Goal: Task Accomplishment & Management: Use online tool/utility

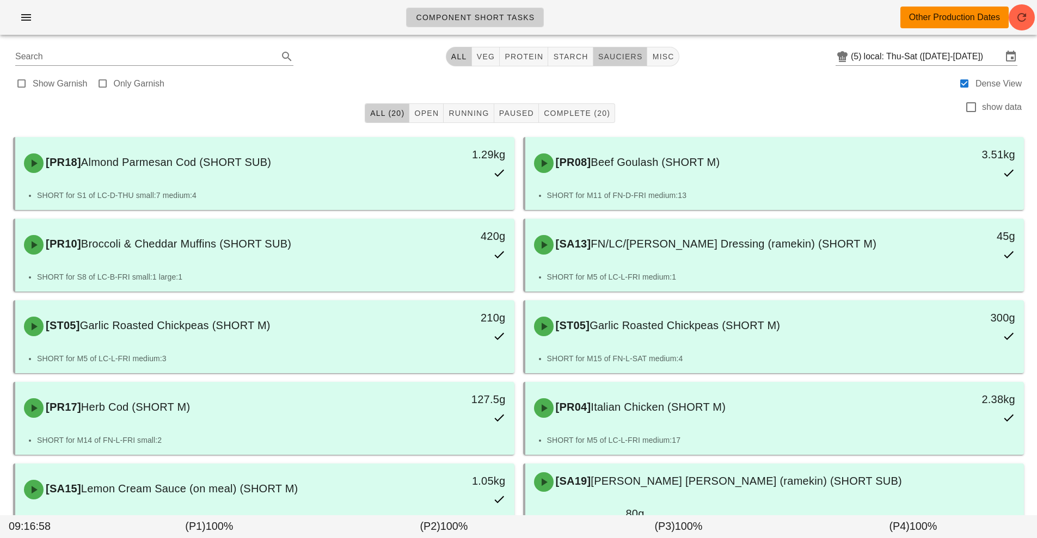
click at [616, 64] on button "sauciers" at bounding box center [620, 57] width 54 height 20
type input "team:sauciers"
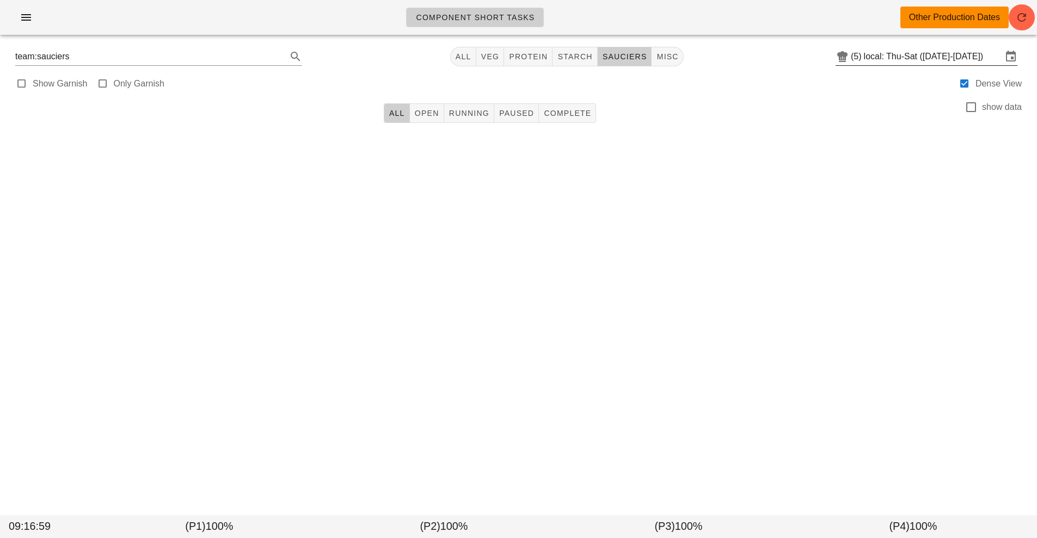
click at [934, 62] on input "local: Thu-Sat ([DATE]-[DATE])" at bounding box center [933, 56] width 138 height 17
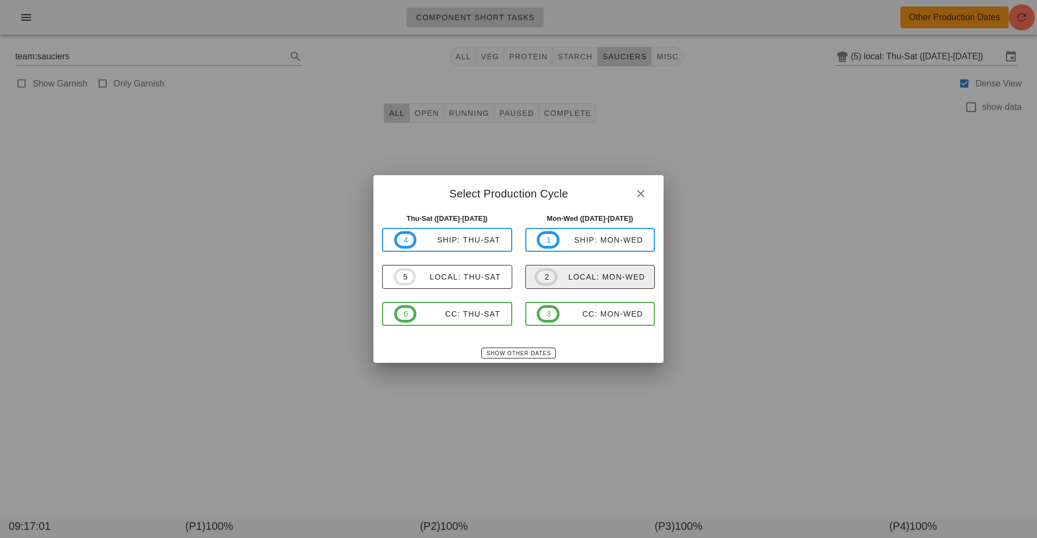
click at [612, 283] on span "2 local: Mon-Wed" at bounding box center [590, 276] width 110 height 17
type input "local: Mon-Wed ([DATE]-[DATE])"
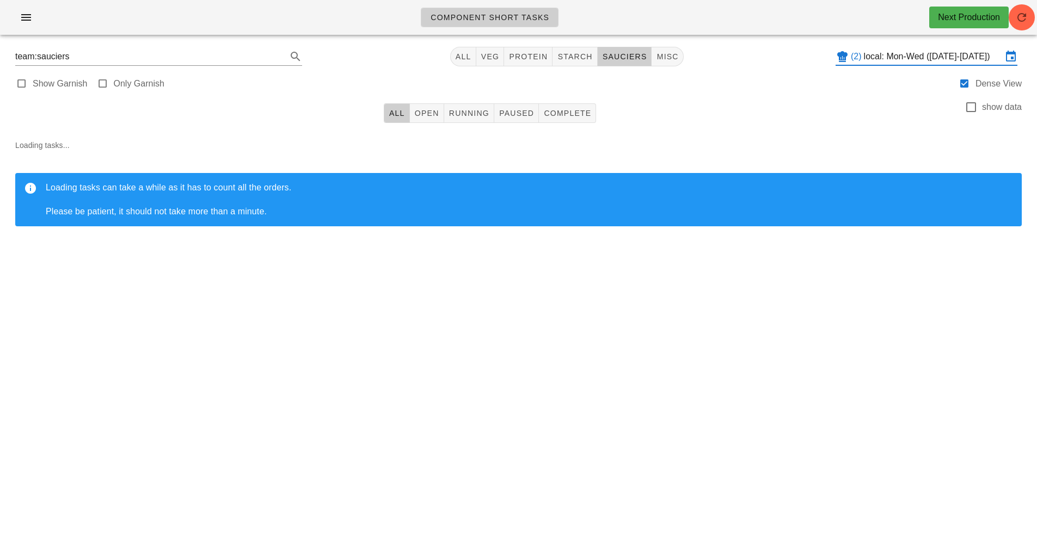
click at [790, 347] on div "Component Short Tasks Next Production team:sauciers All veg protein starch sauc…" at bounding box center [518, 269] width 1037 height 538
click at [1030, 23] on span "button" at bounding box center [1022, 17] width 26 height 13
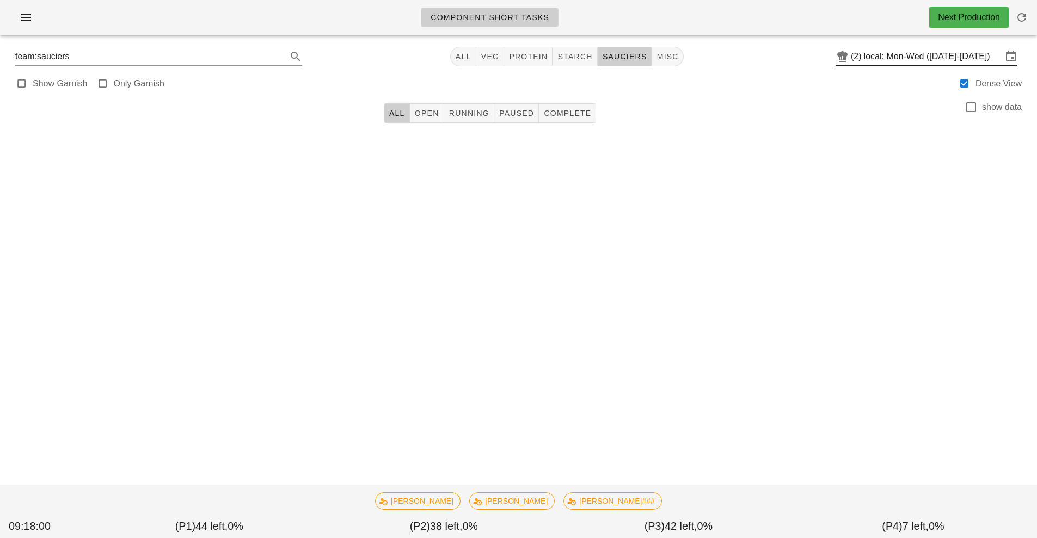
click at [903, 58] on input "local: Mon-Wed ([DATE]-[DATE])" at bounding box center [933, 56] width 138 height 17
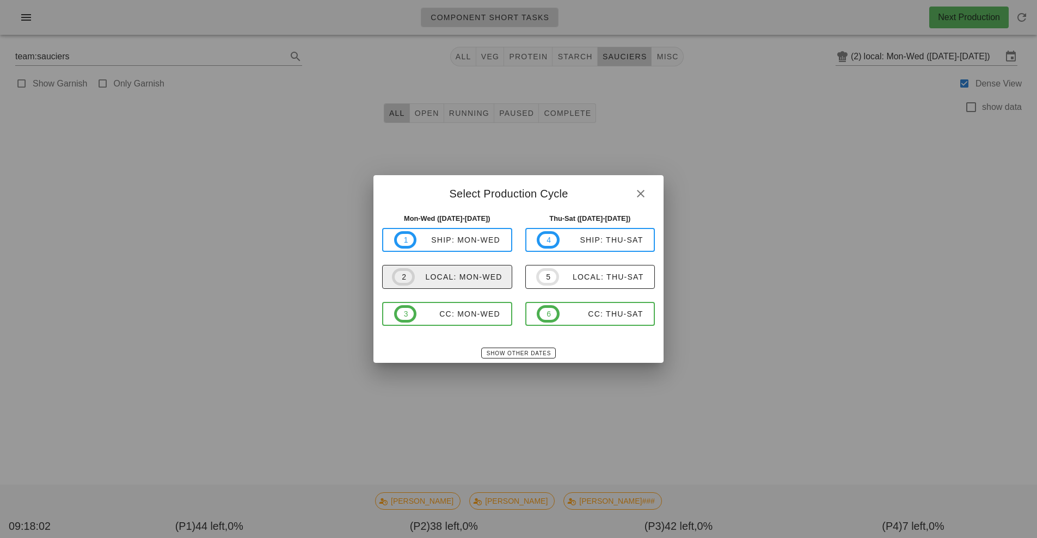
click at [453, 278] on div "local: Mon-Wed" at bounding box center [459, 277] width 88 height 9
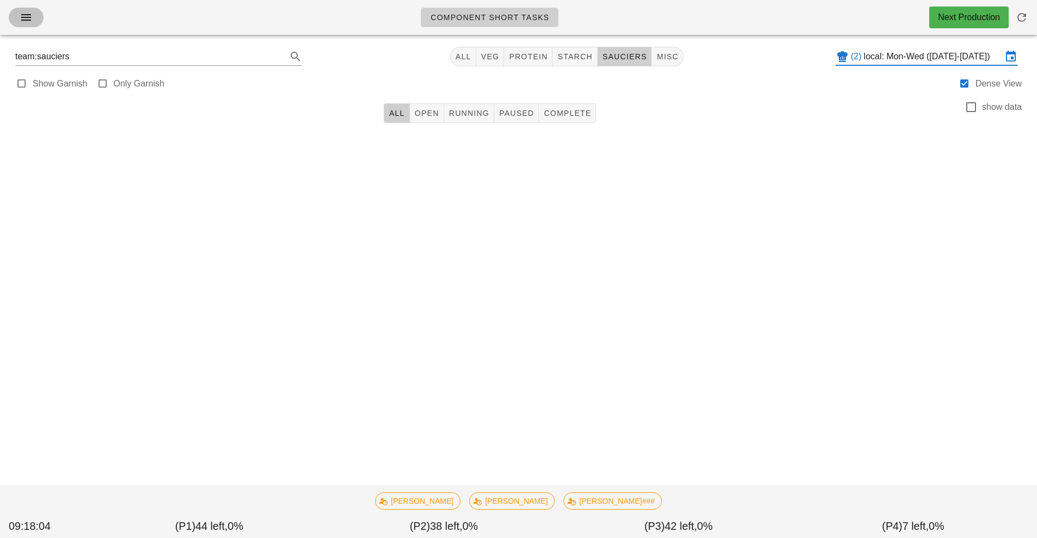
click at [26, 17] on icon "button" at bounding box center [26, 17] width 13 height 13
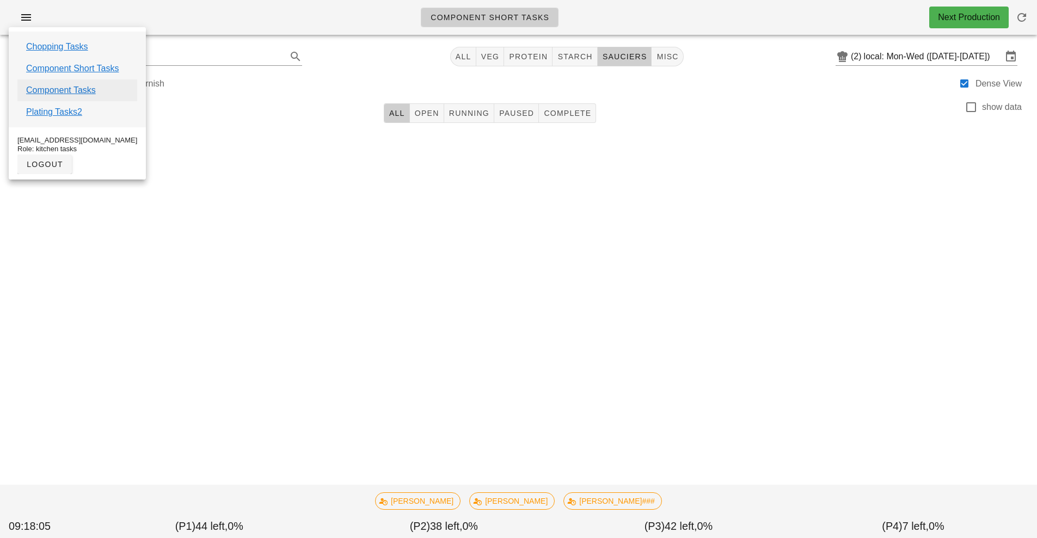
click at [54, 92] on link "Component Tasks" at bounding box center [61, 90] width 70 height 13
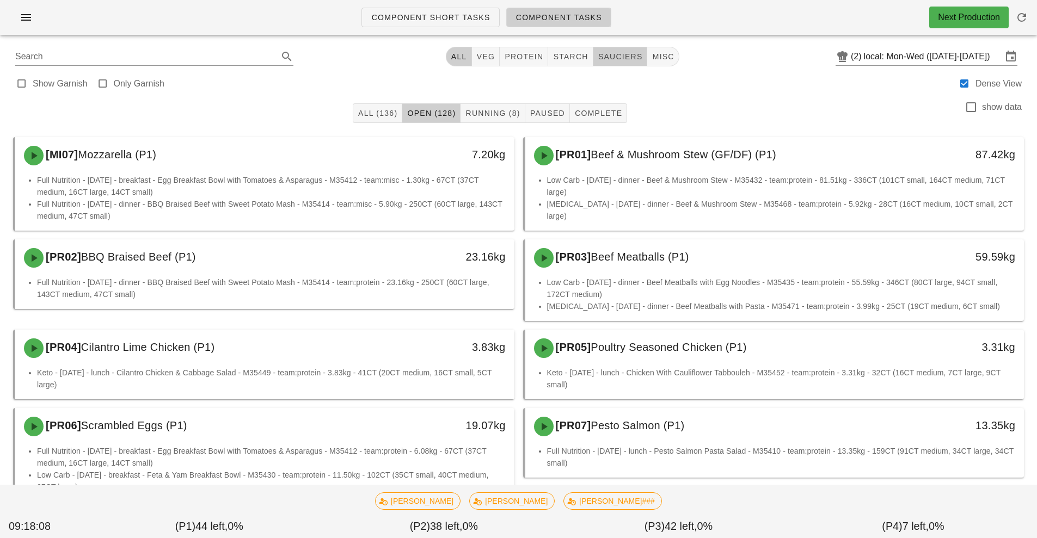
click at [622, 48] on button "sauciers" at bounding box center [620, 57] width 54 height 20
type input "team:sauciers"
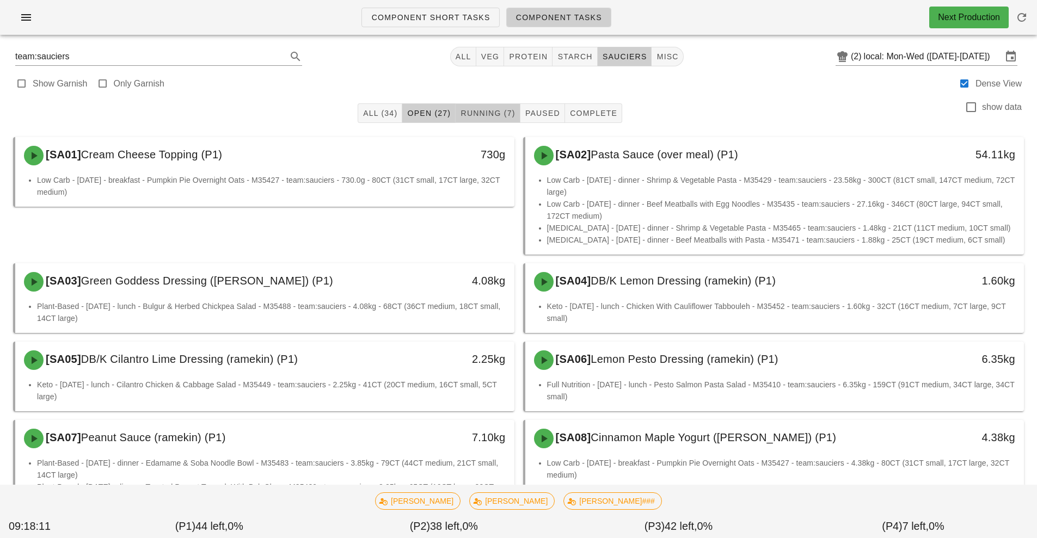
click at [484, 110] on span "Running (7)" at bounding box center [487, 113] width 55 height 9
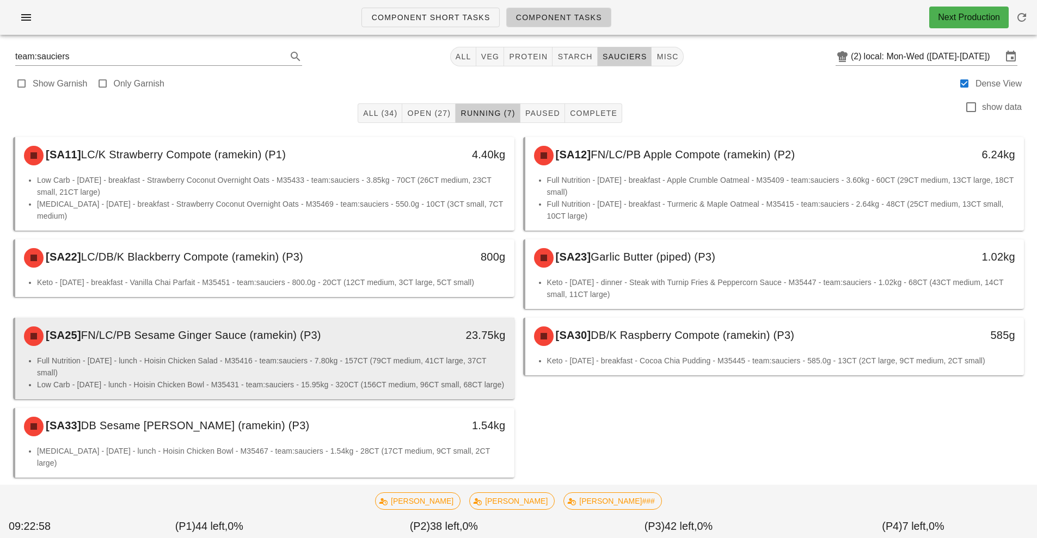
click at [413, 364] on li "Full Nutrition - Wednesday - lunch - Hoisin Chicken Salad - M35416 - team:sauci…" at bounding box center [271, 367] width 469 height 24
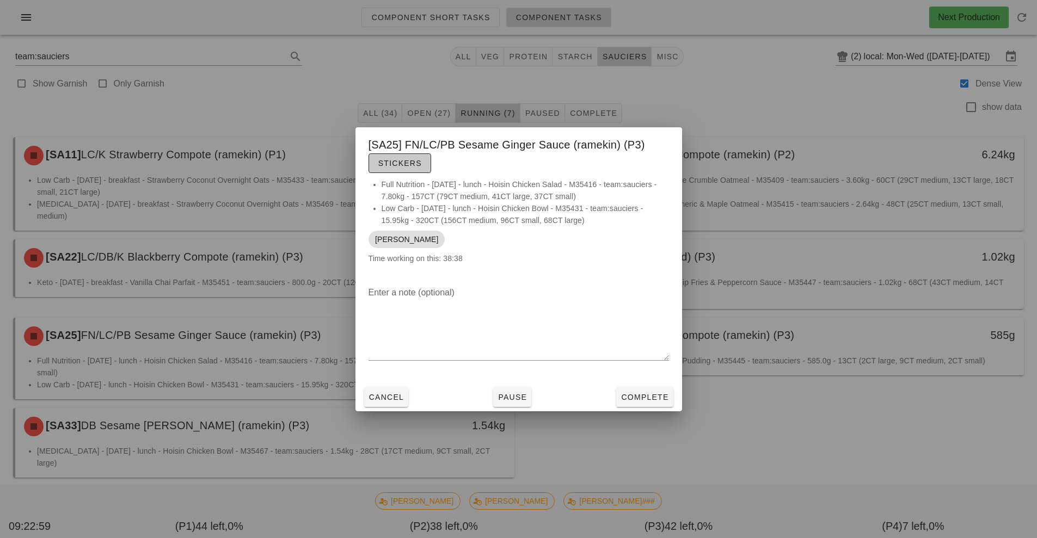
click at [408, 166] on span "Stickers" at bounding box center [400, 163] width 44 height 9
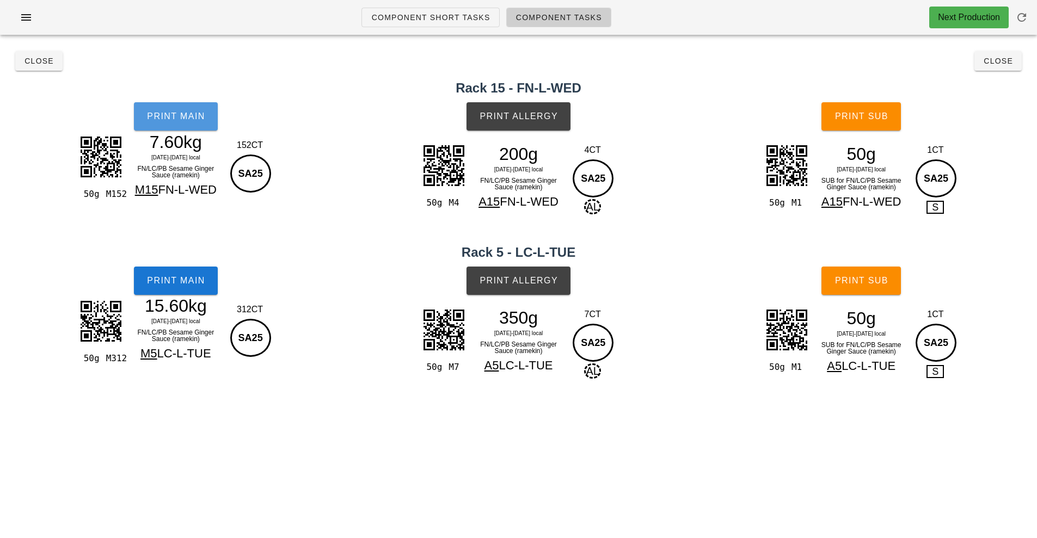
click at [191, 118] on span "Print Main" at bounding box center [175, 117] width 59 height 10
click at [136, 288] on button "Print Main" at bounding box center [176, 281] width 84 height 28
click at [506, 113] on span "Print Allergy" at bounding box center [518, 117] width 79 height 10
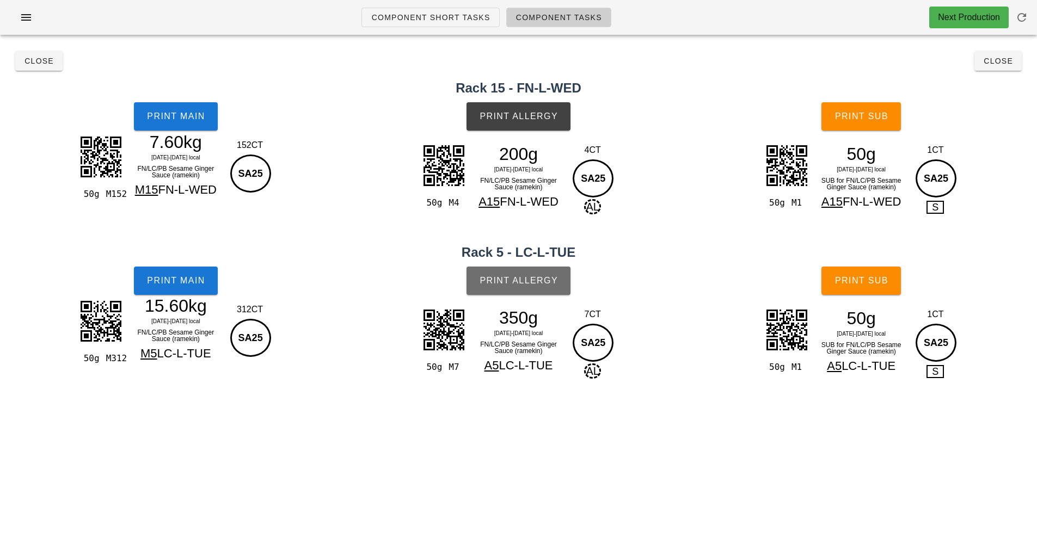
click at [532, 283] on span "Print Allergy" at bounding box center [518, 281] width 79 height 10
click at [860, 110] on button "Print Sub" at bounding box center [860, 116] width 79 height 28
click at [869, 275] on button "Print Sub" at bounding box center [860, 281] width 79 height 28
click at [1012, 68] on button "Close" at bounding box center [997, 61] width 47 height 20
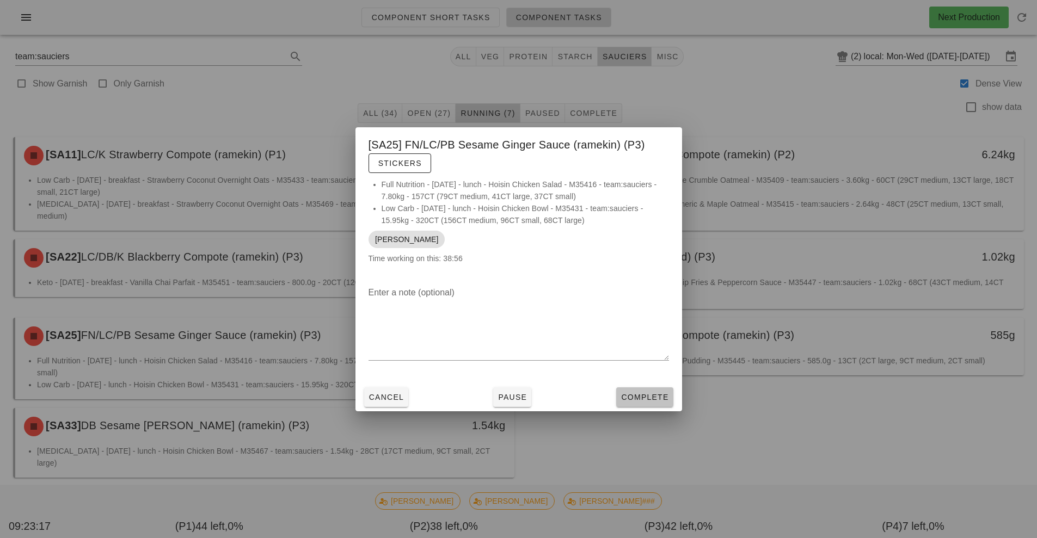
click at [662, 407] on button "Complete" at bounding box center [644, 398] width 57 height 20
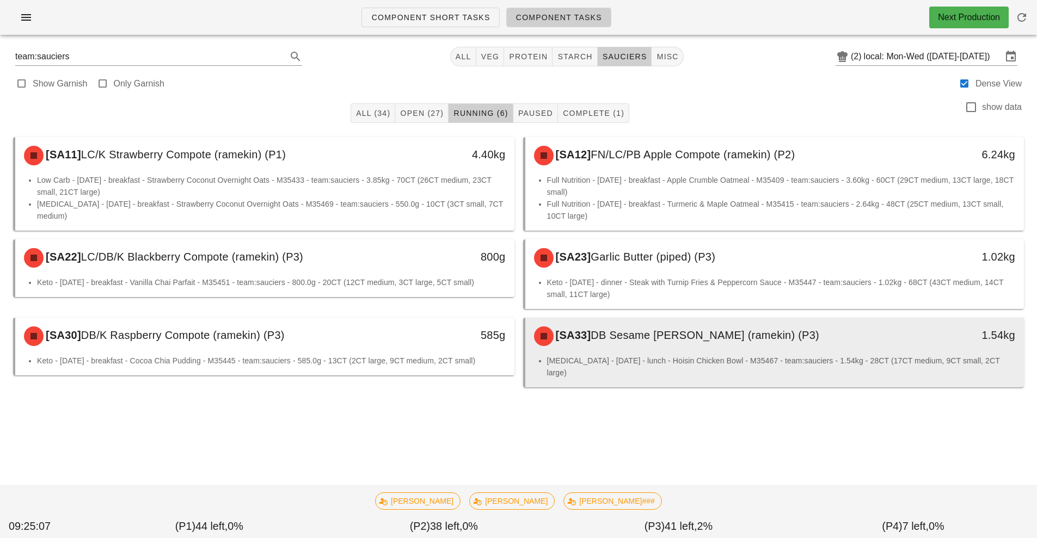
click at [764, 360] on li "Diabetes - Tuesday - lunch - Hoisin Chicken Bowl - M35467 - team:sauciers - 1.5…" at bounding box center [781, 367] width 469 height 24
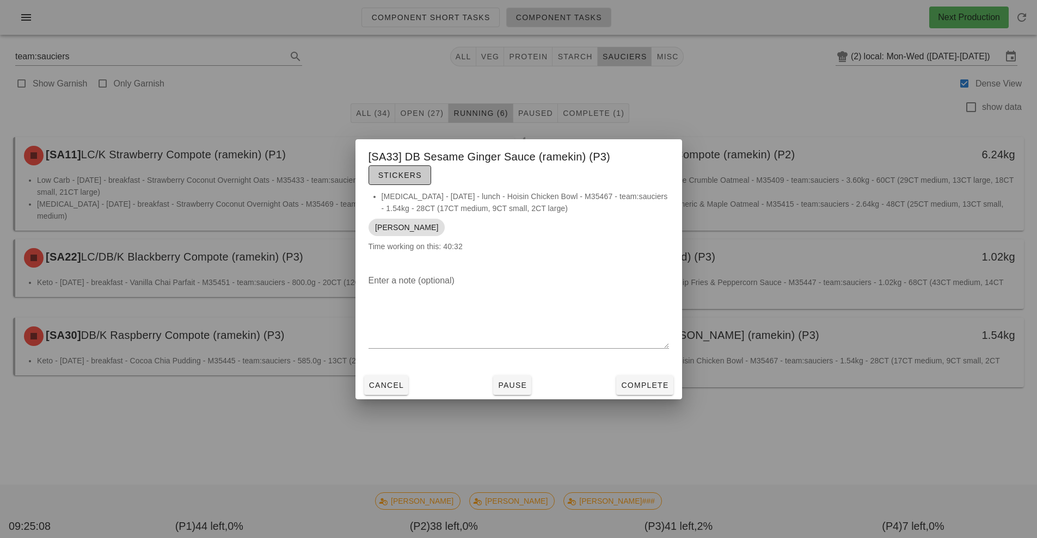
click at [400, 176] on span "Stickers" at bounding box center [400, 175] width 44 height 9
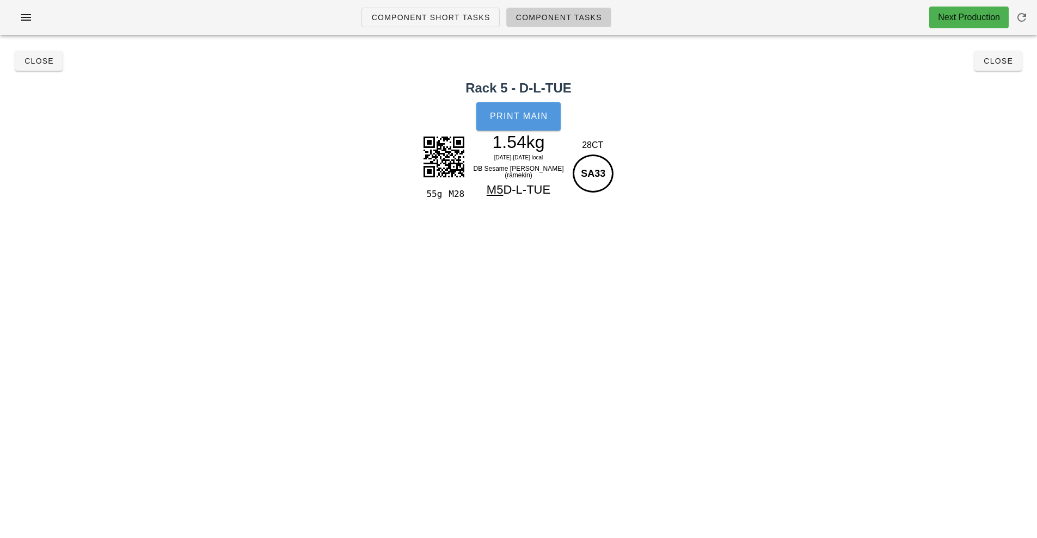
click at [539, 110] on button "Print Main" at bounding box center [518, 116] width 84 height 28
click at [1000, 69] on button "Close" at bounding box center [997, 61] width 47 height 20
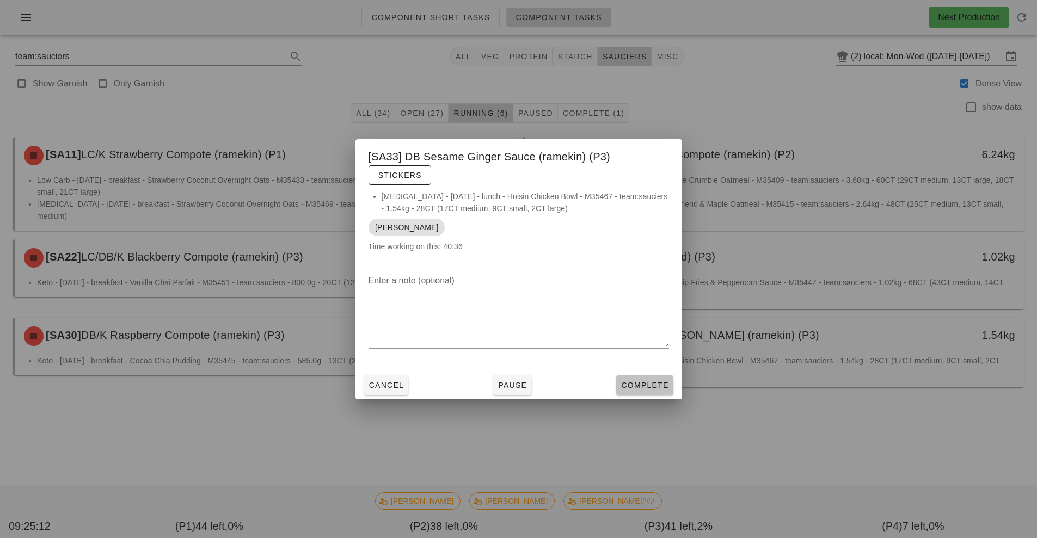
click at [658, 377] on button "Complete" at bounding box center [644, 386] width 57 height 20
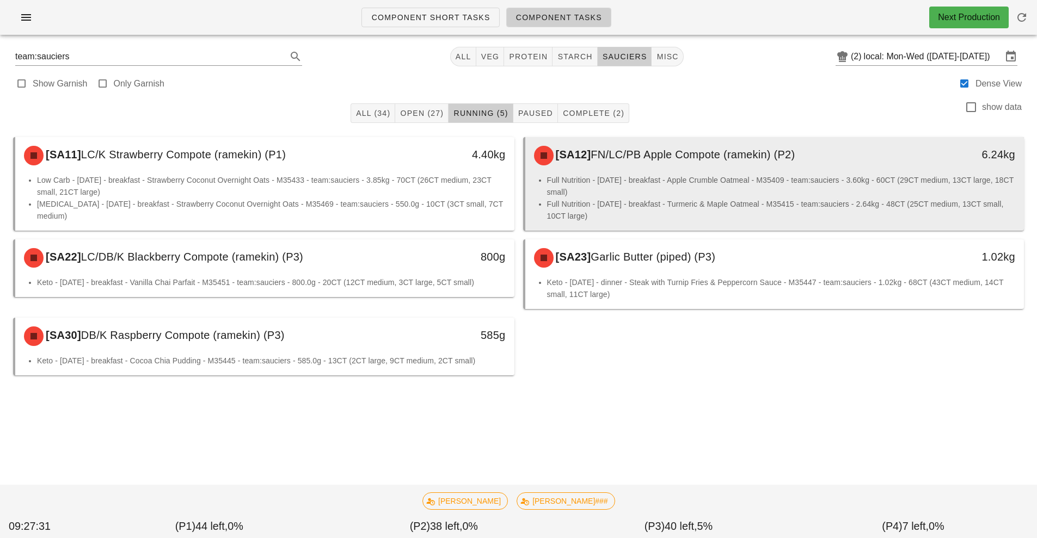
click at [674, 181] on li "Full Nutrition - Monday - breakfast - Apple Crumble Oatmeal - M35409 - team:sau…" at bounding box center [781, 186] width 469 height 24
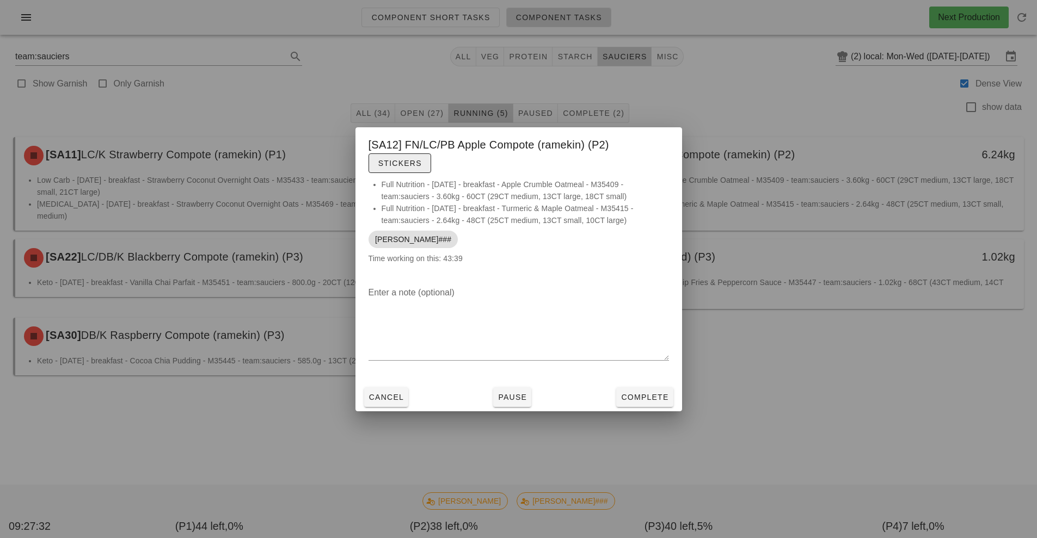
click at [401, 164] on span "Stickers" at bounding box center [400, 163] width 44 height 9
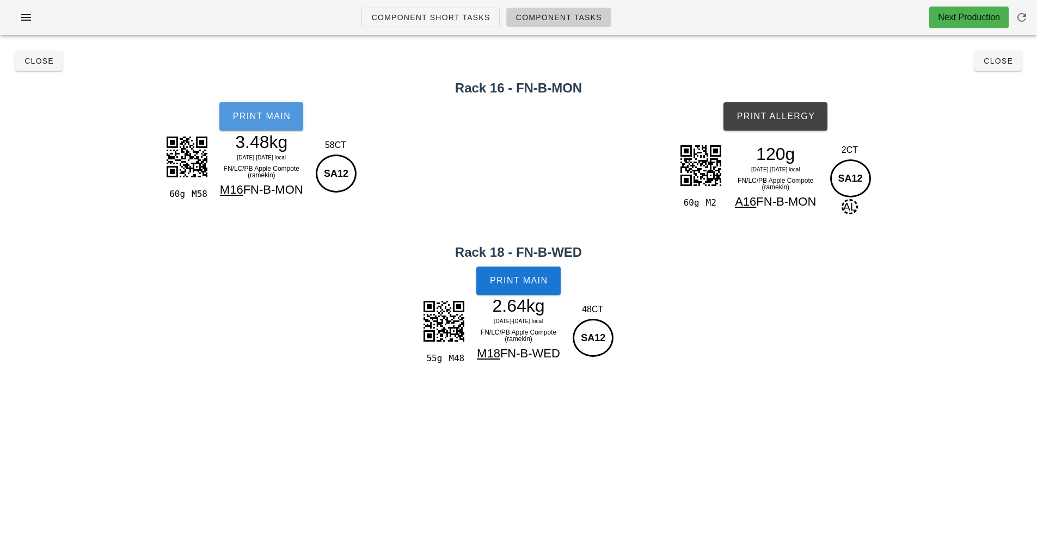
click at [284, 115] on span "Print Main" at bounding box center [261, 117] width 59 height 10
click at [795, 115] on span "Print Allergy" at bounding box center [775, 117] width 79 height 10
click at [515, 278] on span "Print Main" at bounding box center [518, 281] width 59 height 10
click at [35, 59] on span "Close" at bounding box center [39, 61] width 30 height 9
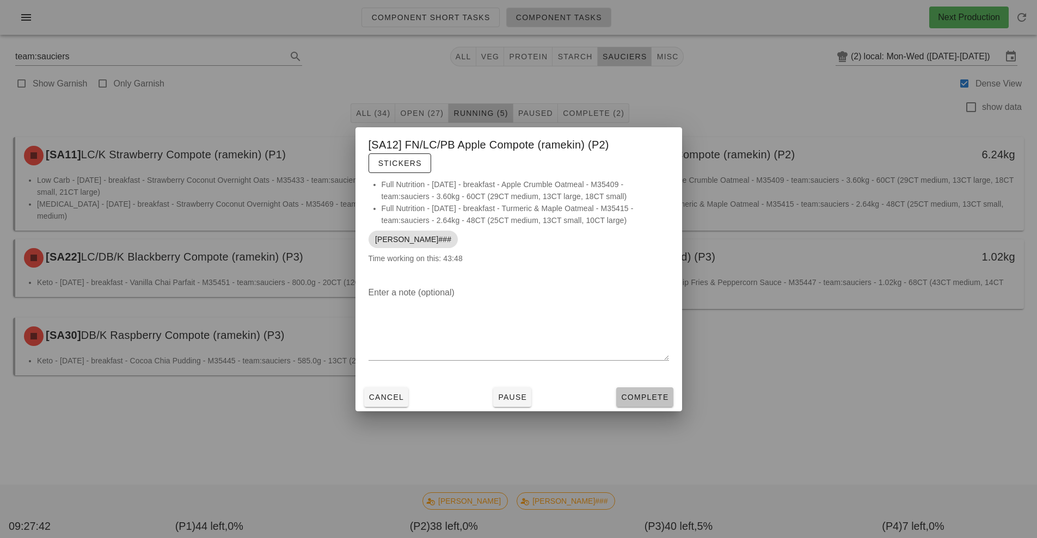
click at [656, 396] on span "Complete" at bounding box center [645, 397] width 48 height 9
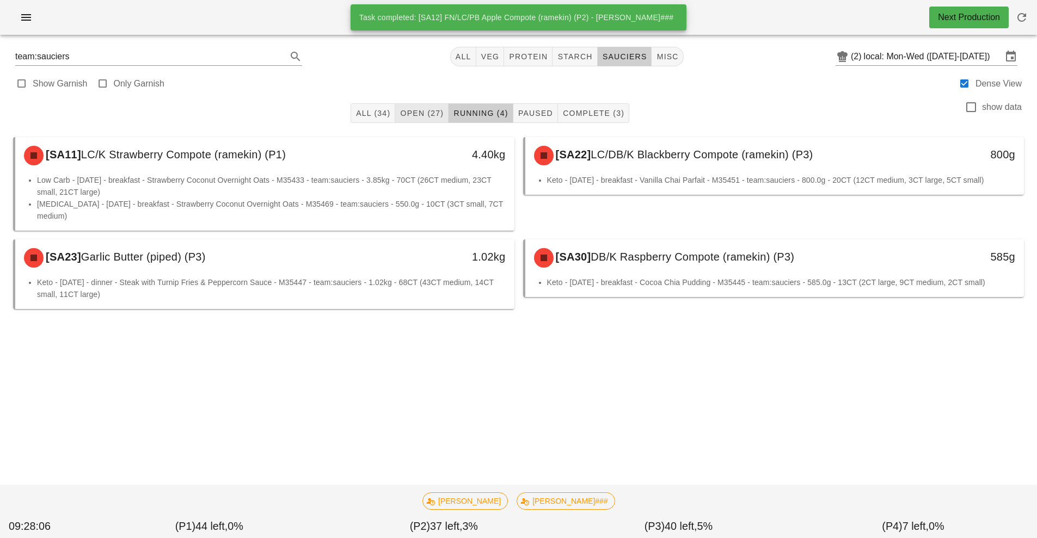
click at [416, 110] on span "Open (27)" at bounding box center [422, 113] width 44 height 9
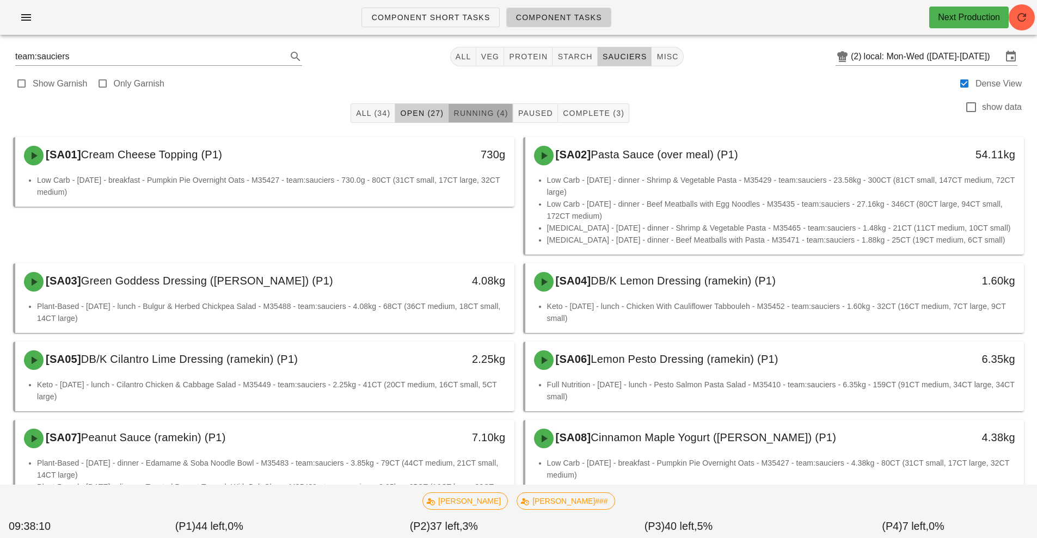
click at [486, 110] on span "Running (4)" at bounding box center [480, 113] width 55 height 9
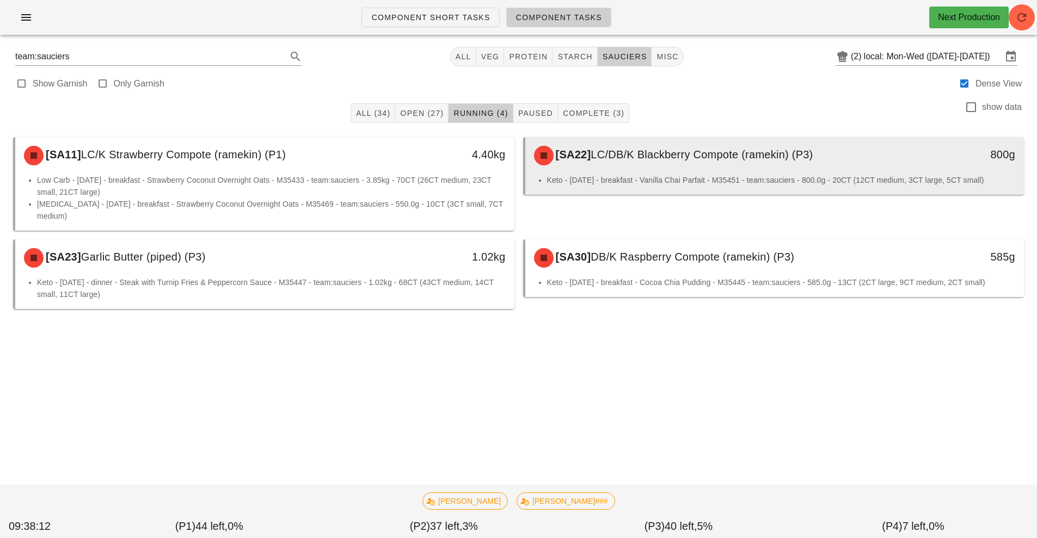
click at [640, 171] on div "[SA22] LC/DB/K Blackberry Compote (ramekin) (P3)" at bounding box center [712, 155] width 371 height 33
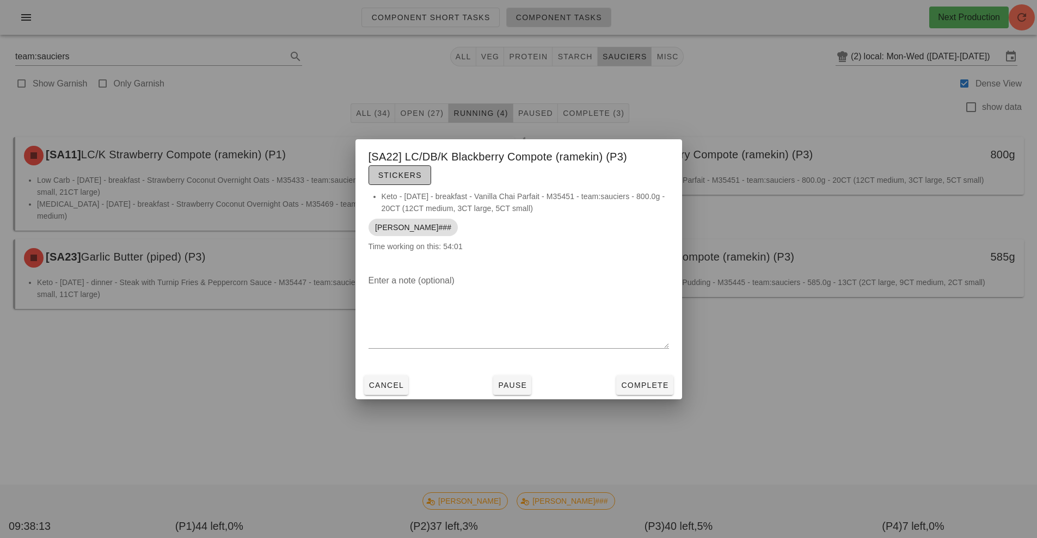
click at [418, 181] on button "Stickers" at bounding box center [400, 175] width 63 height 20
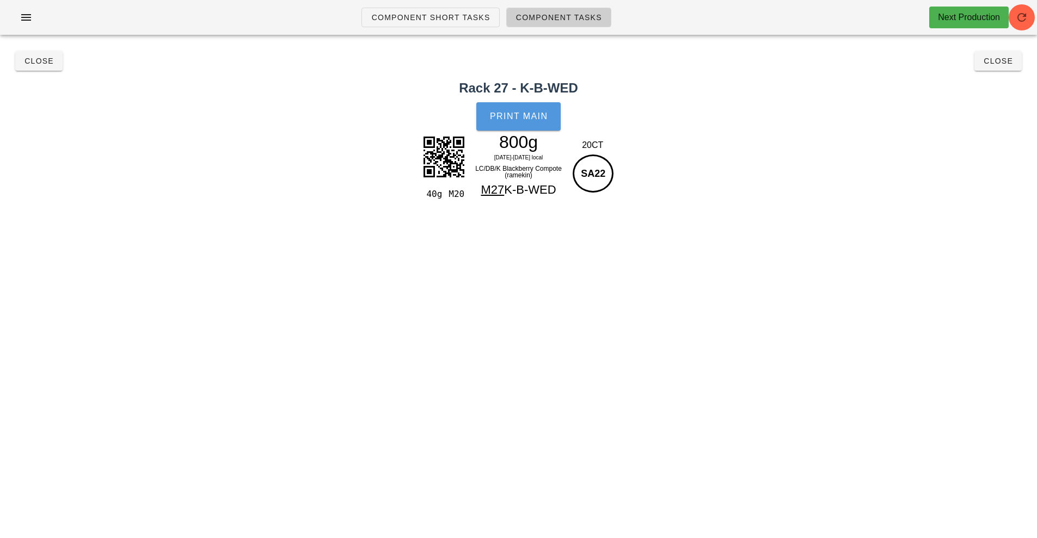
click at [543, 109] on button "Print Main" at bounding box center [518, 116] width 84 height 28
click at [42, 58] on span "Close" at bounding box center [39, 61] width 30 height 9
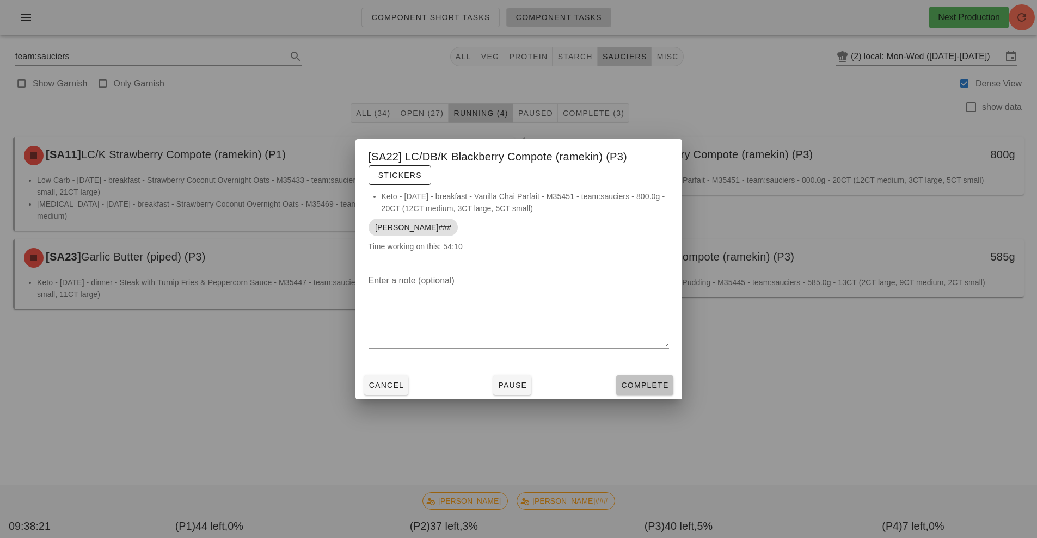
click at [640, 385] on span "Complete" at bounding box center [645, 385] width 48 height 9
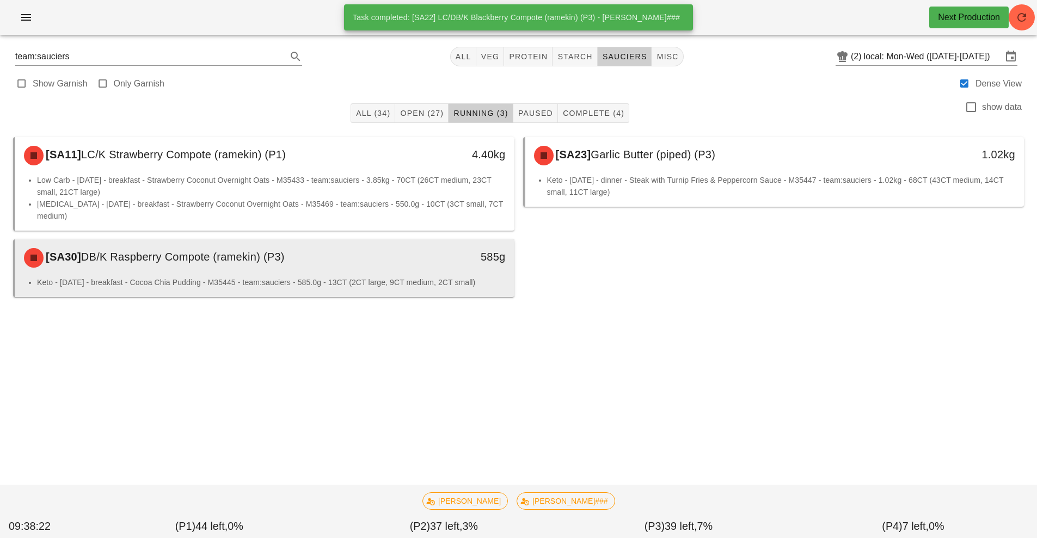
click at [429, 276] on div "[SA30] DB/K Raspberry Compote (ramekin) (P3) 585g" at bounding box center [264, 257] width 499 height 37
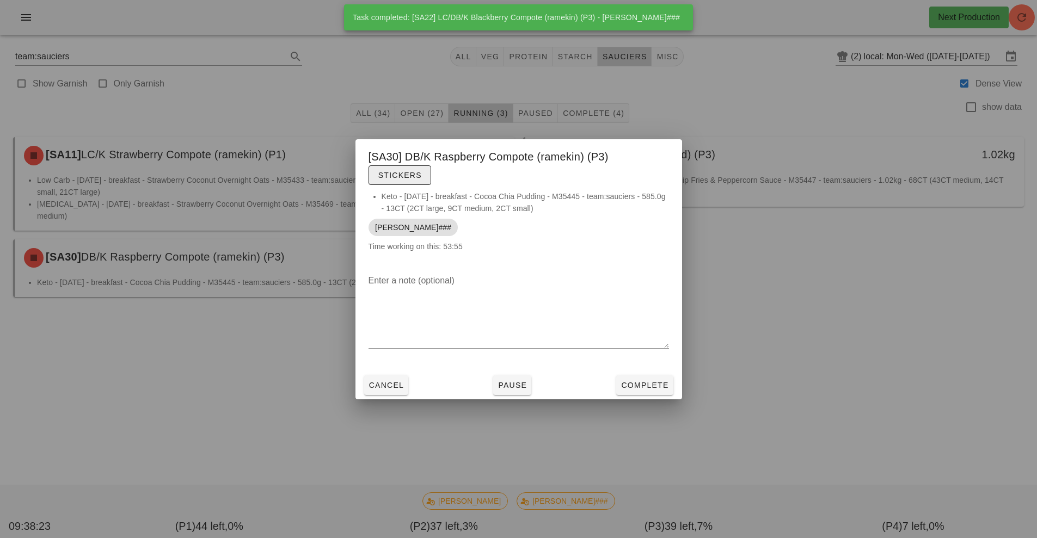
click at [398, 175] on span "Stickers" at bounding box center [400, 175] width 44 height 9
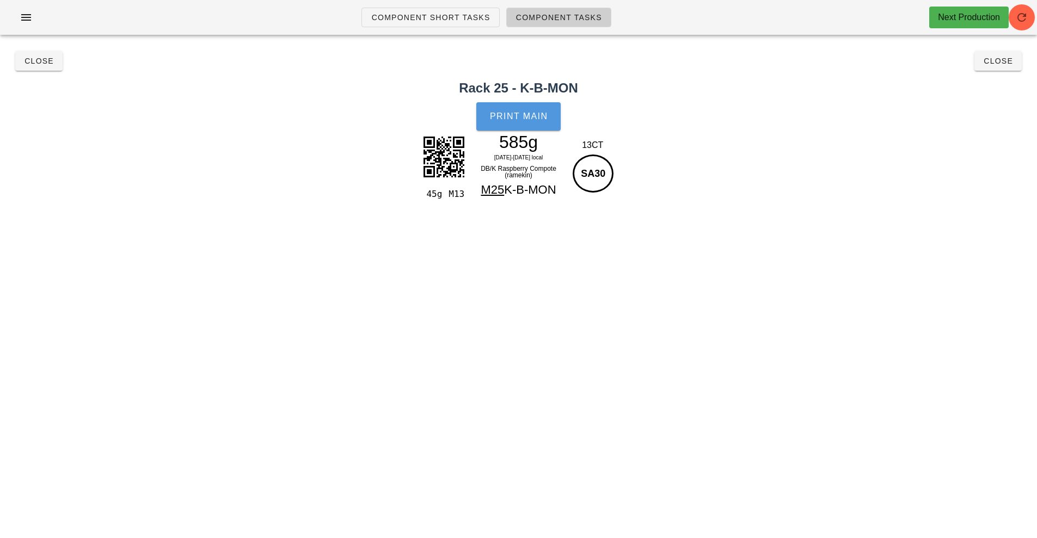
click at [525, 121] on button "Print Main" at bounding box center [518, 116] width 84 height 28
click at [36, 61] on span "Close" at bounding box center [39, 61] width 30 height 9
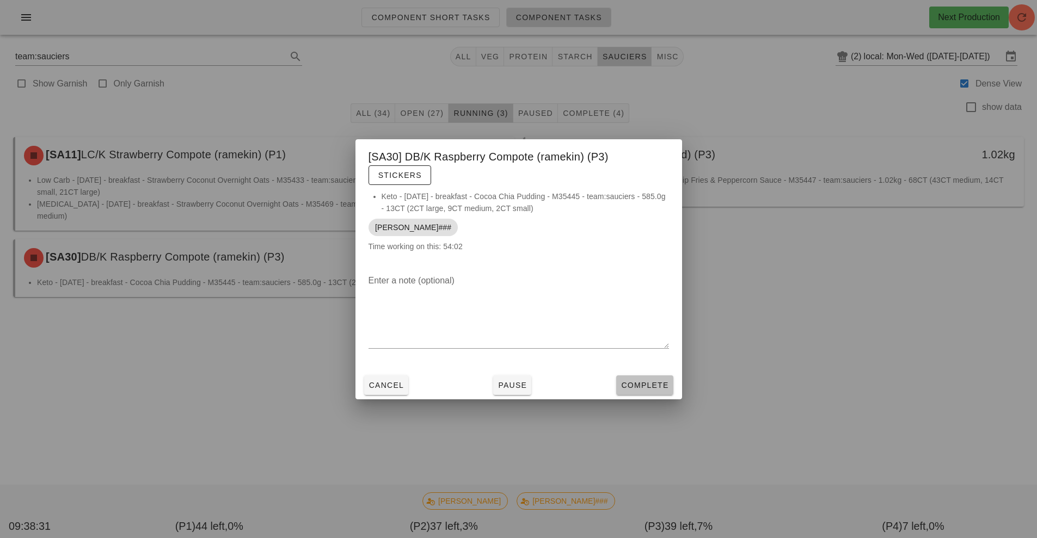
click at [640, 377] on button "Complete" at bounding box center [644, 386] width 57 height 20
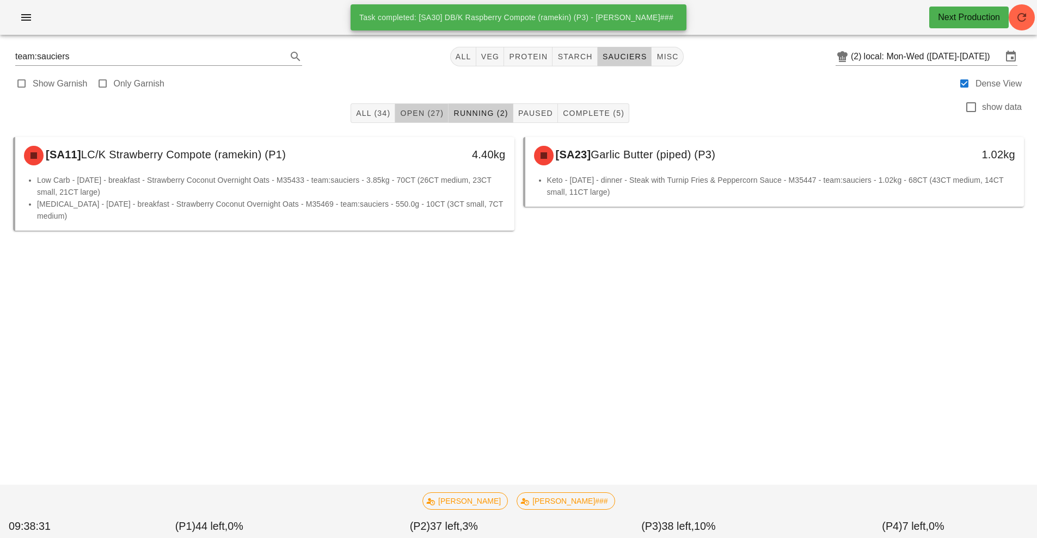
click at [420, 122] on button "Open (27)" at bounding box center [421, 113] width 53 height 20
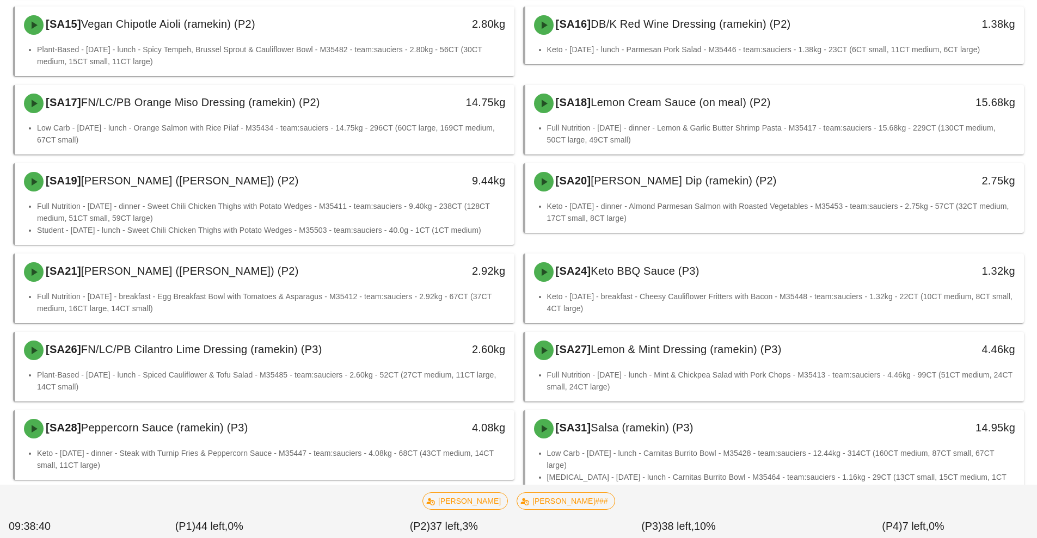
scroll to position [679, 0]
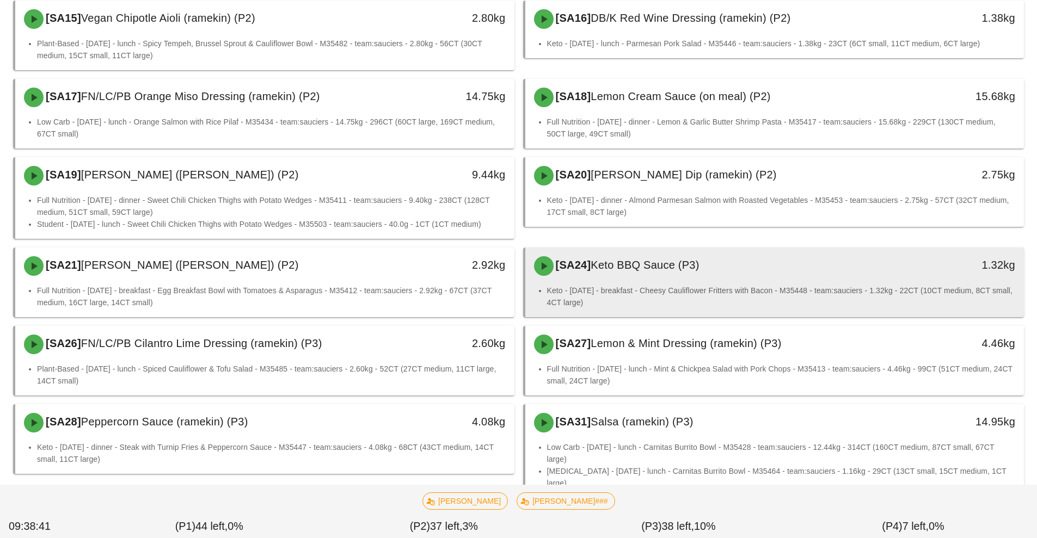
click at [621, 260] on div "[SA24] Keto BBQ Sauce (P3)" at bounding box center [712, 266] width 371 height 33
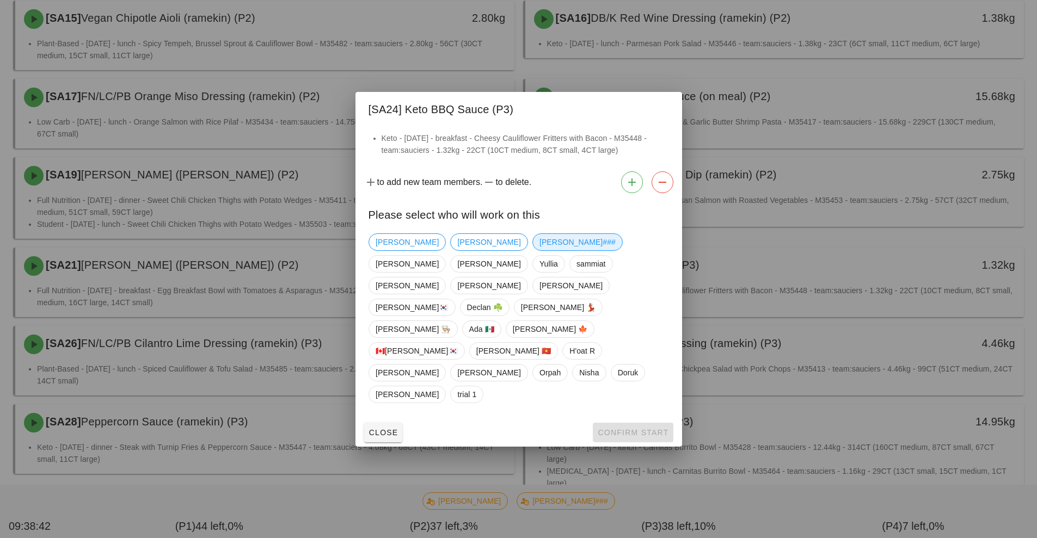
click at [539, 250] on span "Shawn###" at bounding box center [577, 242] width 76 height 16
click at [627, 428] on span "Confirm Start" at bounding box center [632, 432] width 71 height 9
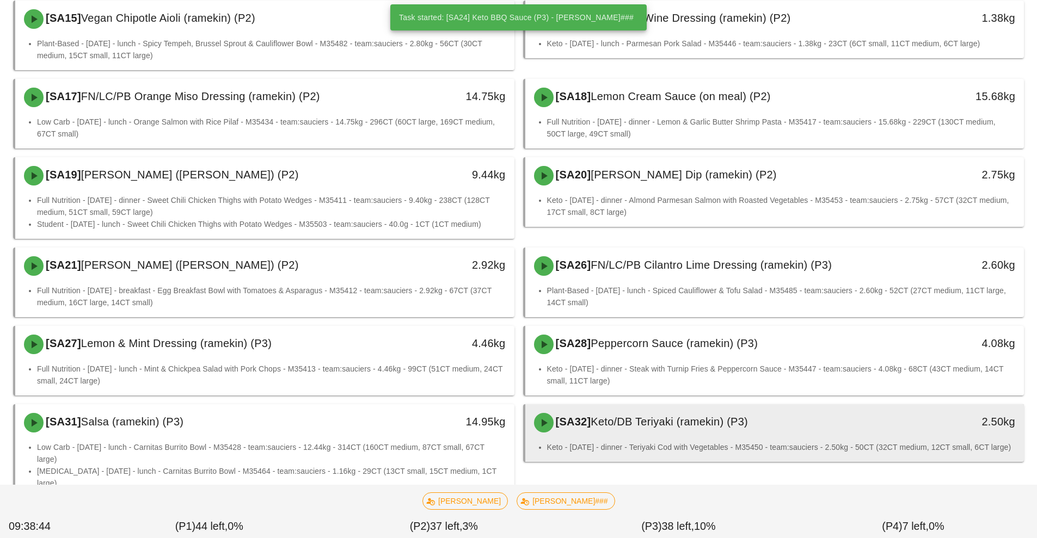
click at [632, 441] on li "Keto - Tuesday - dinner - Teriyaki Cod with Vegetables - M35450 - team:sauciers…" at bounding box center [781, 447] width 469 height 12
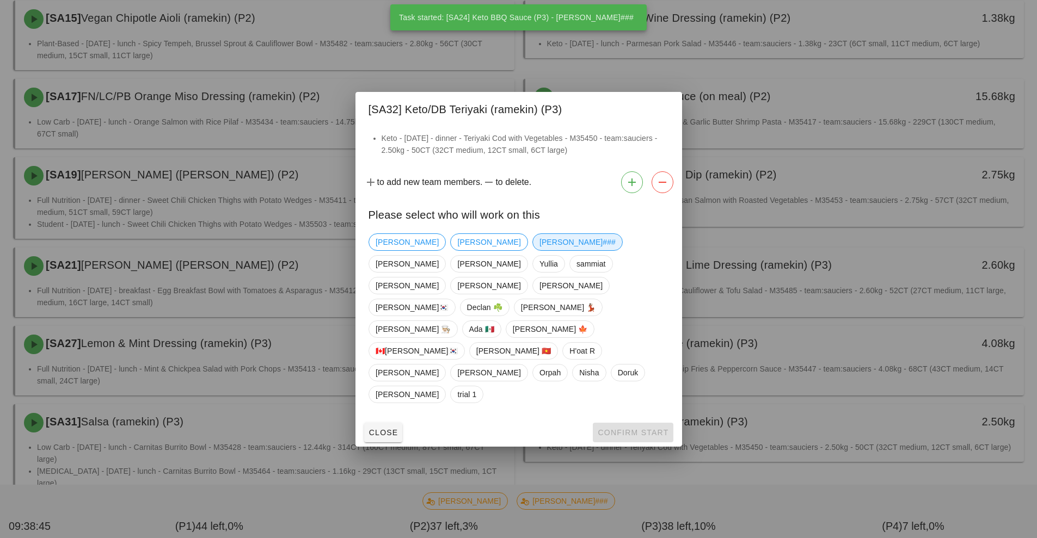
click at [539, 250] on span "Shawn###" at bounding box center [577, 242] width 76 height 16
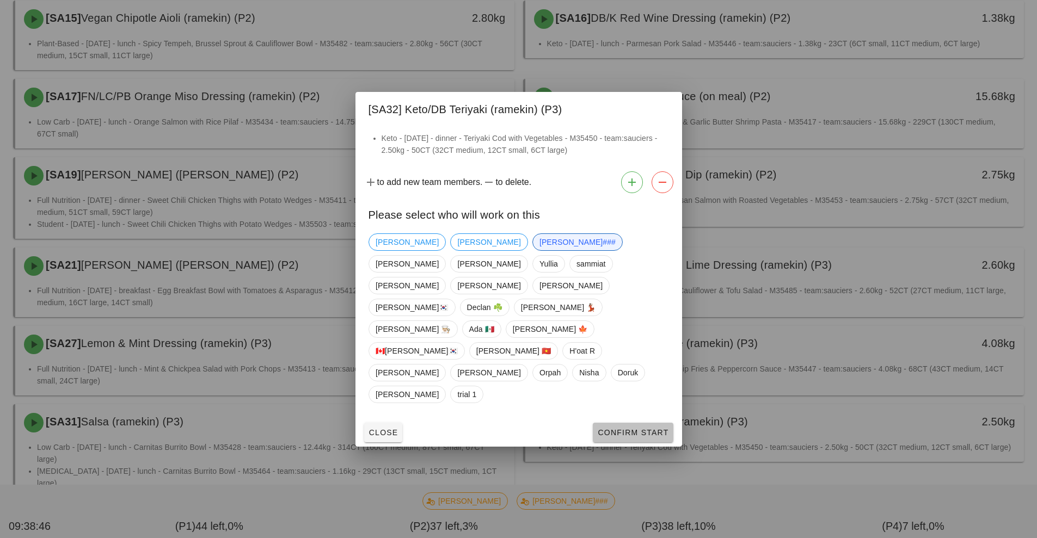
click at [638, 423] on button "Confirm Start" at bounding box center [633, 433] width 80 height 20
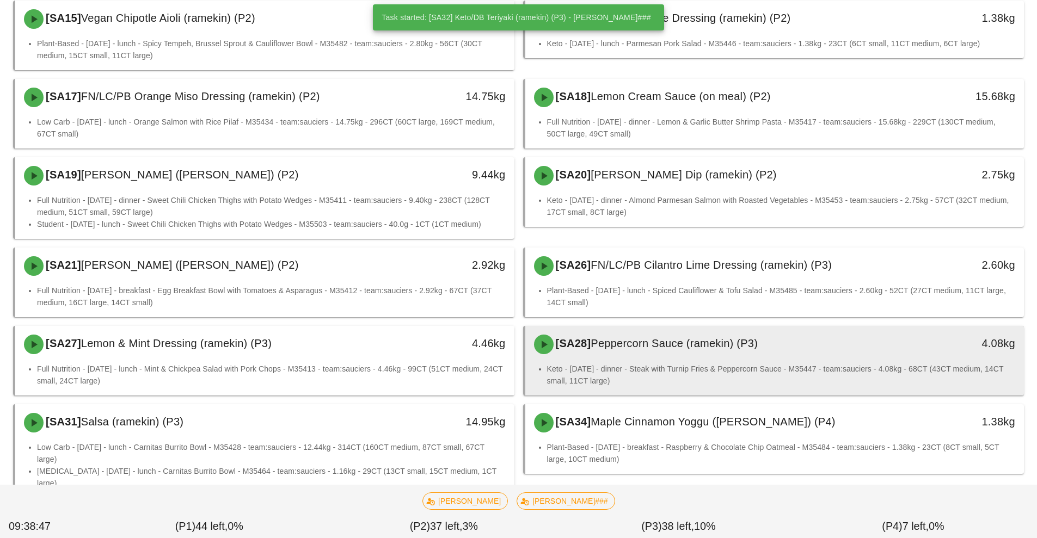
click at [643, 337] on span "Peppercorn Sauce (ramekin) (P3)" at bounding box center [674, 343] width 167 height 12
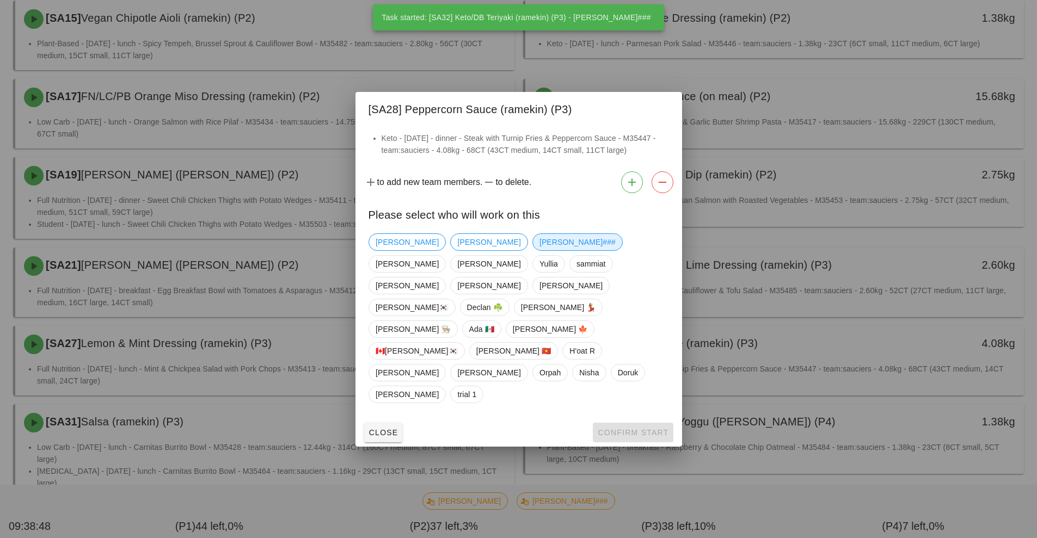
click at [539, 250] on span "Shawn###" at bounding box center [577, 242] width 76 height 16
click at [631, 423] on button "Confirm Start" at bounding box center [633, 433] width 80 height 20
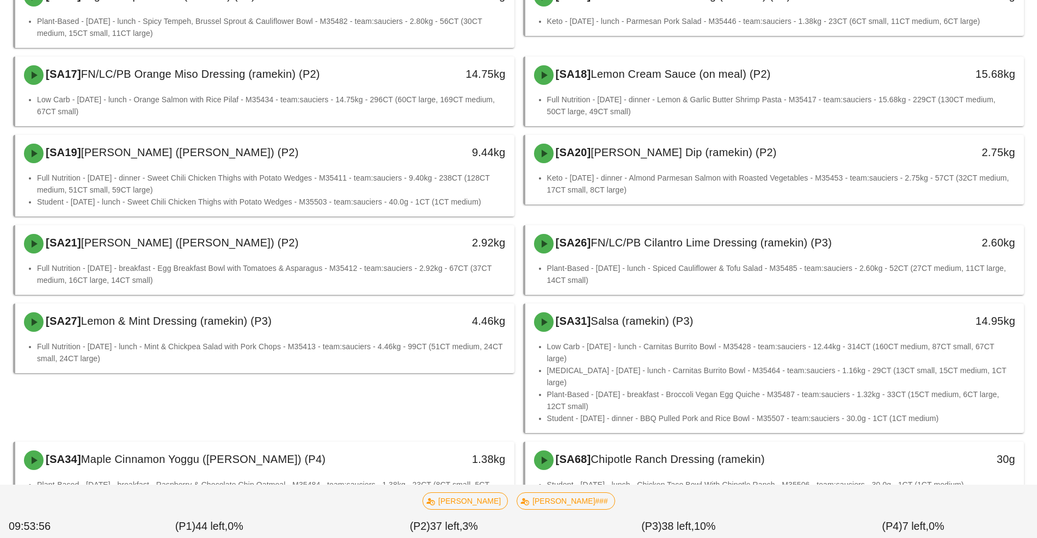
scroll to position [729, 0]
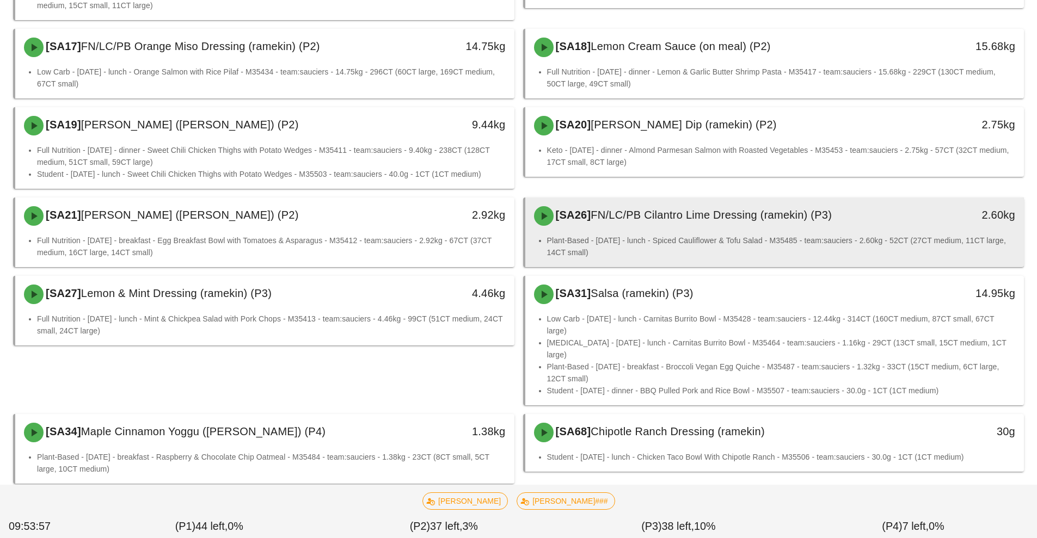
click at [653, 241] on li "Plant-Based - Tuesday - lunch - Spiced Cauliflower & Tofu Salad - M35485 - team…" at bounding box center [781, 247] width 469 height 24
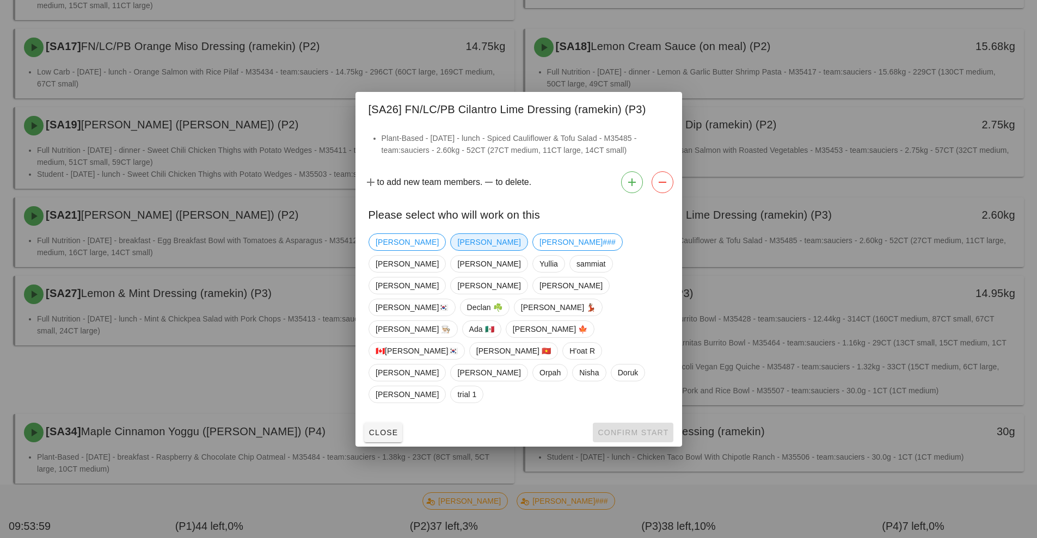
click at [457, 250] on span "Richard" at bounding box center [488, 242] width 63 height 16
click at [632, 428] on span "Confirm Start" at bounding box center [632, 432] width 71 height 9
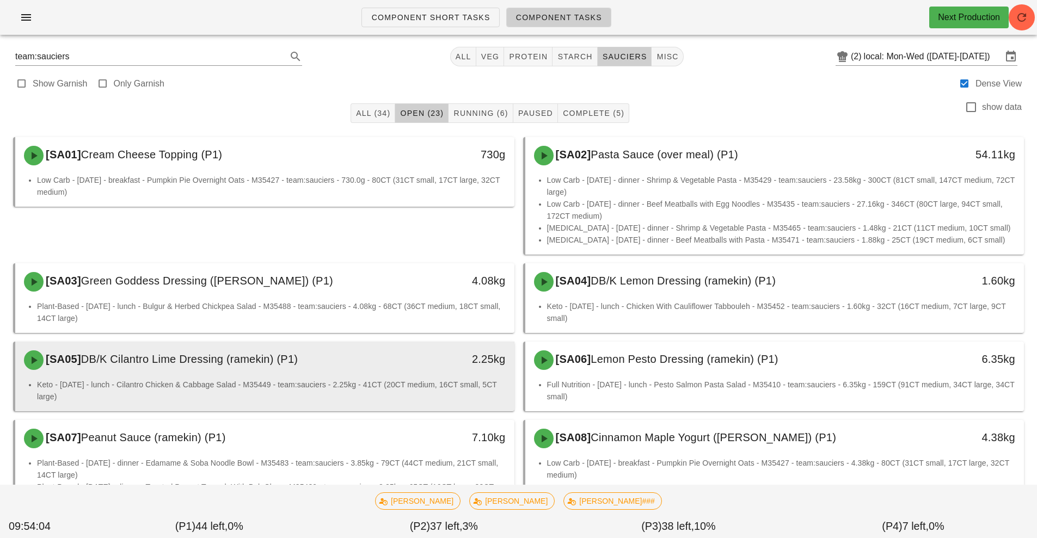
click at [358, 382] on li "Keto - Tuesday - lunch - Cilantro Chicken & Cabbage Salad - M35449 - team:sauci…" at bounding box center [271, 391] width 469 height 24
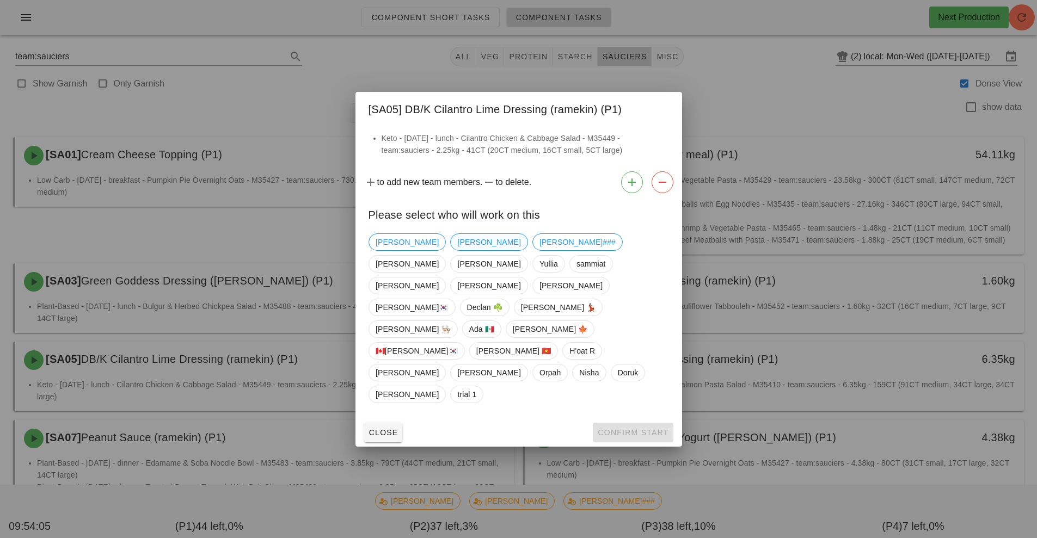
click at [457, 250] on span "Richard" at bounding box center [488, 242] width 63 height 16
click at [638, 428] on span "Confirm Start" at bounding box center [632, 432] width 71 height 9
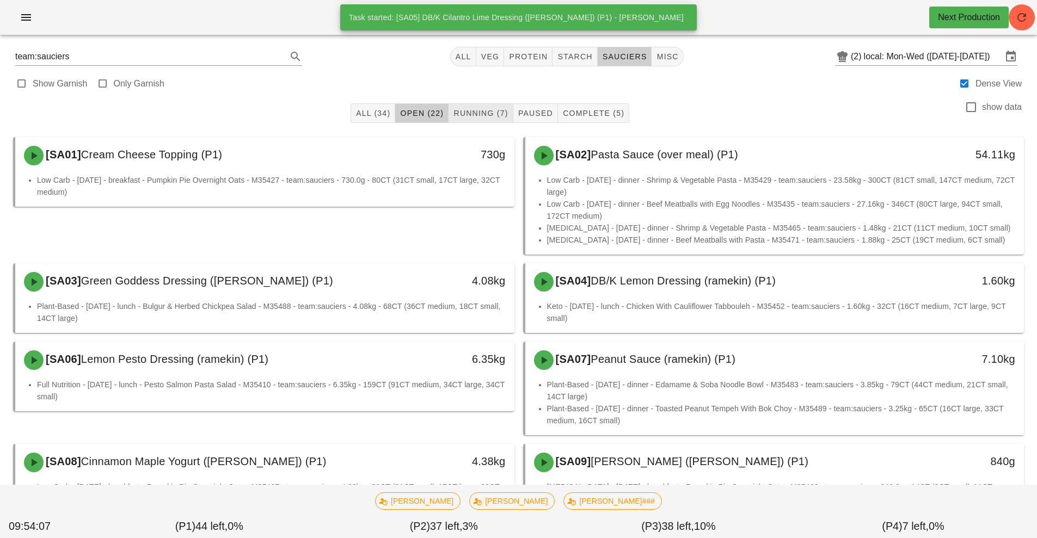
click at [469, 115] on span "Running (7)" at bounding box center [480, 113] width 55 height 9
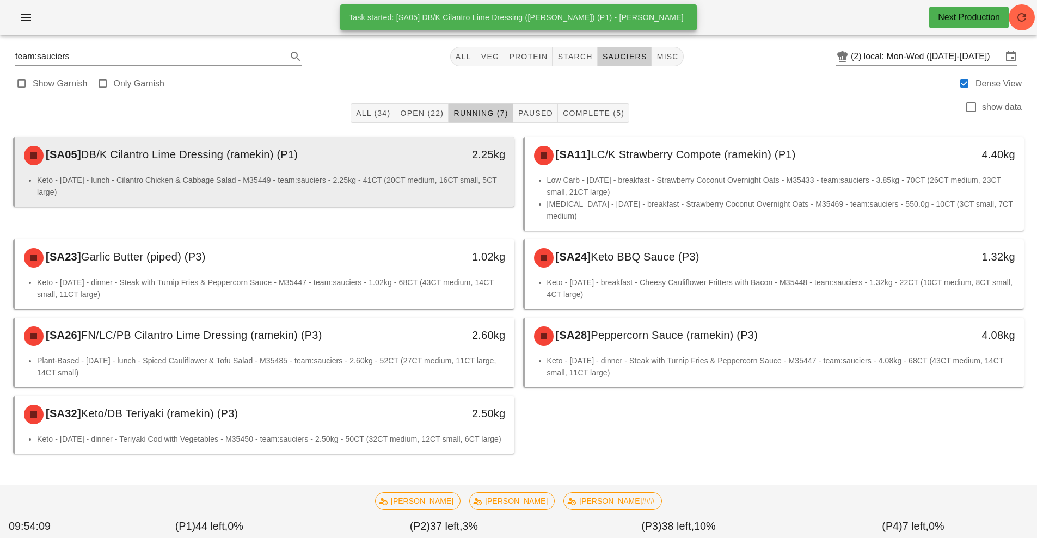
click at [466, 188] on li "Keto - Tuesday - lunch - Cilantro Chicken & Cabbage Salad - M35449 - team:sauci…" at bounding box center [271, 186] width 469 height 24
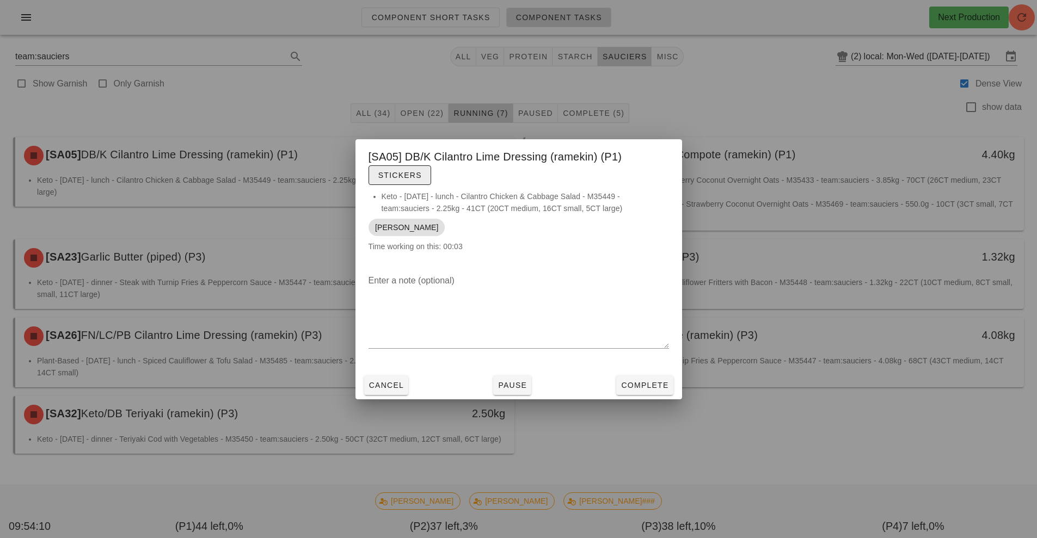
click at [395, 183] on button "Stickers" at bounding box center [400, 175] width 63 height 20
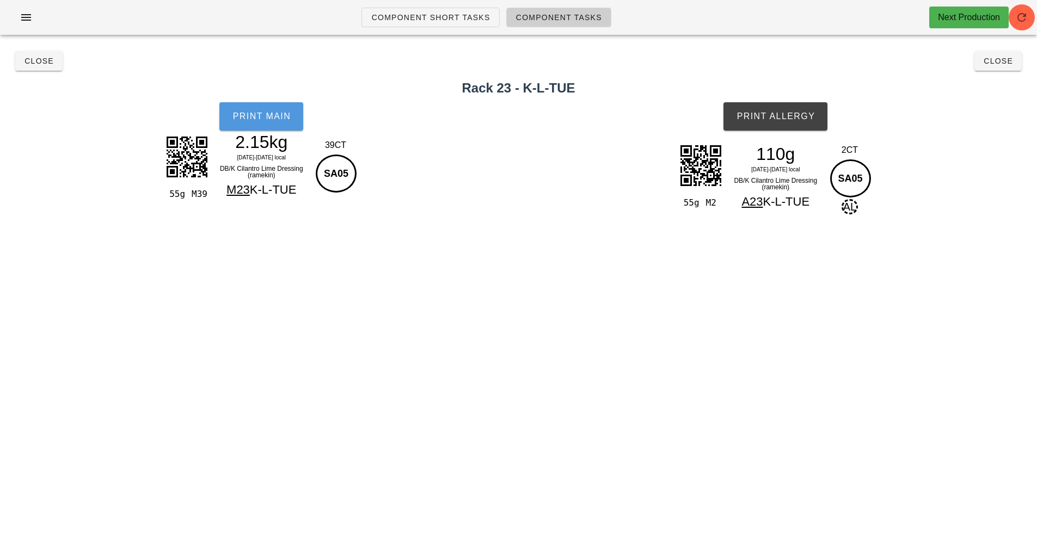
click at [262, 120] on span "Print Main" at bounding box center [261, 117] width 59 height 10
click at [813, 124] on button "Print Allergy" at bounding box center [775, 116] width 104 height 28
click at [1000, 63] on span "Close" at bounding box center [998, 61] width 30 height 9
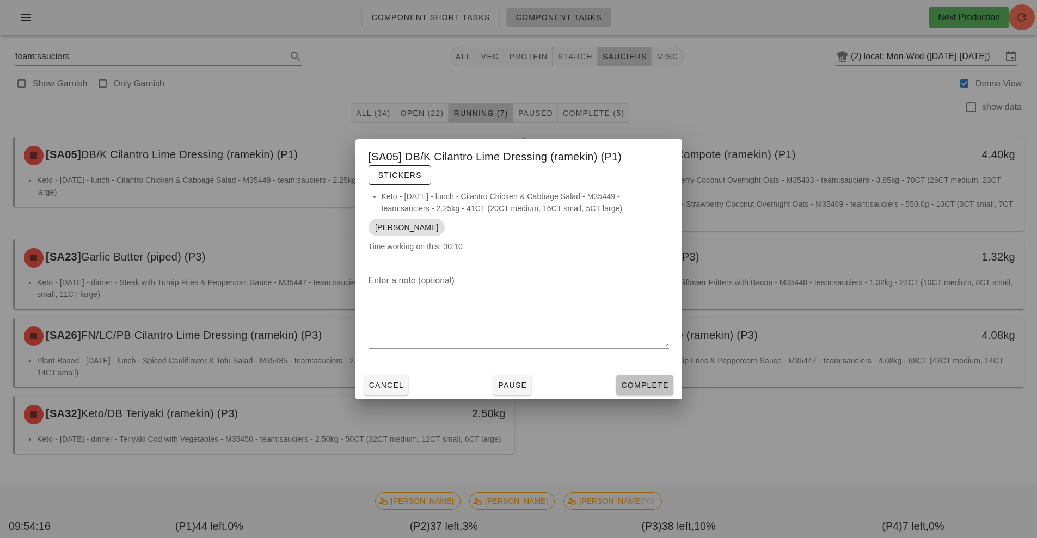
click at [645, 377] on button "Complete" at bounding box center [644, 386] width 57 height 20
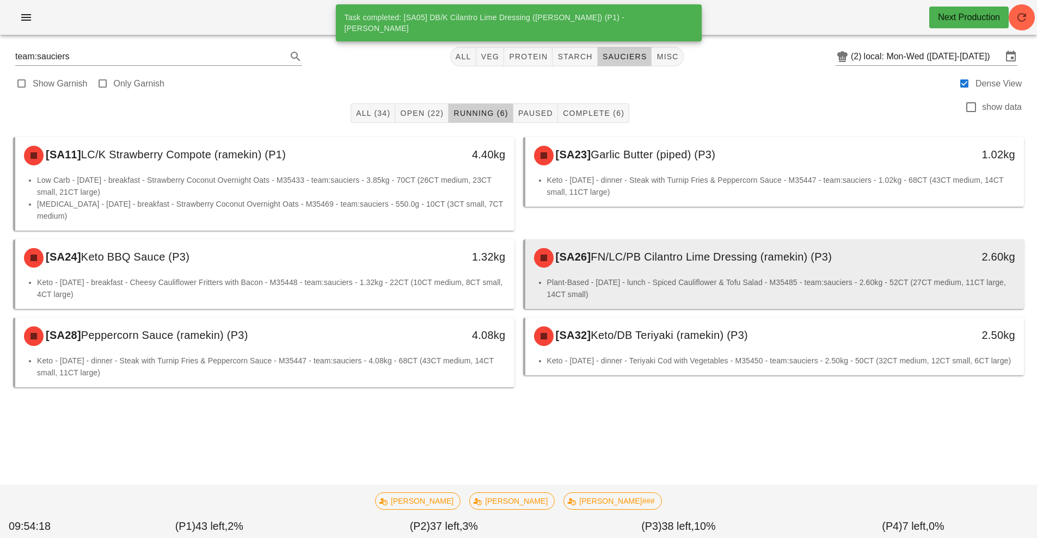
click at [801, 273] on div "[SA26] FN/LC/PB Cilantro Lime Dressing (ramekin) (P3)" at bounding box center [712, 258] width 371 height 33
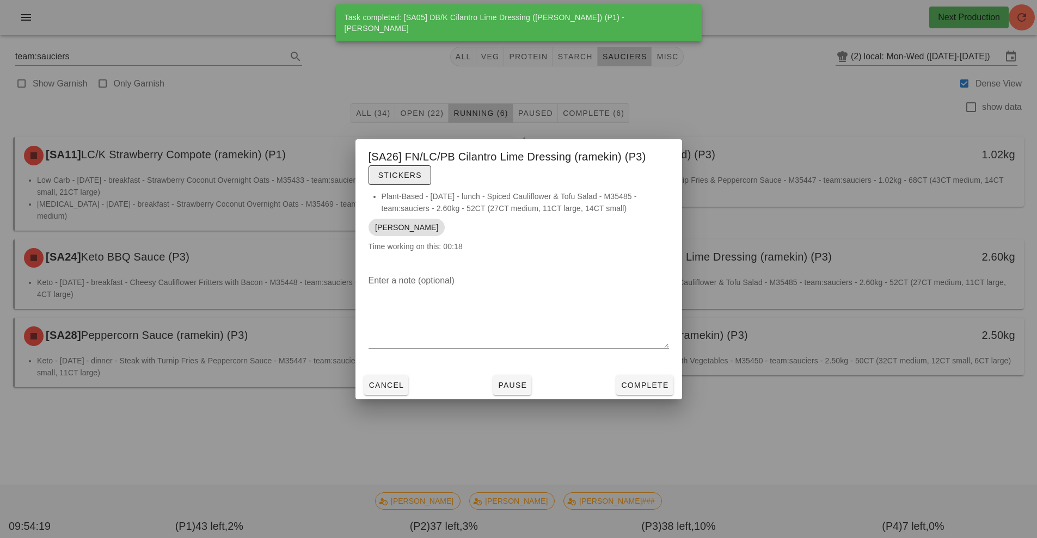
click at [408, 174] on span "Stickers" at bounding box center [400, 175] width 44 height 9
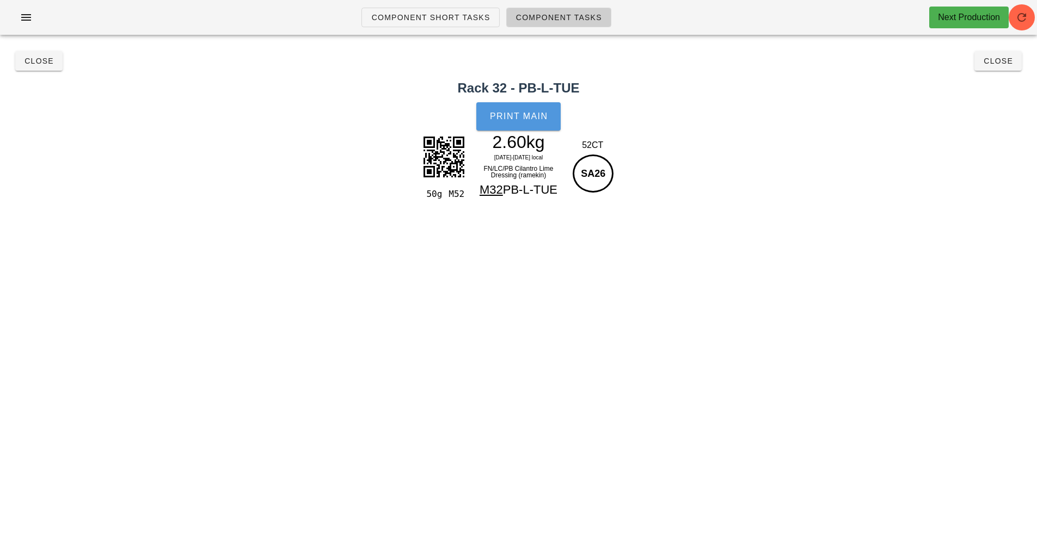
click at [514, 126] on button "Print Main" at bounding box center [518, 116] width 84 height 28
click at [1001, 62] on span "Close" at bounding box center [998, 61] width 30 height 9
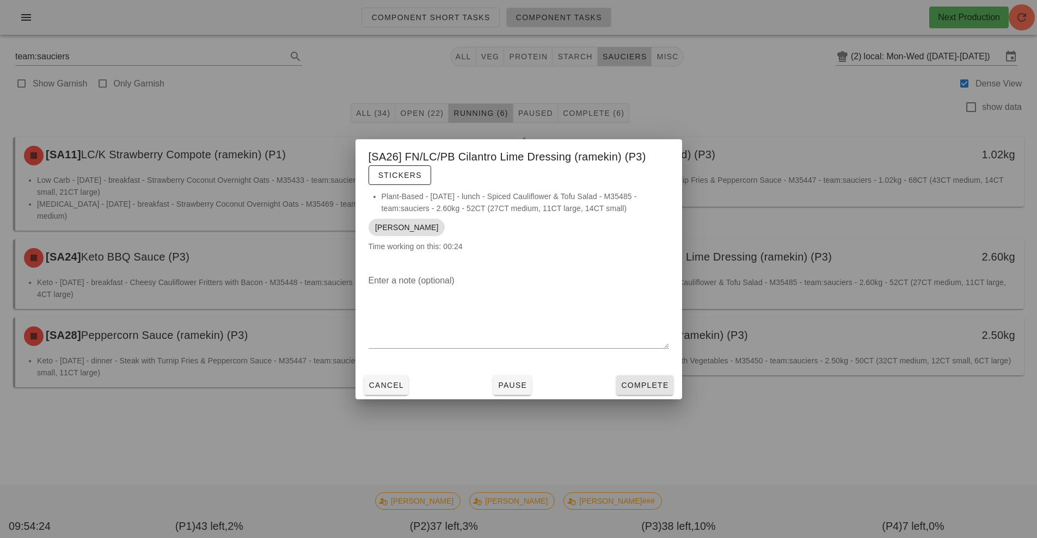
click at [655, 392] on button "Complete" at bounding box center [644, 386] width 57 height 20
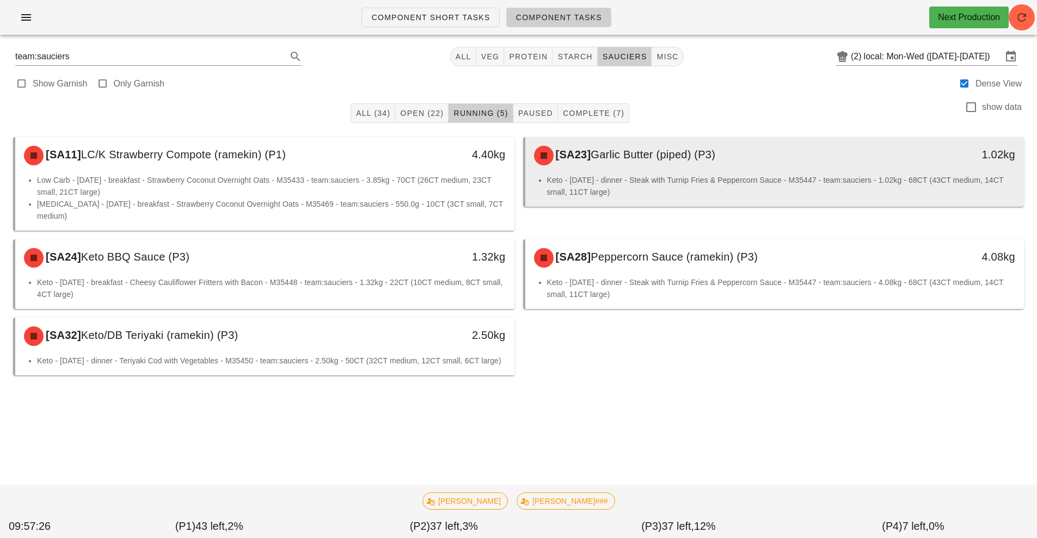
click at [647, 163] on div "[SA23] Garlic Butter (piped) (P3)" at bounding box center [712, 155] width 371 height 33
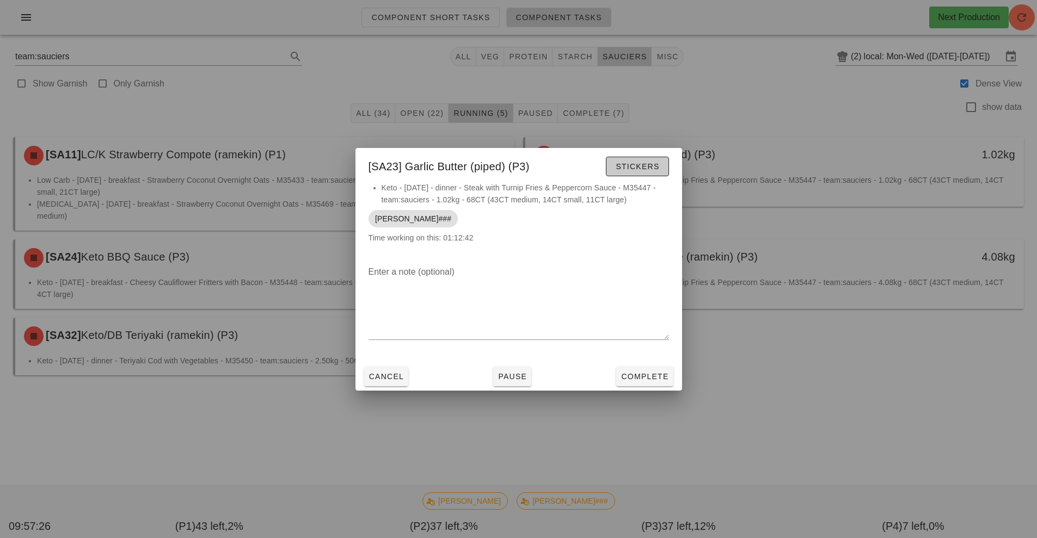
click at [638, 170] on span "Stickers" at bounding box center [637, 166] width 44 height 9
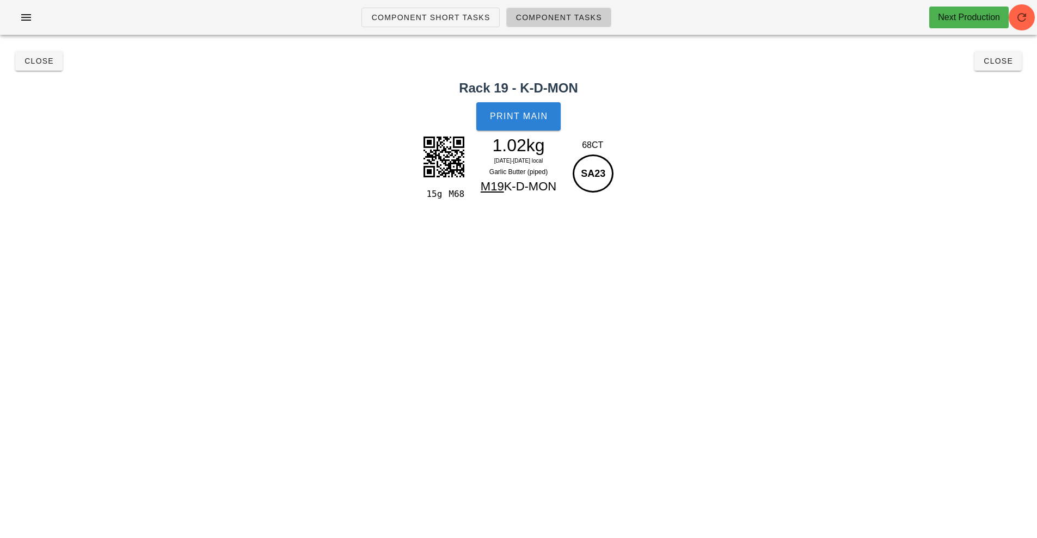
click at [522, 130] on button "Print Main" at bounding box center [518, 116] width 84 height 28
click at [34, 62] on span "Close" at bounding box center [39, 61] width 30 height 9
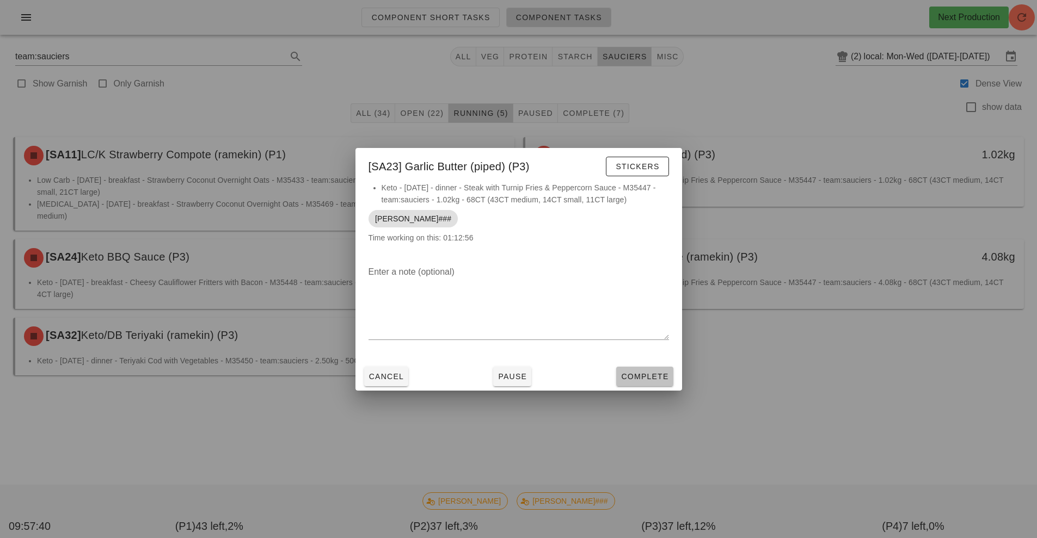
click at [655, 374] on span "Complete" at bounding box center [645, 376] width 48 height 9
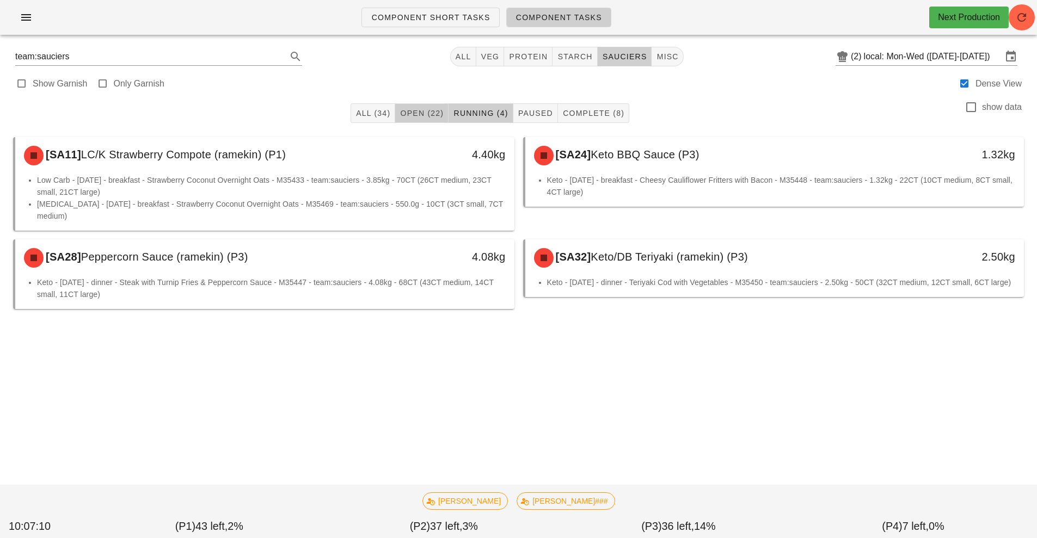
click at [437, 109] on span "Open (22)" at bounding box center [422, 113] width 44 height 9
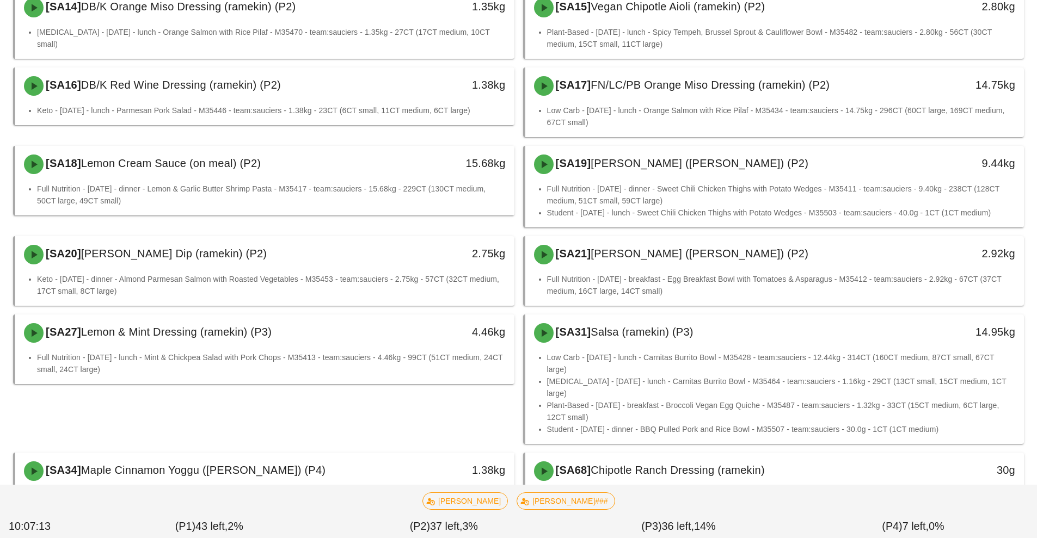
scroll to position [662, 0]
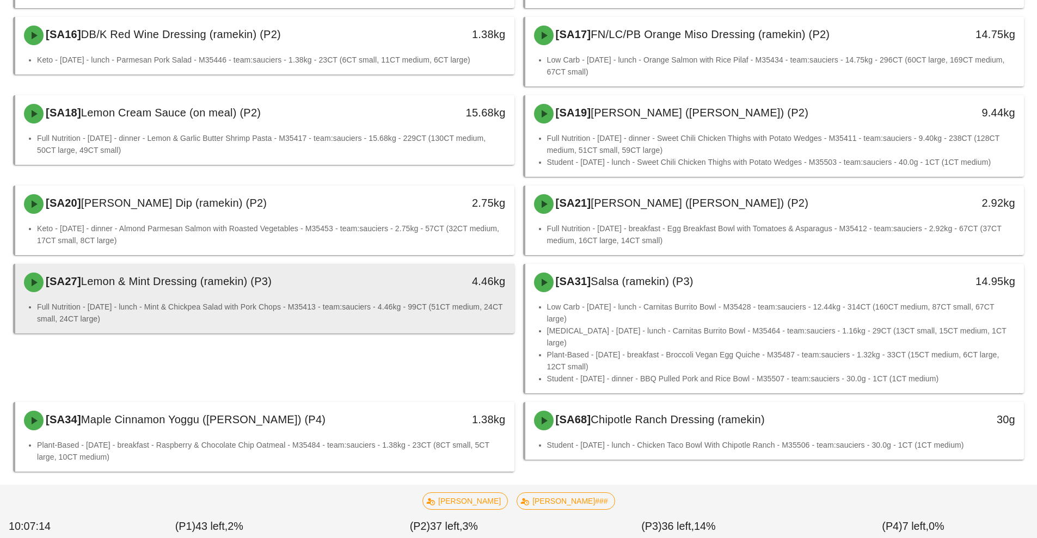
click at [424, 317] on li "Full Nutrition - Tuesday - lunch - Mint & Chickpea Salad with Pork Chops - M354…" at bounding box center [271, 313] width 469 height 24
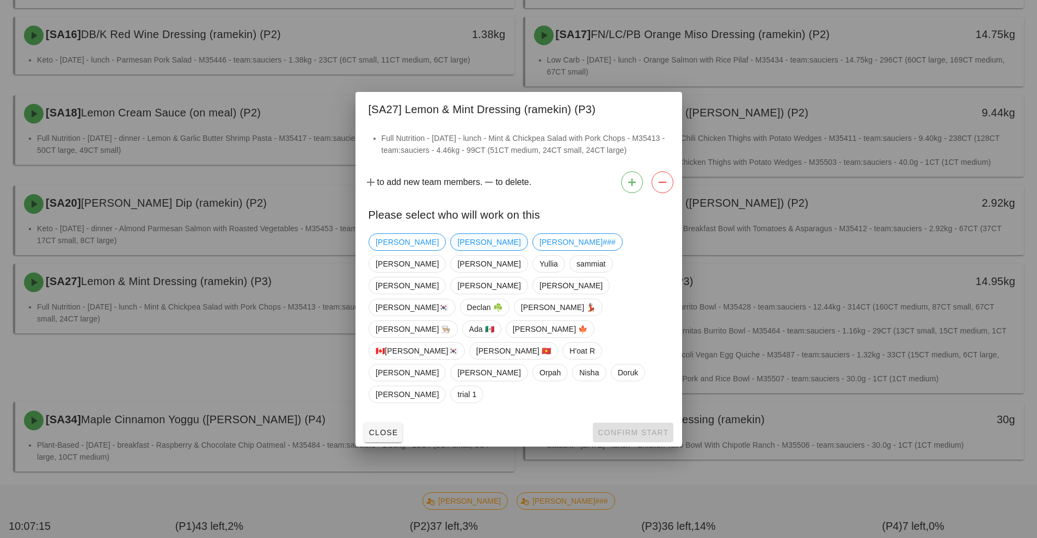
click at [457, 250] on span "Richard" at bounding box center [488, 242] width 63 height 16
click at [642, 423] on button "Confirm Start" at bounding box center [633, 433] width 80 height 20
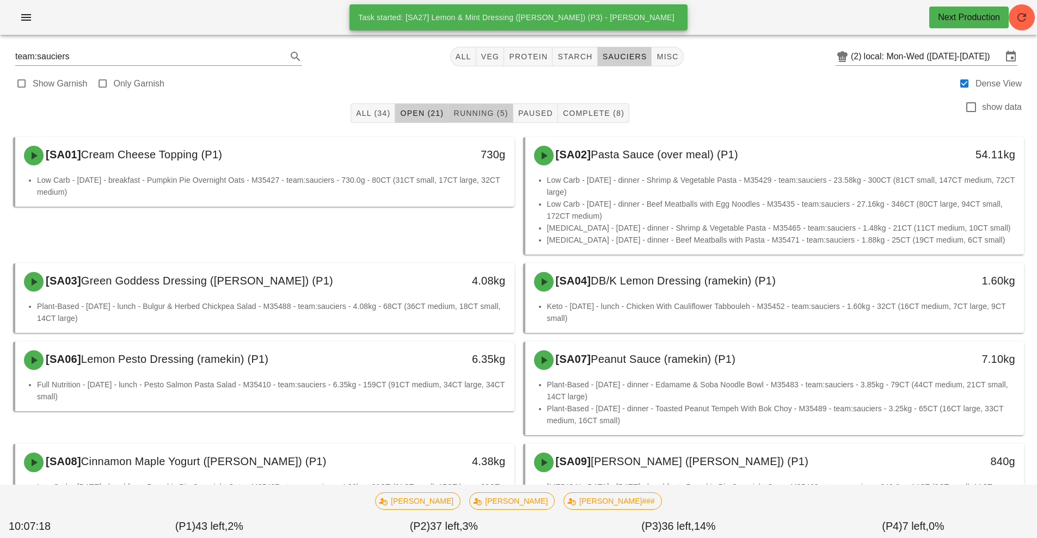
click at [477, 114] on span "Running (5)" at bounding box center [480, 113] width 55 height 9
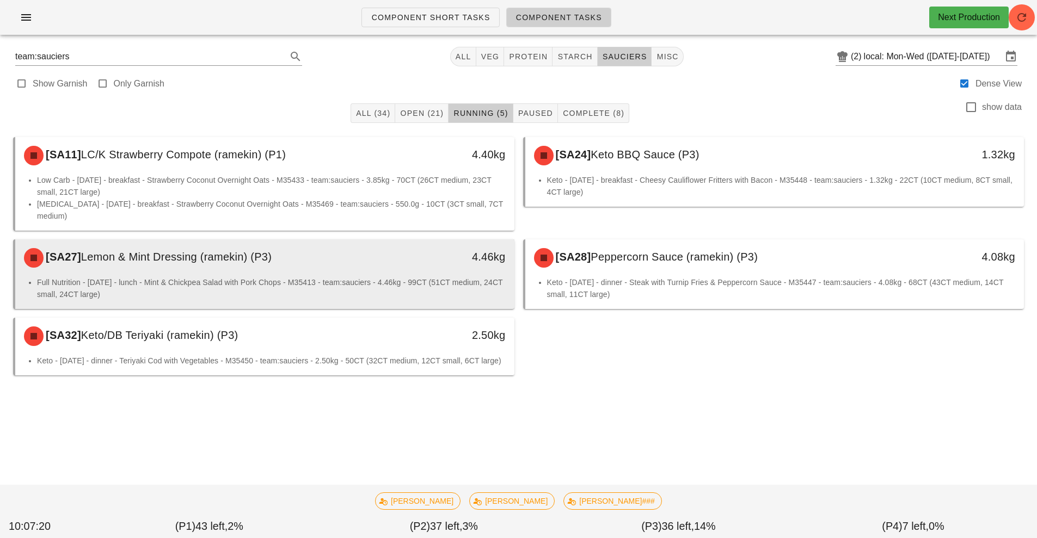
click at [451, 296] on li "Full Nutrition - Tuesday - lunch - Mint & Chickpea Salad with Pork Chops - M354…" at bounding box center [271, 289] width 469 height 24
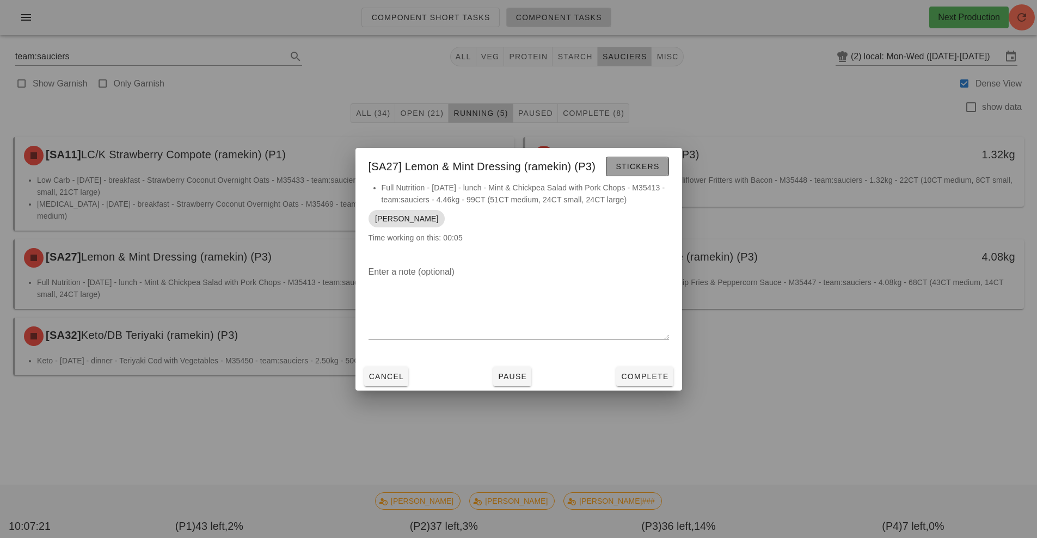
click at [629, 175] on button "Stickers" at bounding box center [637, 167] width 63 height 20
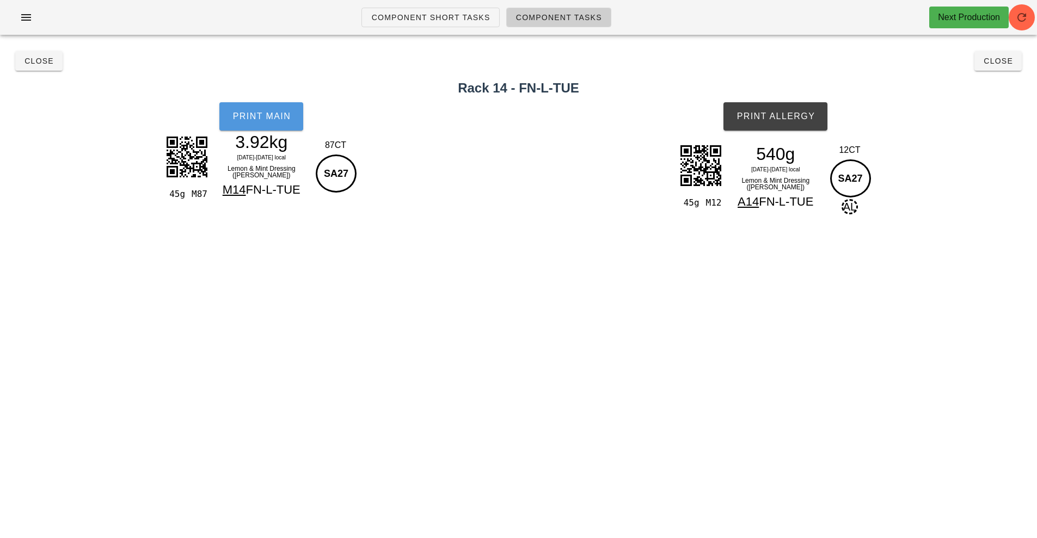
click at [278, 128] on button "Print Main" at bounding box center [261, 116] width 84 height 28
click at [775, 104] on button "Print Allergy" at bounding box center [775, 116] width 104 height 28
click at [992, 61] on span "Close" at bounding box center [998, 61] width 30 height 9
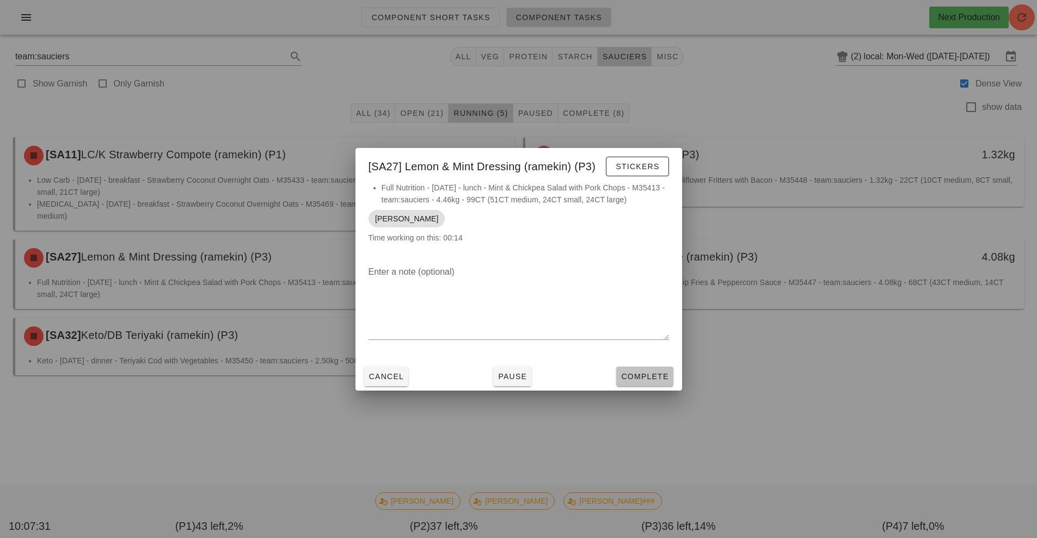
click at [648, 377] on span "Complete" at bounding box center [645, 376] width 48 height 9
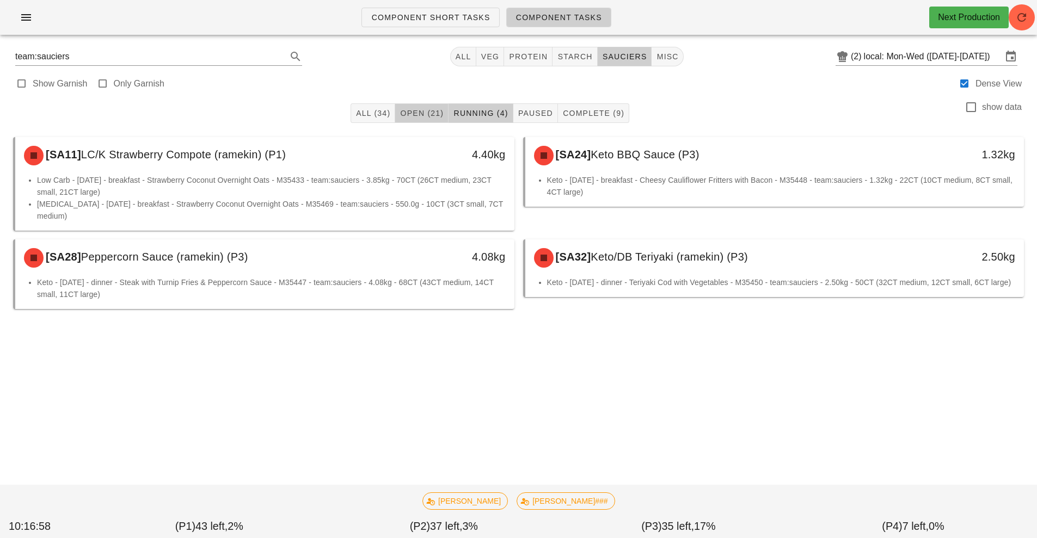
click at [422, 121] on button "Open (21)" at bounding box center [421, 113] width 53 height 20
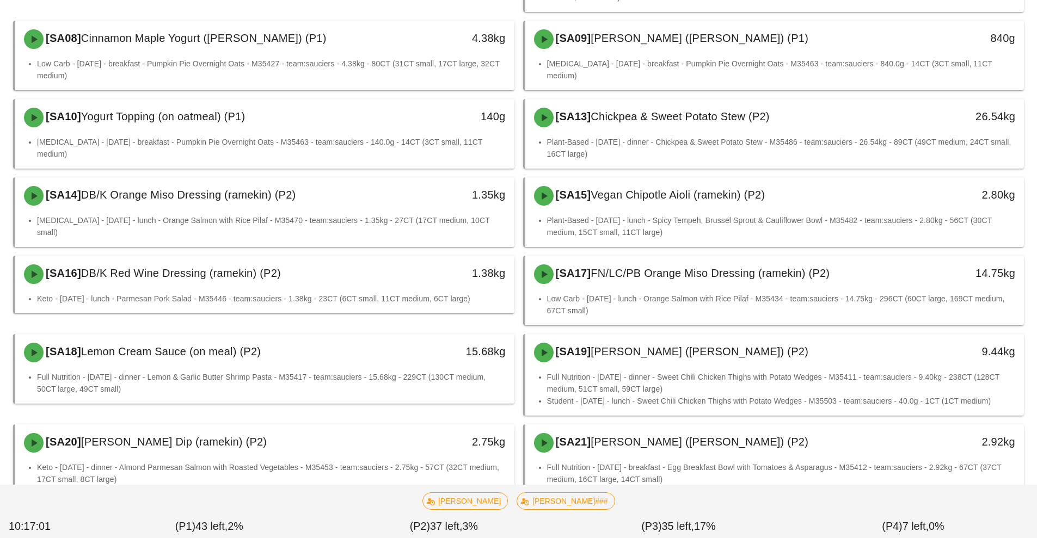
scroll to position [425, 0]
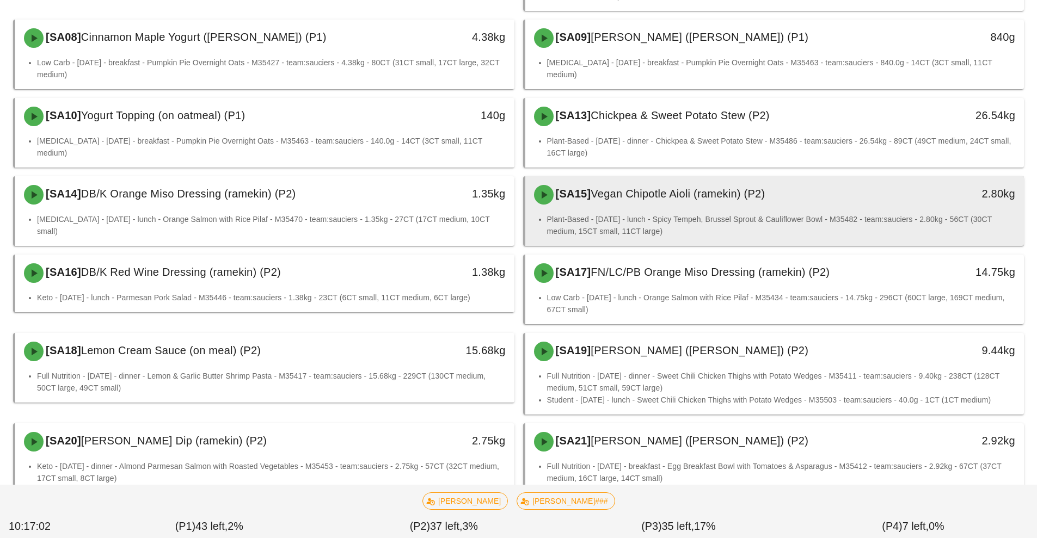
click at [775, 219] on li "Plant-Based - Monday - lunch - Spicy Tempeh, Brussel Sprout & Cauliflower Bowl …" at bounding box center [781, 225] width 469 height 24
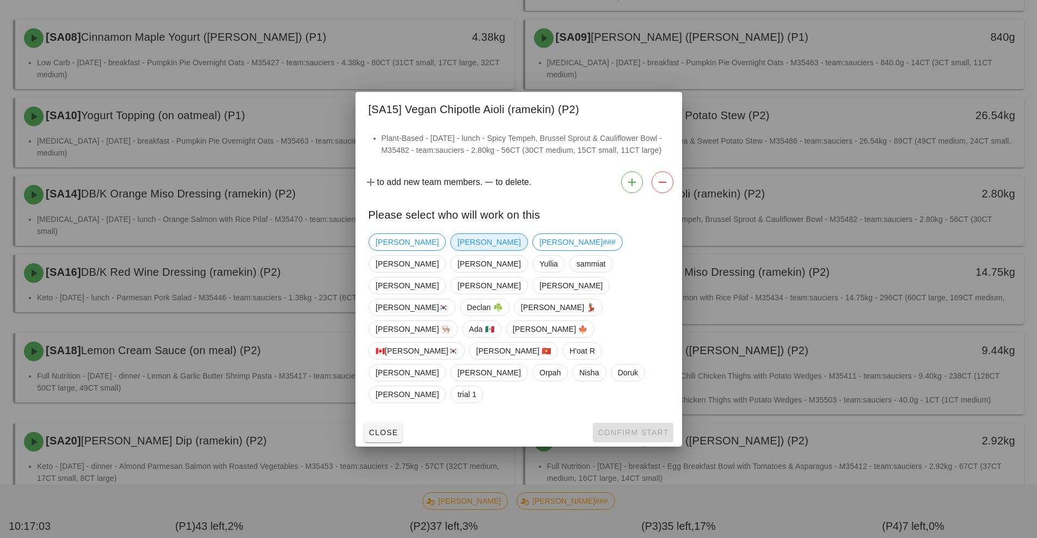
click at [457, 250] on span "Richard" at bounding box center [488, 242] width 63 height 16
click at [636, 428] on span "Confirm Start" at bounding box center [632, 432] width 71 height 9
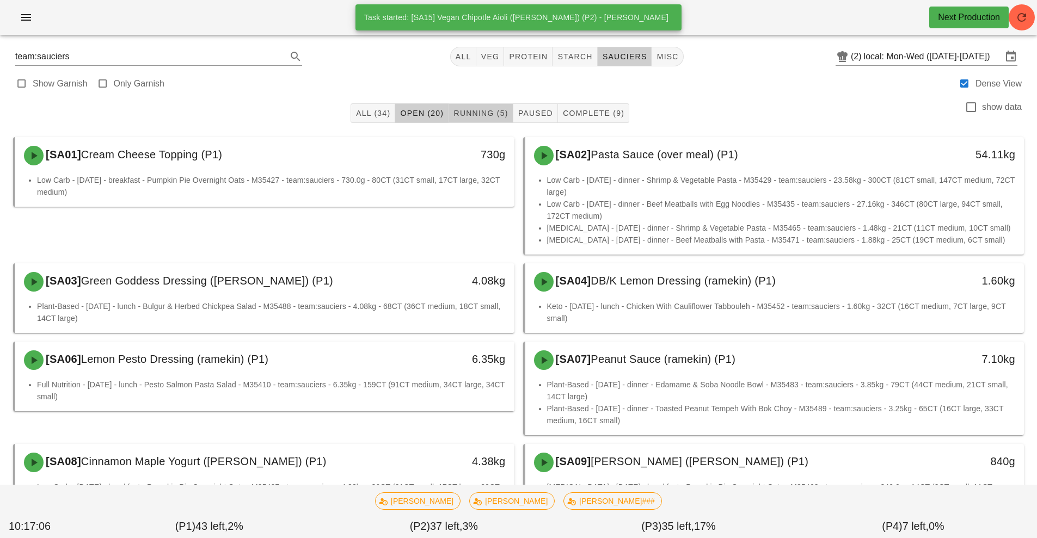
click at [478, 110] on span "Running (5)" at bounding box center [480, 113] width 55 height 9
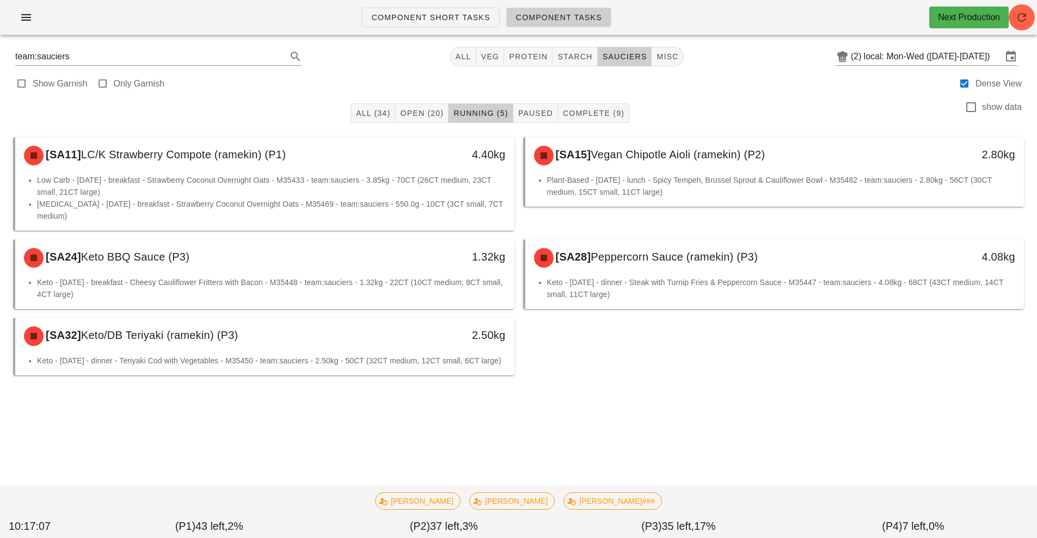
click at [679, 166] on div "[SA15] Vegan Chipotle Aioli (ramekin) (P2)" at bounding box center [712, 155] width 371 height 33
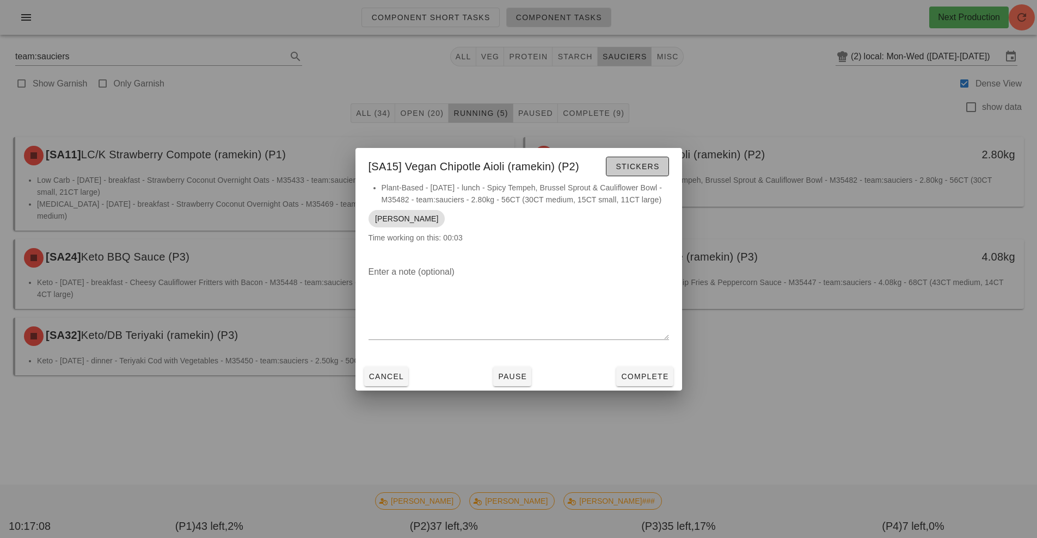
click at [658, 161] on button "Stickers" at bounding box center [637, 167] width 63 height 20
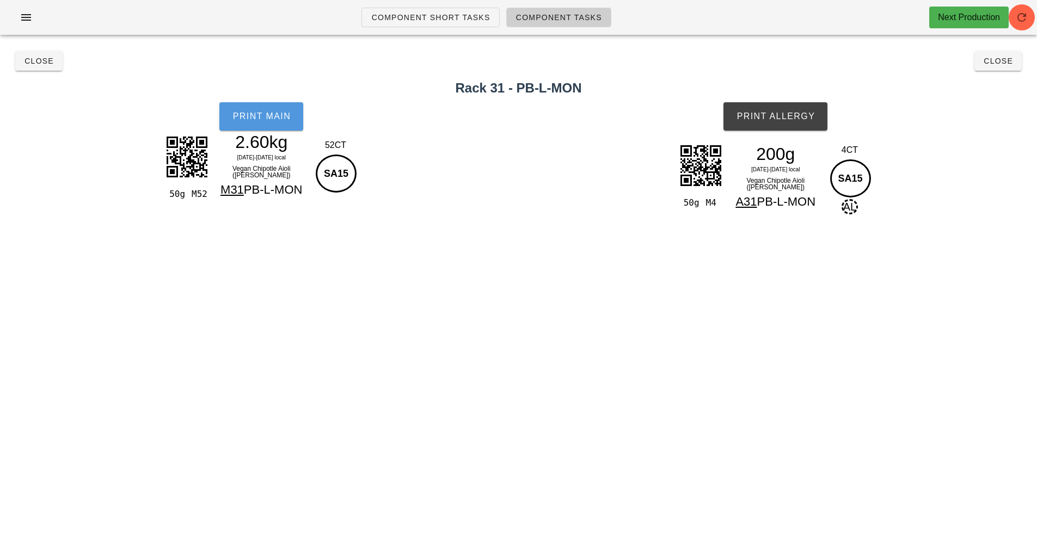
click at [269, 120] on span "Print Main" at bounding box center [261, 117] width 59 height 10
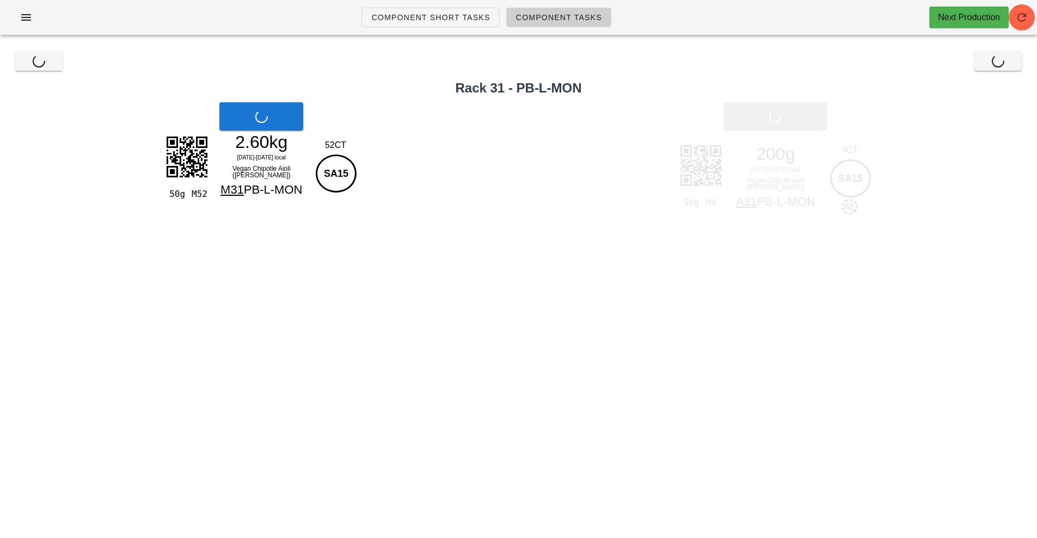
click at [808, 117] on span "Print Allergy" at bounding box center [775, 117] width 79 height 10
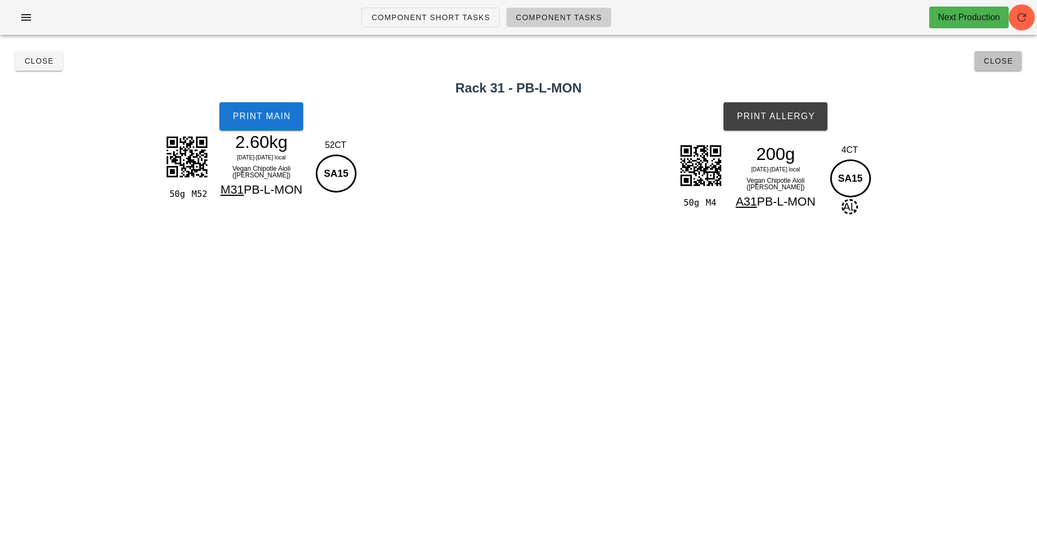
click at [1005, 68] on button "Close" at bounding box center [997, 61] width 47 height 20
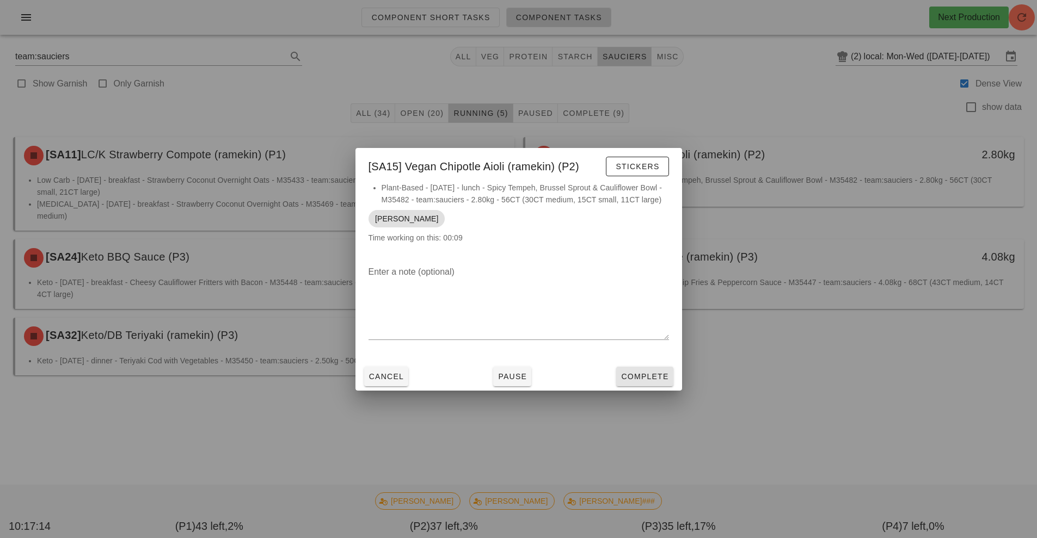
click at [657, 369] on button "Complete" at bounding box center [644, 377] width 57 height 20
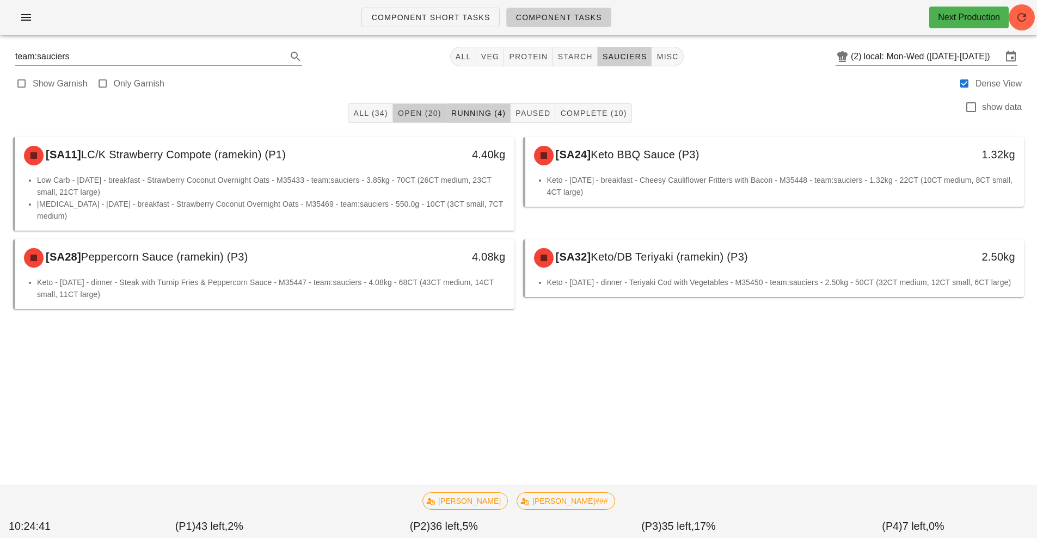
click at [432, 107] on button "Open (20)" at bounding box center [419, 113] width 53 height 20
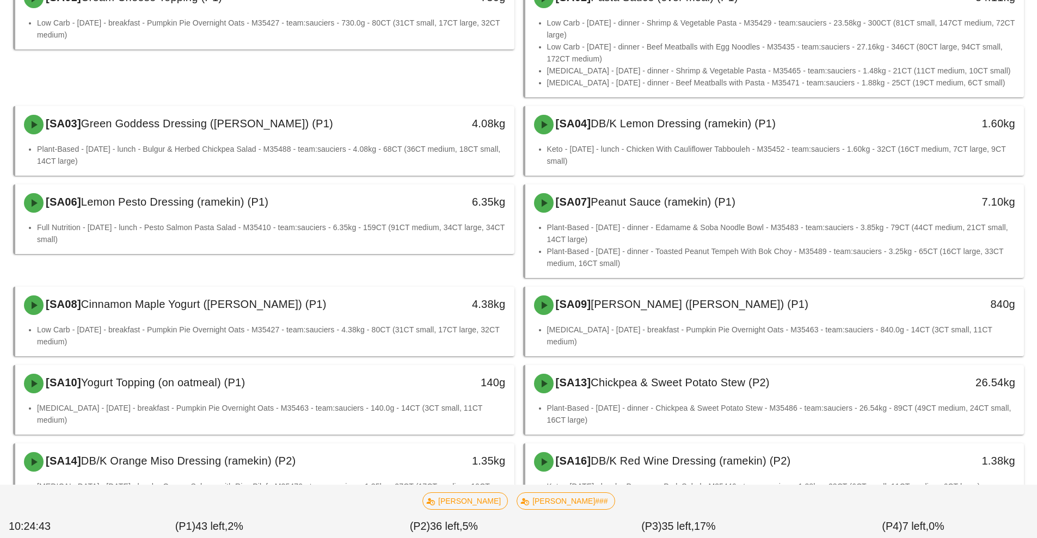
scroll to position [157, 0]
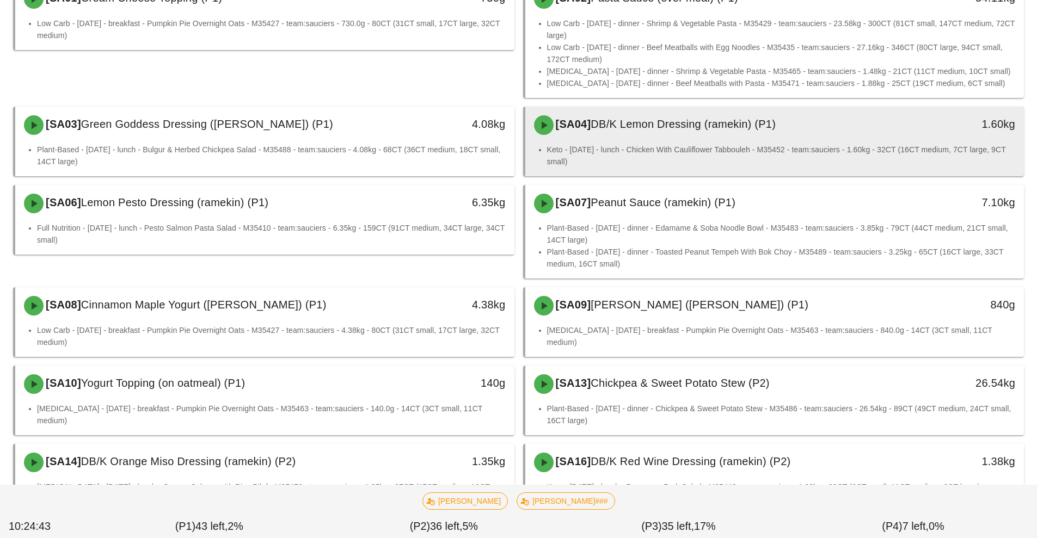
click at [794, 135] on div "[SA04] DB/K Lemon Dressing (ramekin) (P1)" at bounding box center [712, 125] width 371 height 33
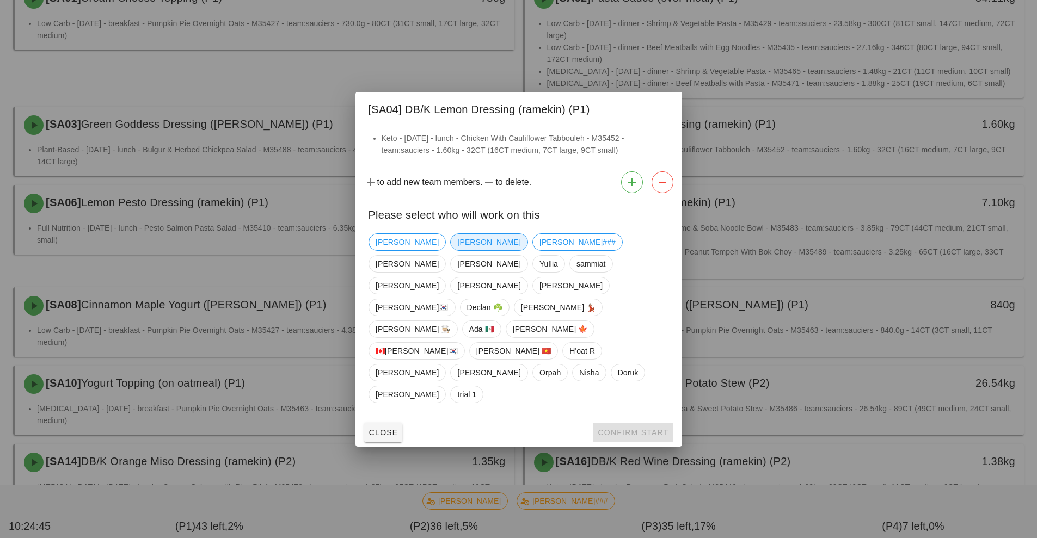
click at [457, 250] on span "Richard" at bounding box center [488, 242] width 63 height 16
click at [627, 428] on span "Confirm Start" at bounding box center [632, 432] width 71 height 9
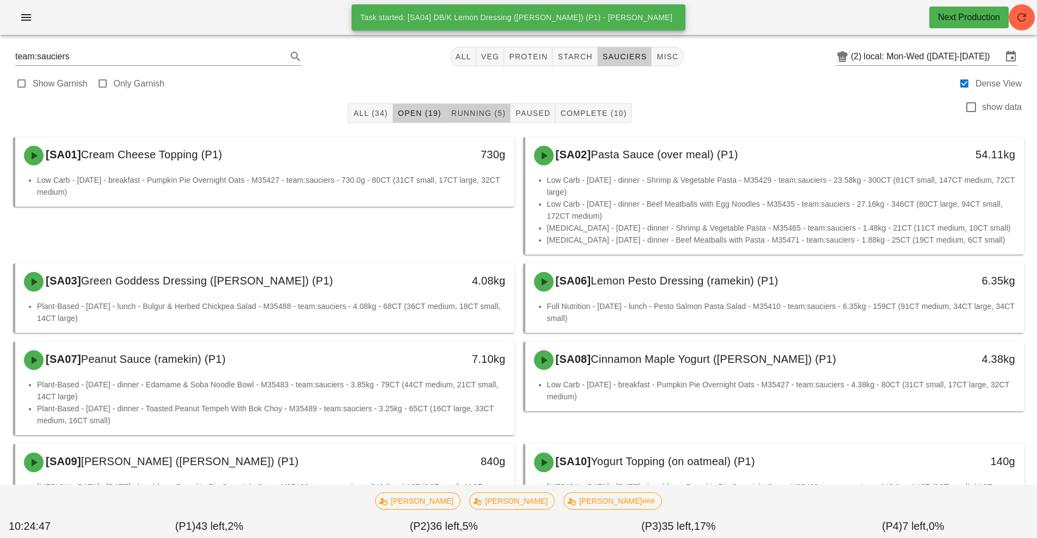
click at [483, 113] on span "Running (5)" at bounding box center [478, 113] width 55 height 9
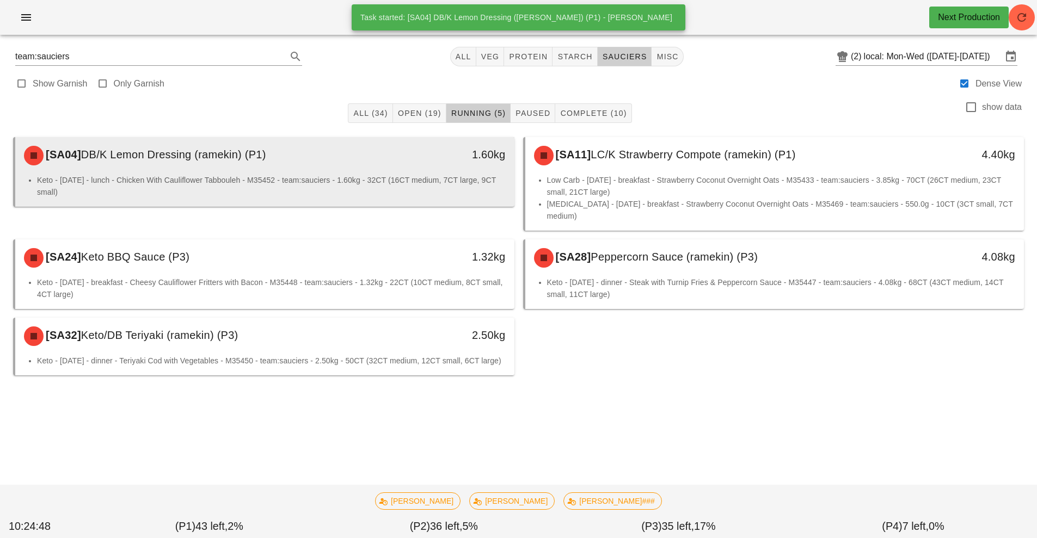
click at [432, 185] on li "Keto - Wednesday - lunch - Chicken With Cauliflower Tabbouleh - M35452 - team:s…" at bounding box center [271, 186] width 469 height 24
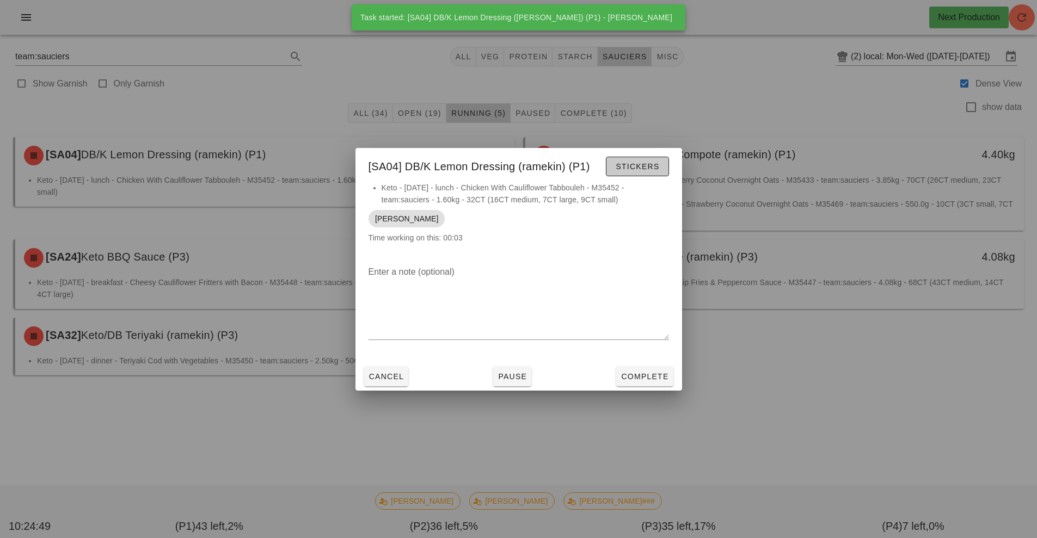
click at [640, 167] on span "Stickers" at bounding box center [637, 166] width 44 height 9
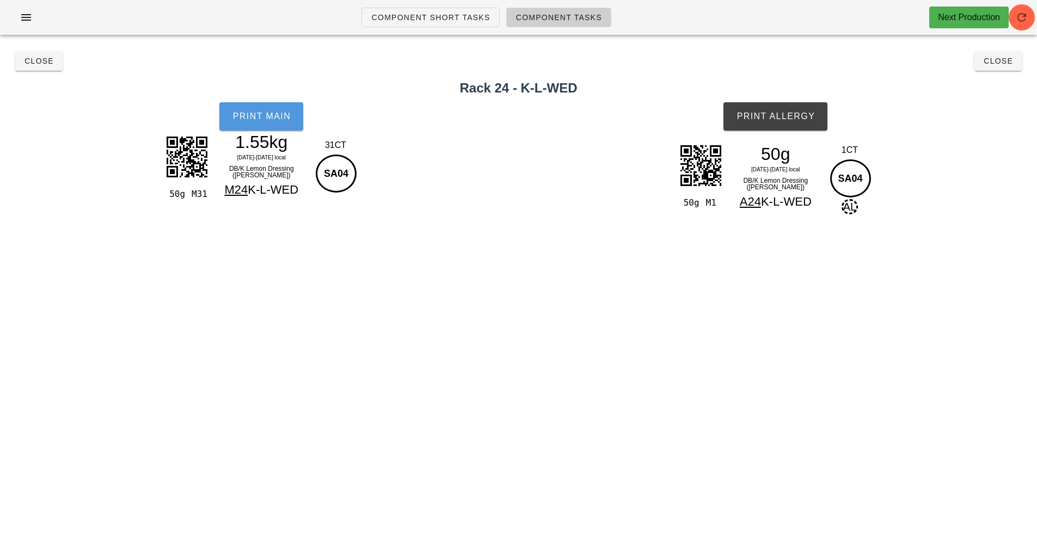
click at [280, 121] on button "Print Main" at bounding box center [261, 116] width 84 height 28
click at [800, 126] on button "Print Allergy" at bounding box center [775, 116] width 104 height 28
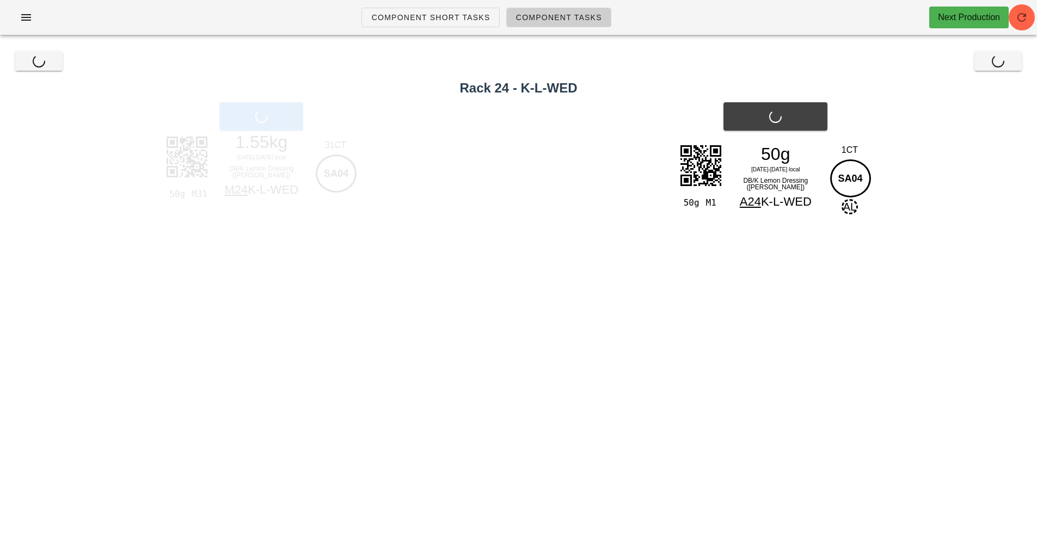
click at [1011, 59] on div "Close Close" at bounding box center [519, 61] width 1024 height 35
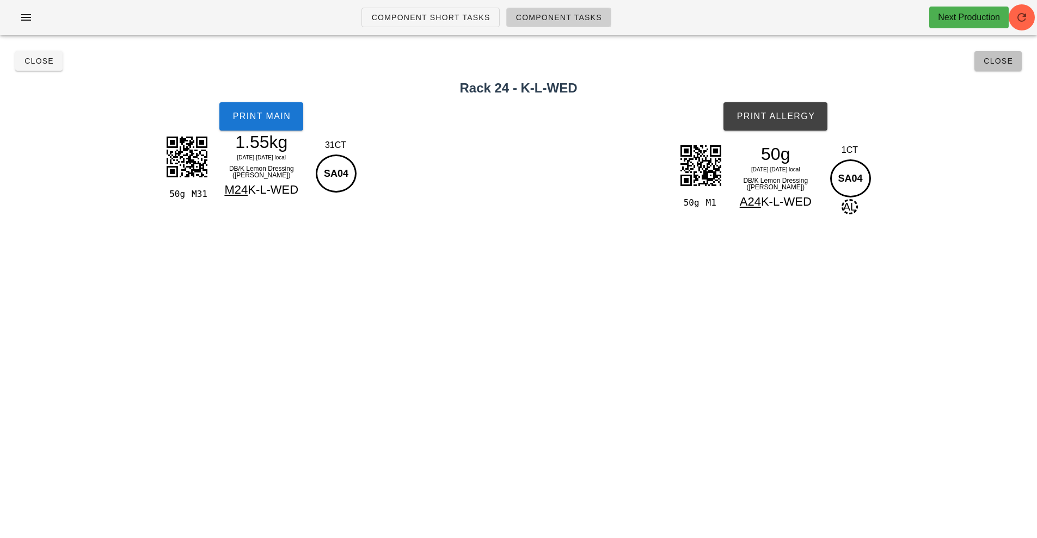
click at [996, 62] on span "Close" at bounding box center [998, 61] width 30 height 9
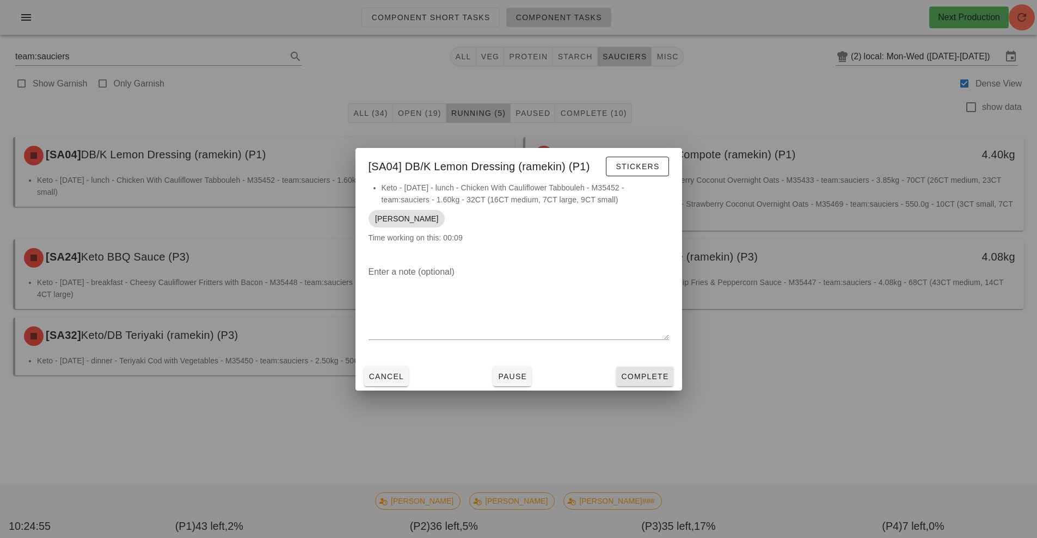
click at [652, 380] on span "Complete" at bounding box center [645, 376] width 48 height 9
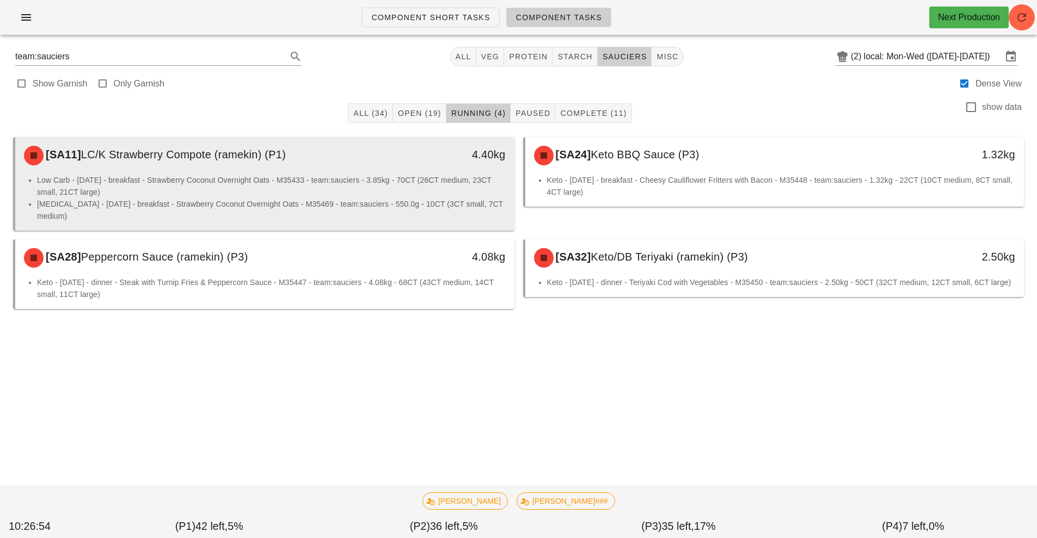
click at [360, 193] on li "Low Carb - Wednesday - breakfast - Strawberry Coconut Overnight Oats - M35433 -…" at bounding box center [271, 186] width 469 height 24
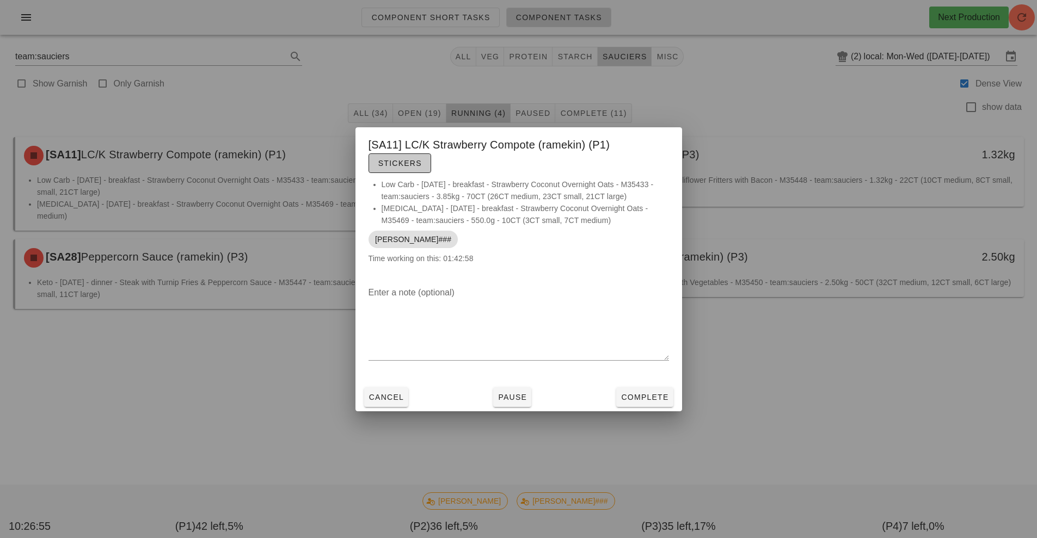
click at [383, 171] on button "Stickers" at bounding box center [400, 163] width 63 height 20
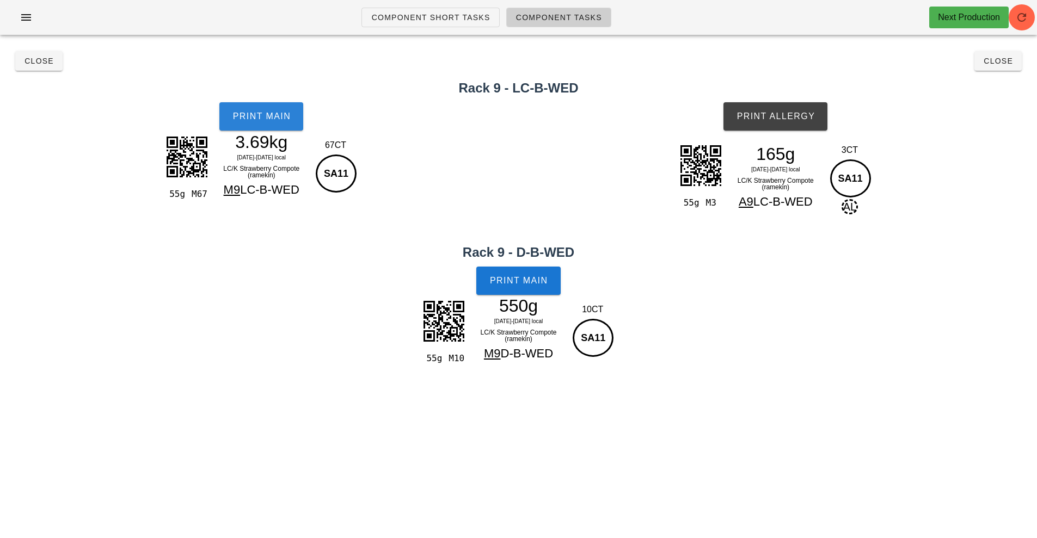
click at [257, 126] on button "Print Main" at bounding box center [261, 116] width 84 height 28
click at [795, 127] on button "Print Allergy" at bounding box center [775, 116] width 104 height 28
click at [515, 280] on span "Print Main" at bounding box center [518, 281] width 59 height 10
click at [35, 66] on button "Close" at bounding box center [38, 61] width 47 height 20
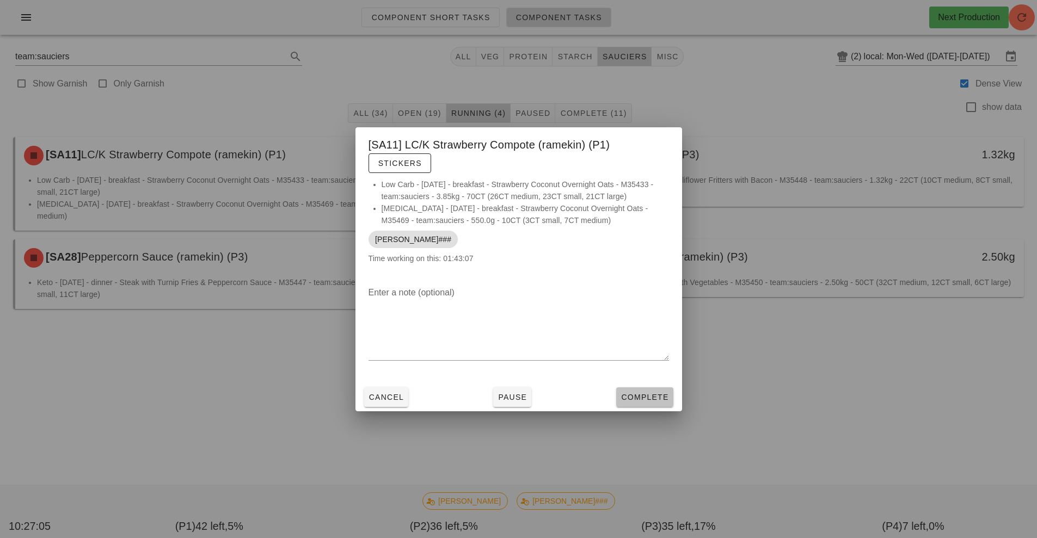
click at [641, 396] on span "Complete" at bounding box center [645, 397] width 48 height 9
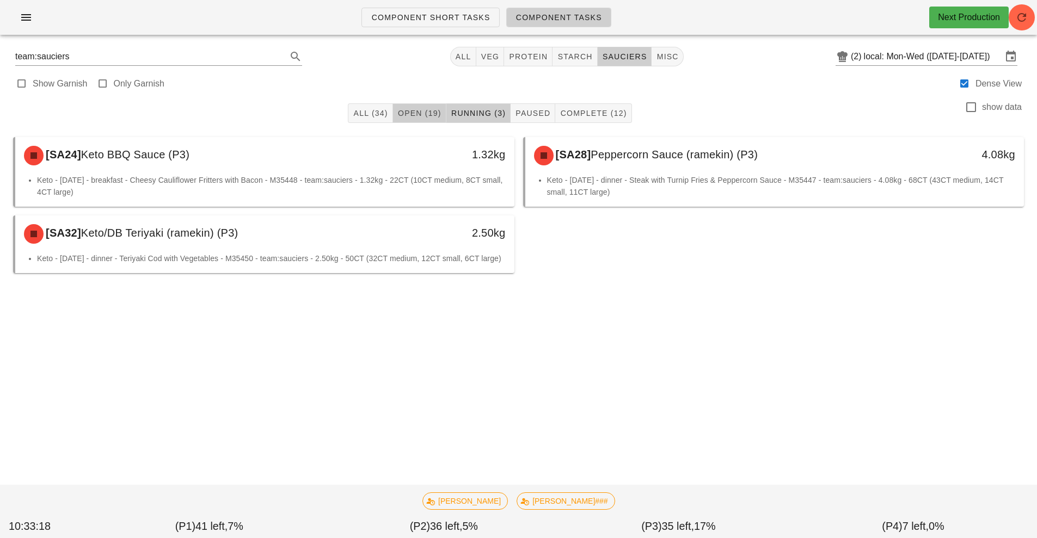
click at [417, 113] on span "Open (19)" at bounding box center [419, 113] width 44 height 9
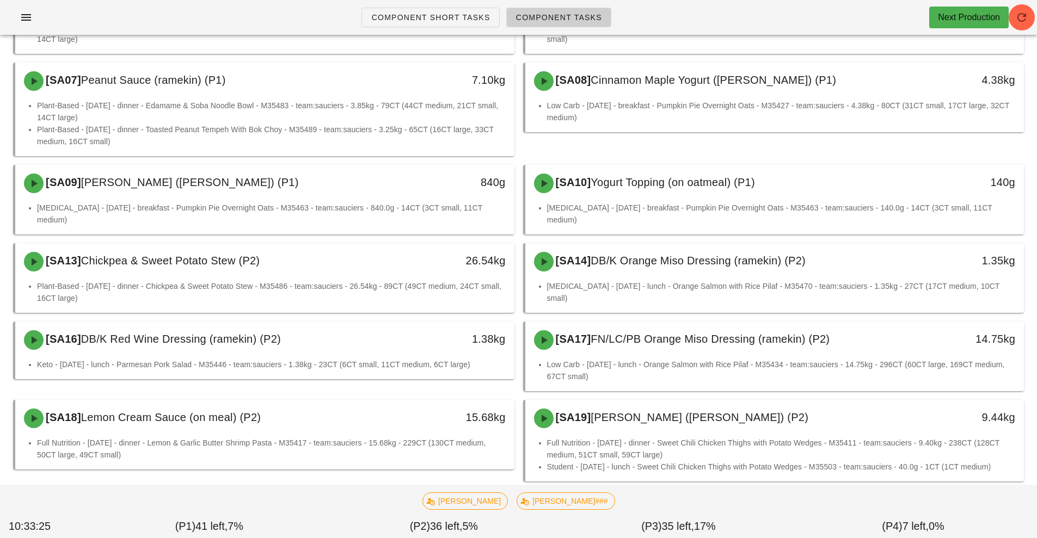
scroll to position [273, 0]
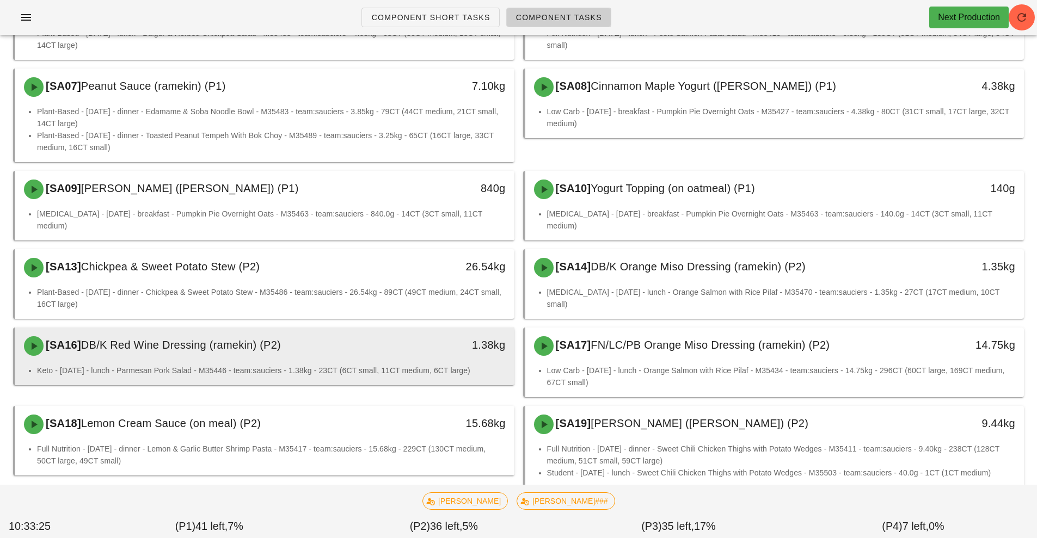
click at [420, 336] on div "1.38kg" at bounding box center [450, 344] width 110 height 17
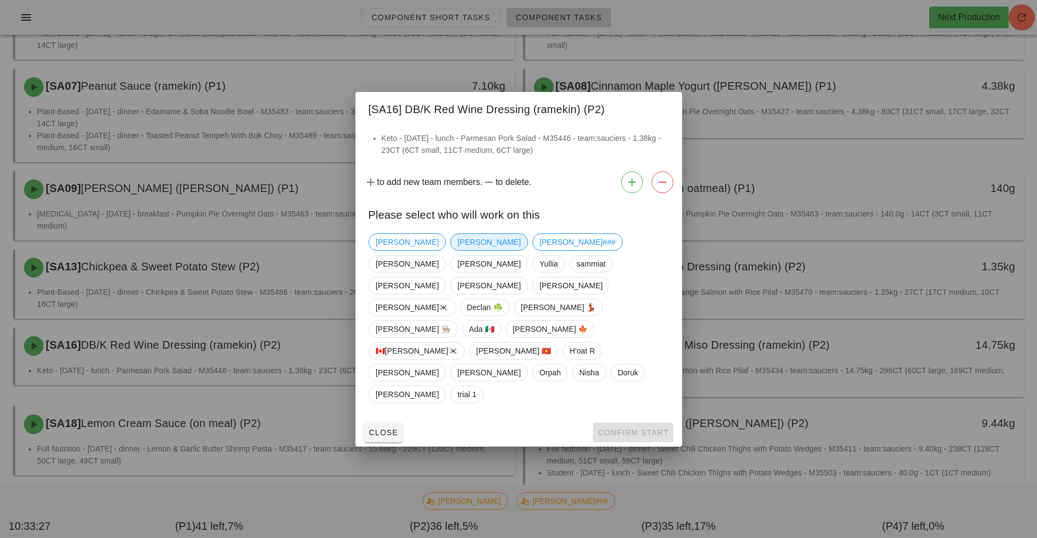
click at [457, 250] on span "Richard" at bounding box center [488, 242] width 63 height 16
click at [636, 423] on button "Confirm Start" at bounding box center [633, 433] width 80 height 20
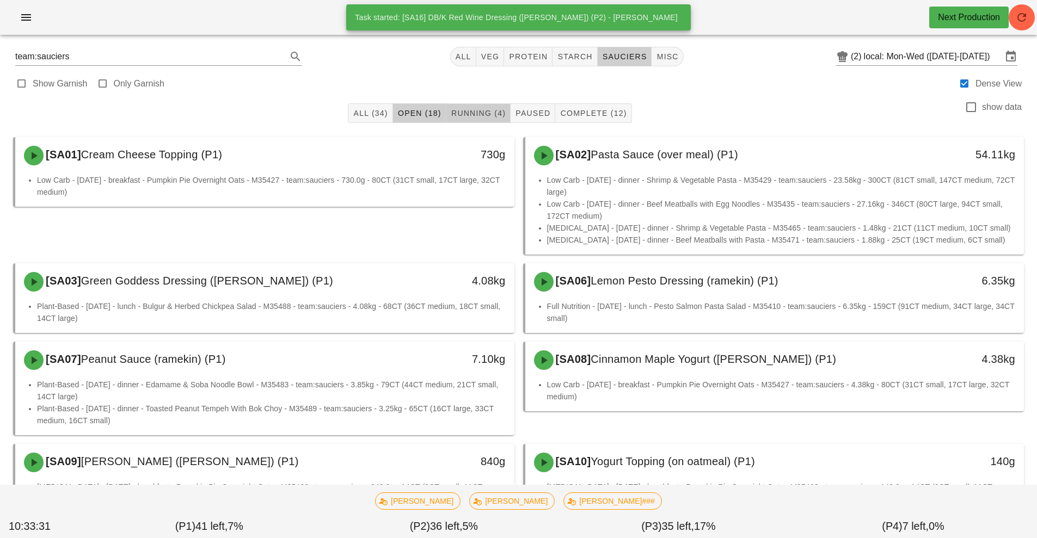
click at [487, 115] on span "Running (4)" at bounding box center [478, 113] width 55 height 9
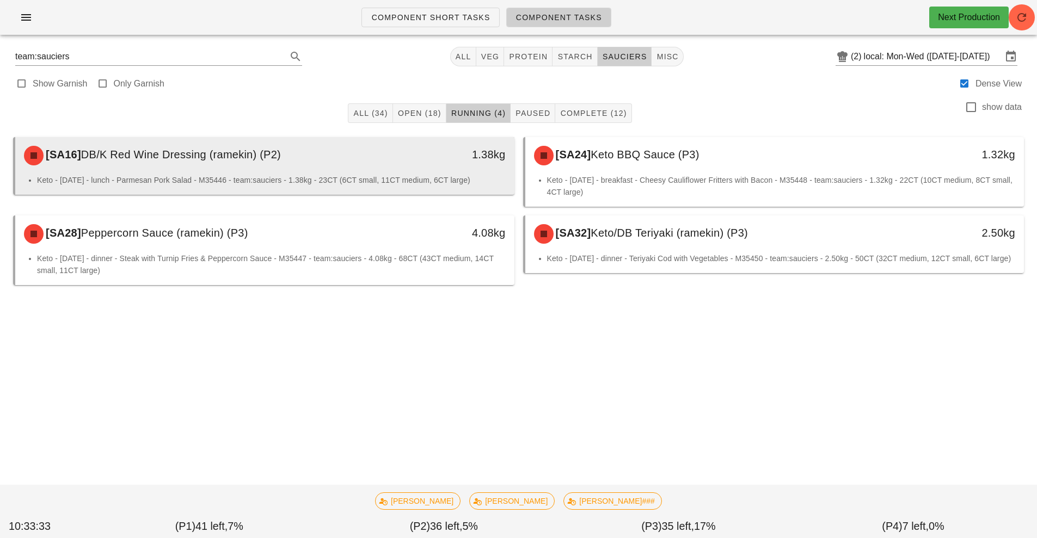
click at [225, 177] on li "Keto - Monday - lunch - Parmesan Pork Salad - M35446 - team:sauciers - 1.38kg -…" at bounding box center [271, 180] width 469 height 12
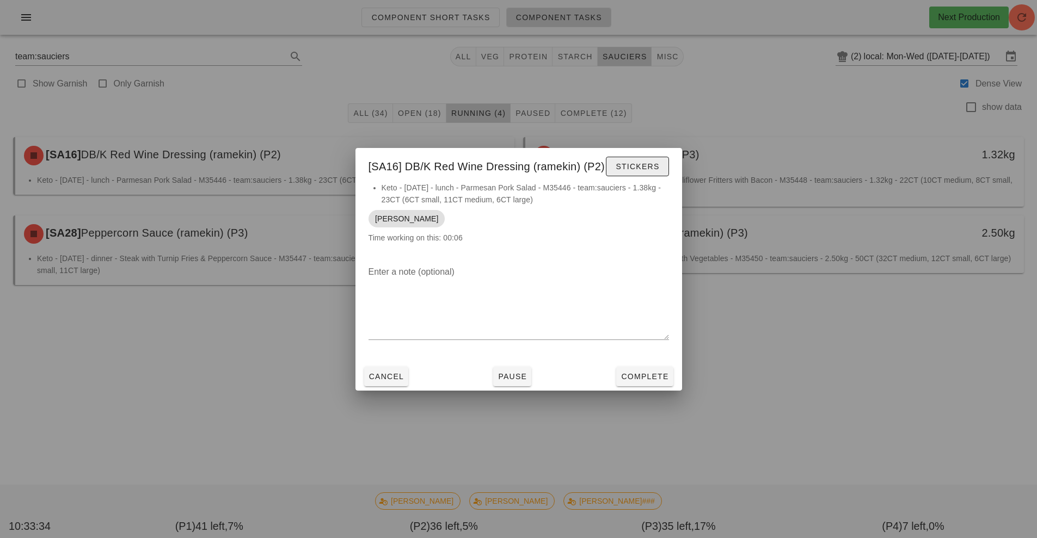
click at [643, 174] on button "Stickers" at bounding box center [637, 167] width 63 height 20
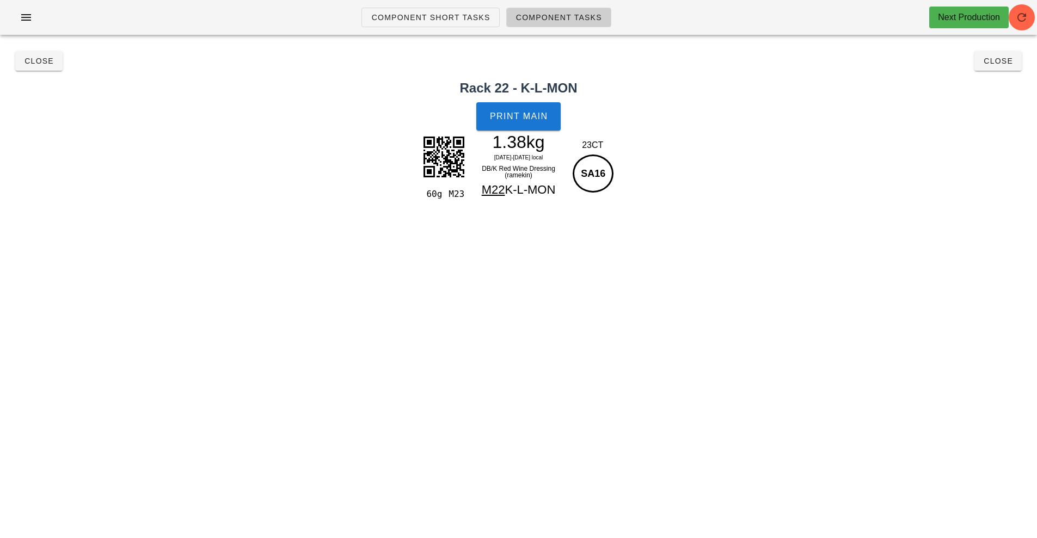
click at [540, 142] on div "1.38kg" at bounding box center [518, 142] width 95 height 16
click at [536, 113] on span "Print Main" at bounding box center [518, 117] width 59 height 10
click at [1001, 64] on span "Close" at bounding box center [998, 61] width 30 height 9
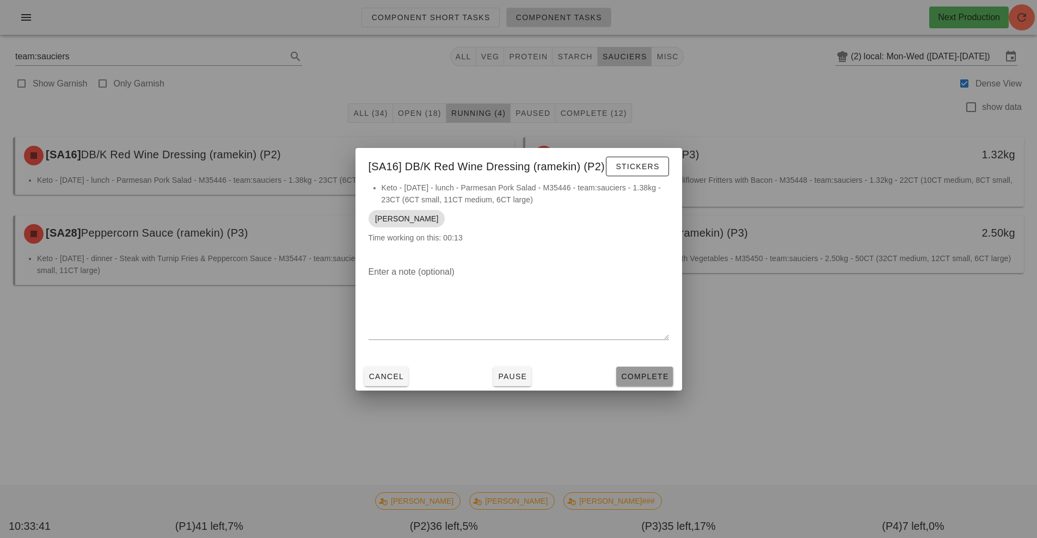
click at [646, 377] on span "Complete" at bounding box center [645, 376] width 48 height 9
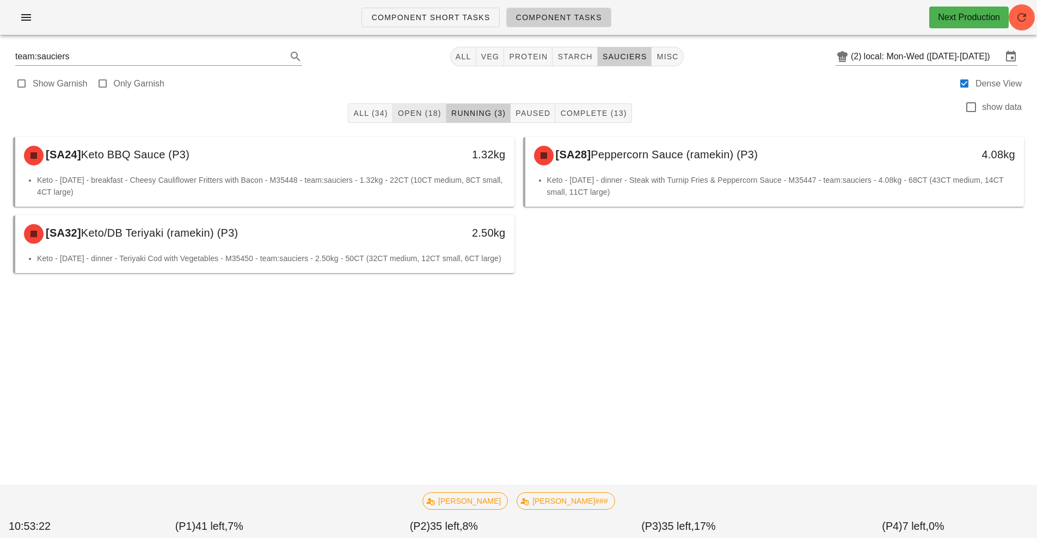
click at [408, 112] on span "Open (18)" at bounding box center [419, 113] width 44 height 9
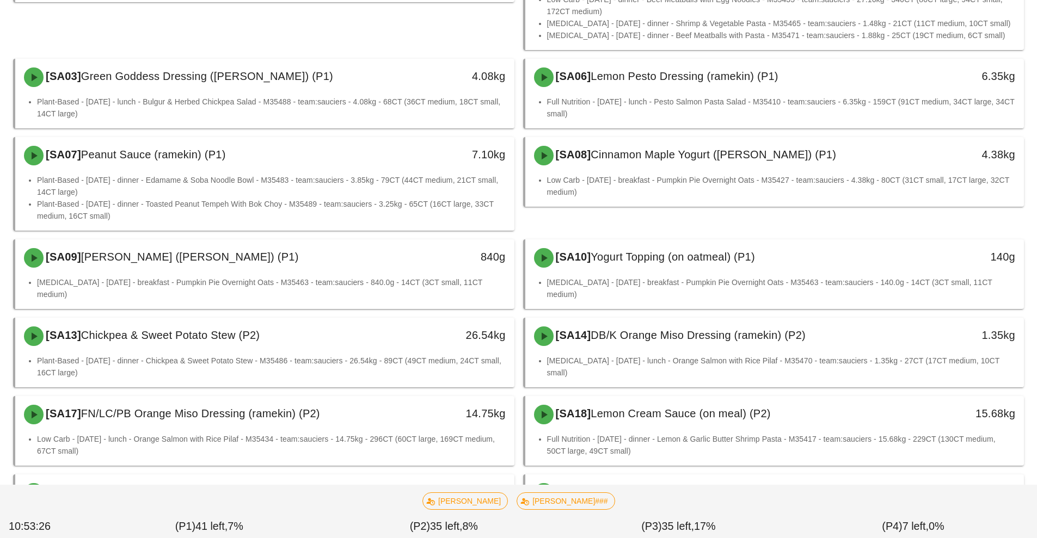
scroll to position [207, 0]
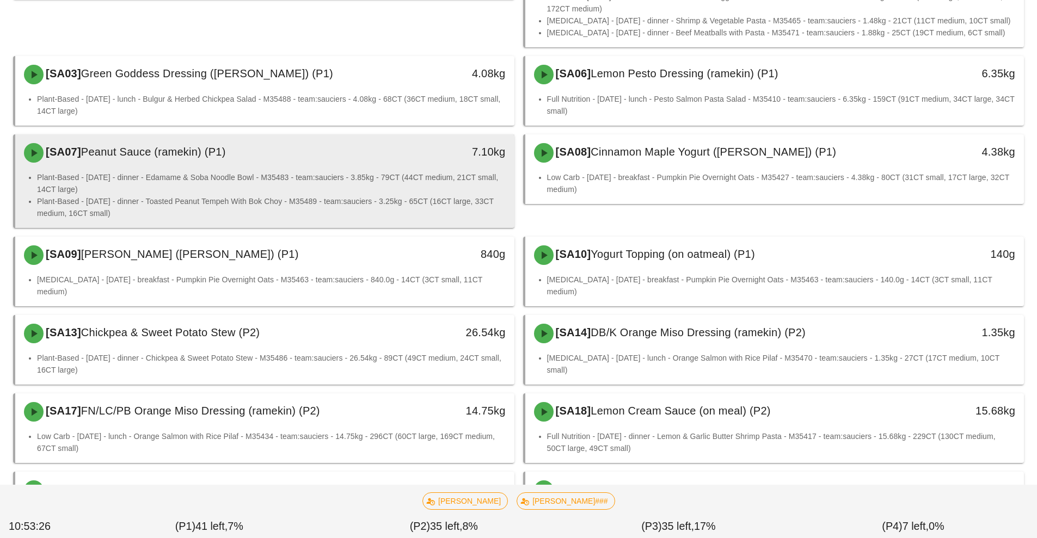
click at [443, 188] on li "Plant-Based - Monday - dinner - Edamame & Soba Noodle Bowl - M35483 - team:sauc…" at bounding box center [271, 183] width 469 height 24
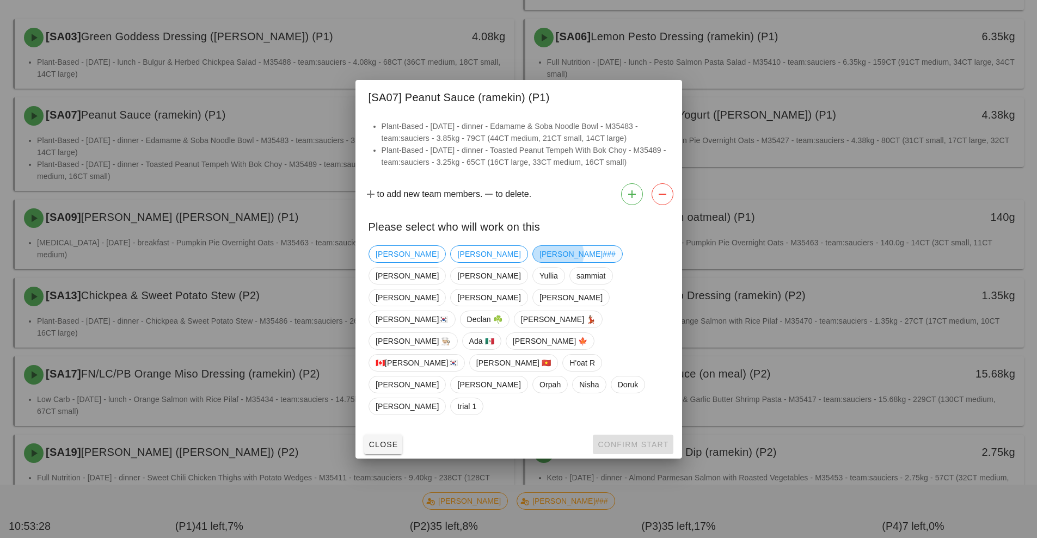
scroll to position [243, 0]
click at [457, 262] on span "Richard" at bounding box center [488, 254] width 63 height 16
click at [641, 435] on button "Confirm Start" at bounding box center [633, 445] width 80 height 20
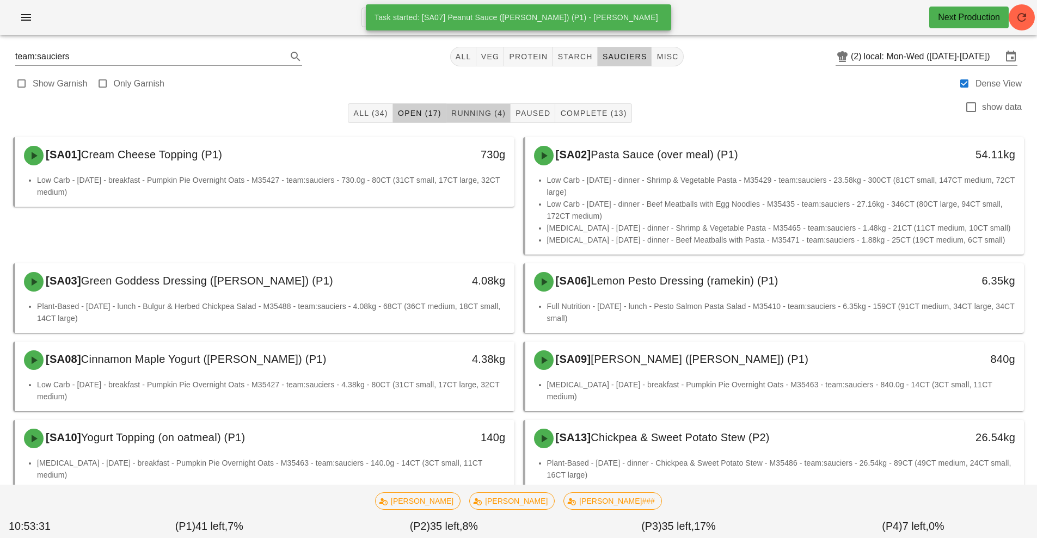
click at [495, 114] on span "Running (4)" at bounding box center [478, 113] width 55 height 9
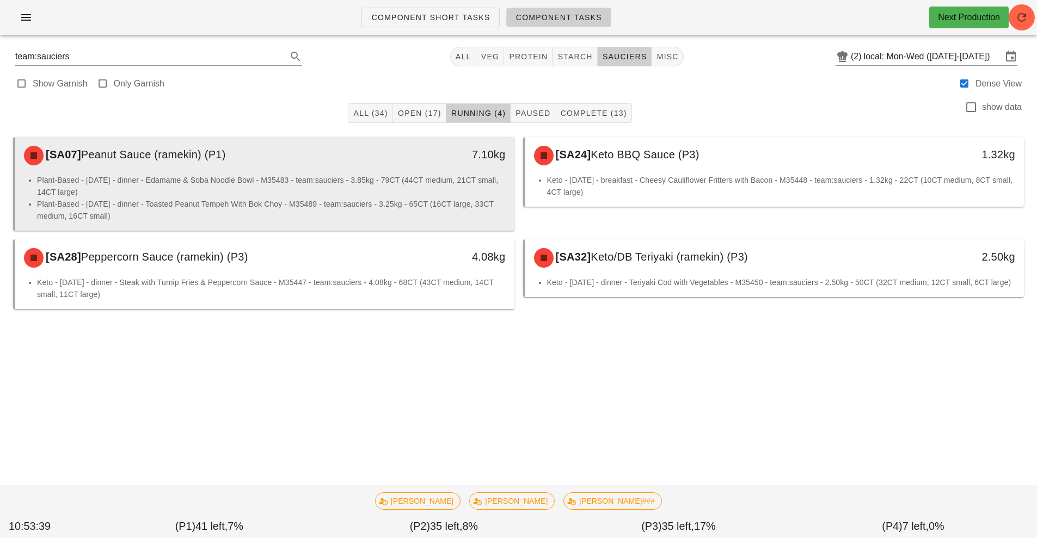
click at [427, 192] on li "Plant-Based - Monday - dinner - Edamame & Soba Noodle Bowl - M35483 - team:sauc…" at bounding box center [271, 186] width 469 height 24
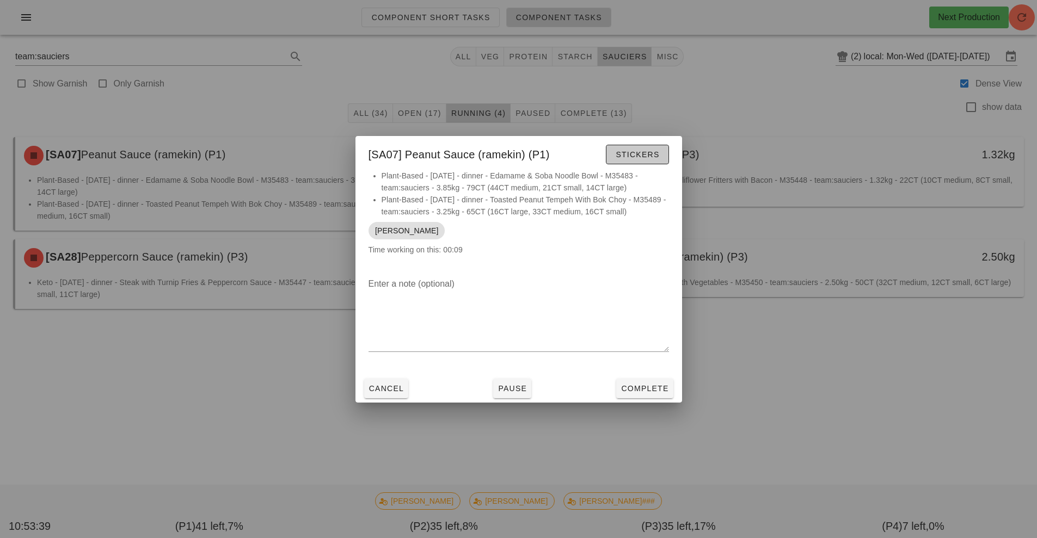
click at [654, 157] on span "Stickers" at bounding box center [637, 154] width 44 height 9
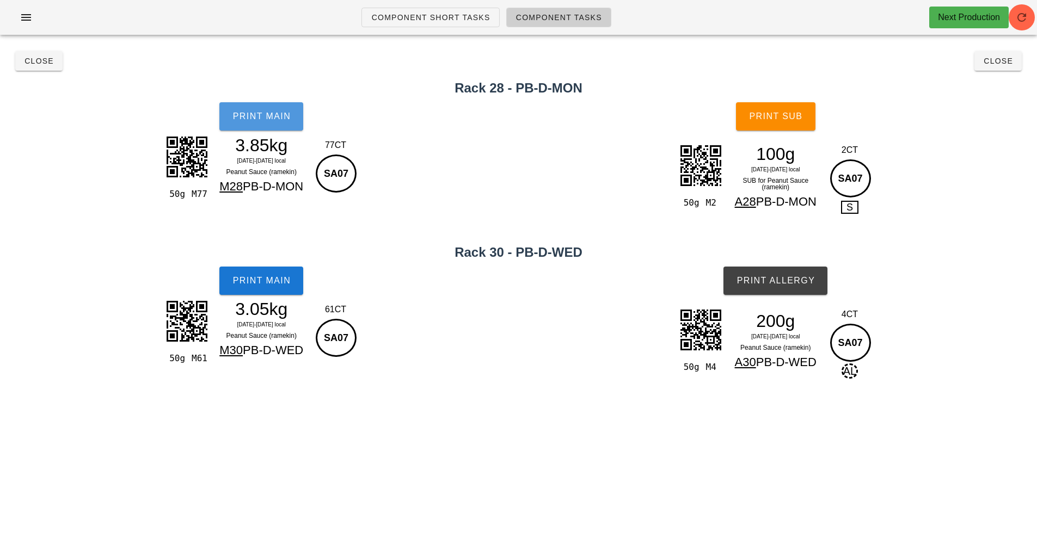
click at [268, 117] on span "Print Main" at bounding box center [261, 117] width 59 height 10
click at [269, 280] on span "Print Main" at bounding box center [261, 281] width 59 height 10
click at [790, 115] on span "Print Sub" at bounding box center [775, 117] width 54 height 10
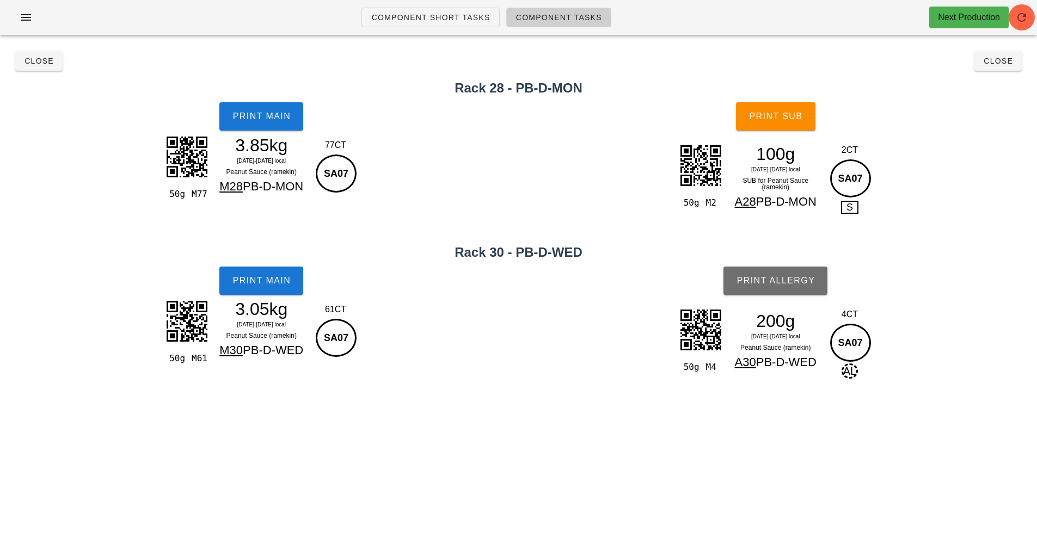
click at [800, 286] on button "Print Allergy" at bounding box center [775, 281] width 104 height 28
click at [1004, 65] on span "Close" at bounding box center [998, 61] width 30 height 9
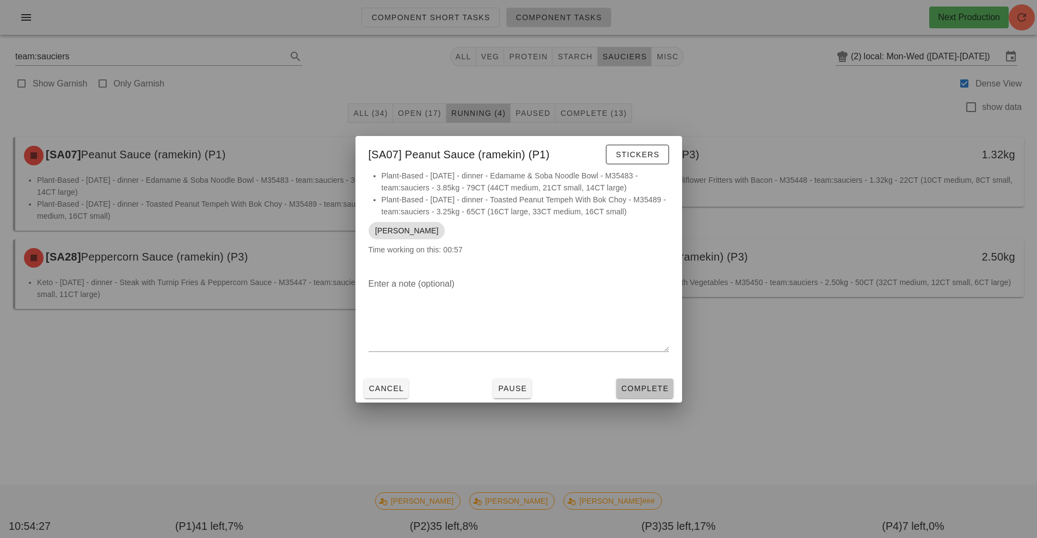
click at [649, 394] on button "Complete" at bounding box center [644, 389] width 57 height 20
